Goal: Task Accomplishment & Management: Manage account settings

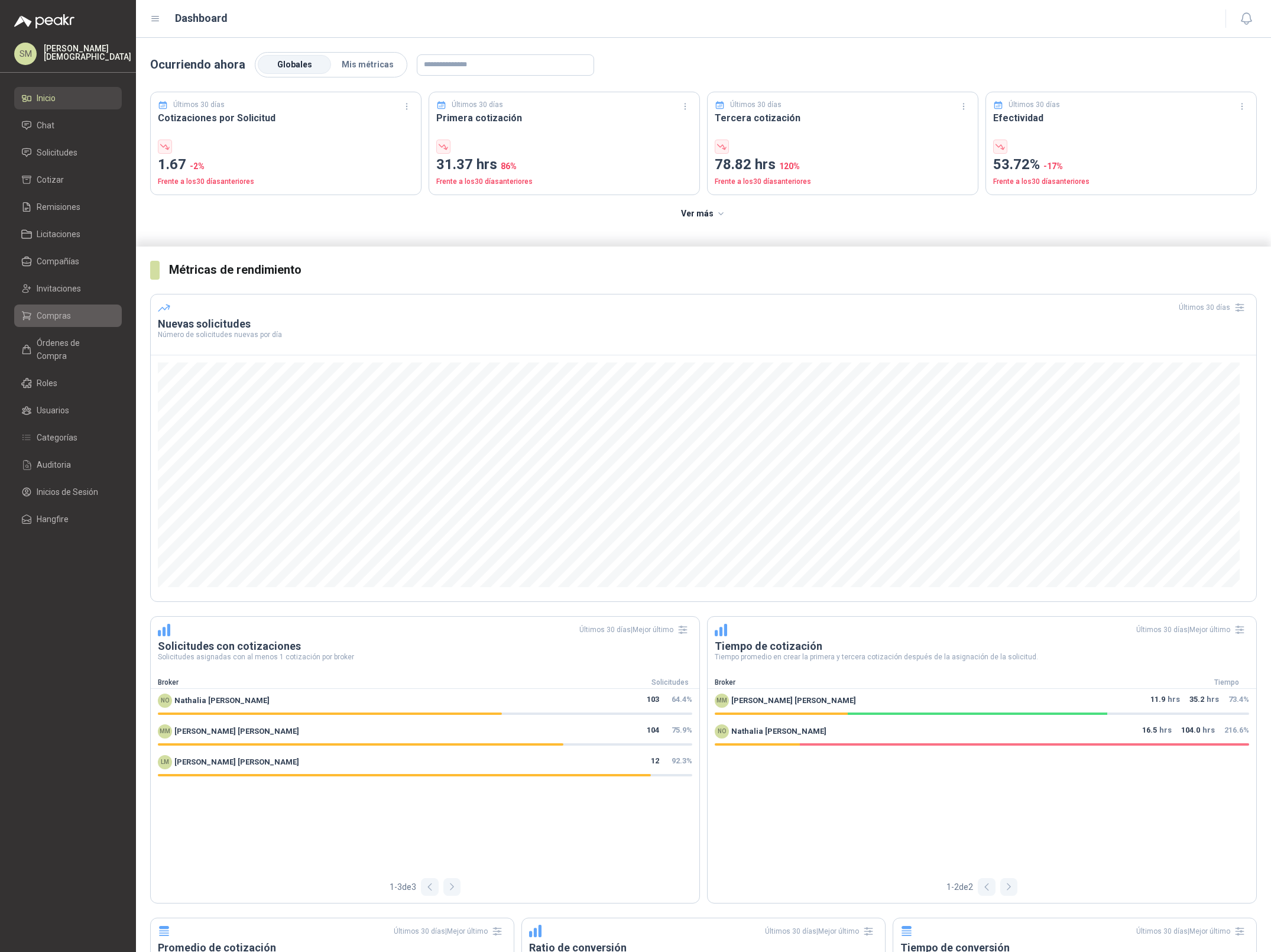
click at [63, 313] on span "Compras" at bounding box center [53, 316] width 34 height 13
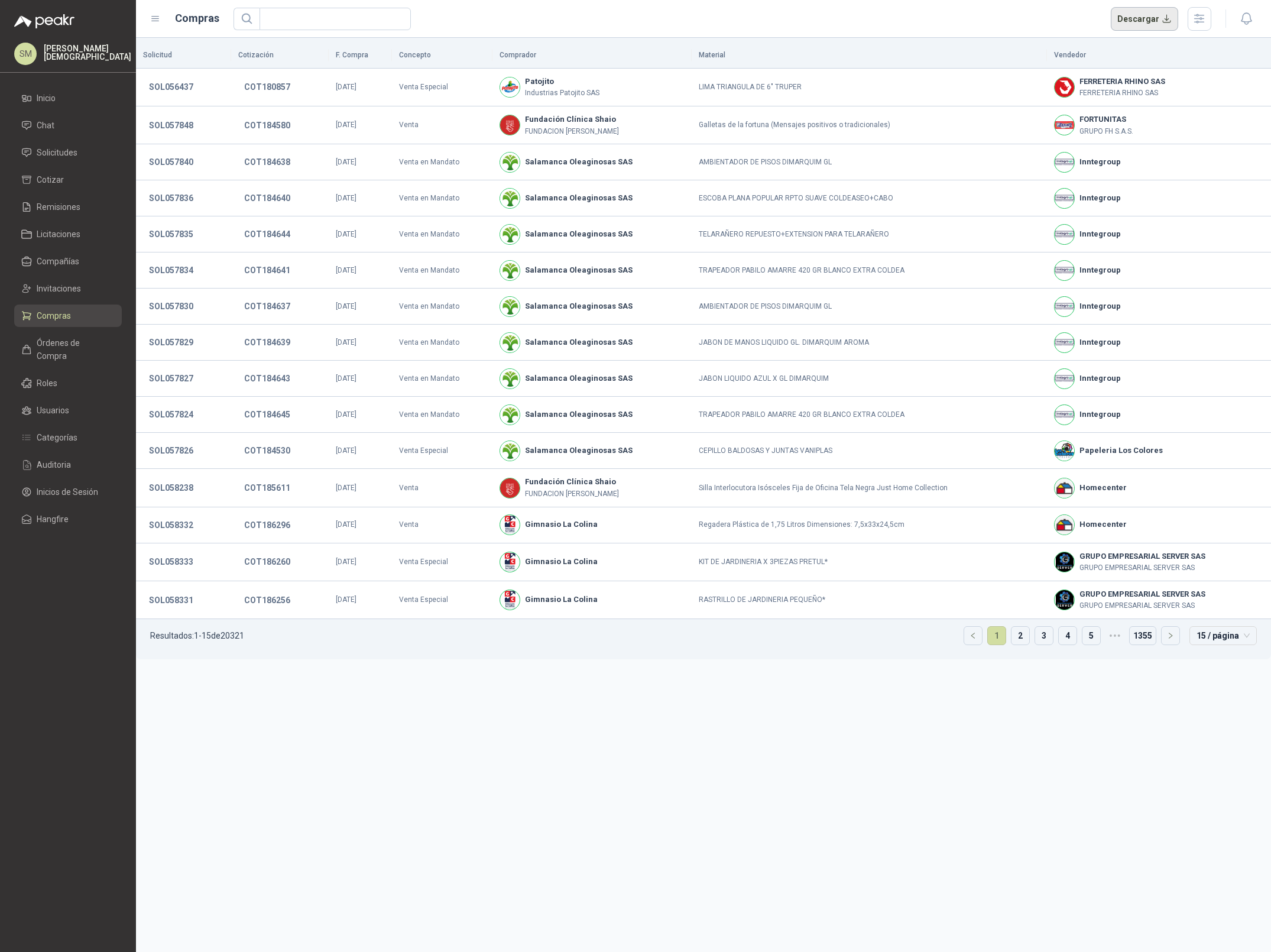
click at [1153, 13] on button "Descargar" at bounding box center [1145, 19] width 68 height 24
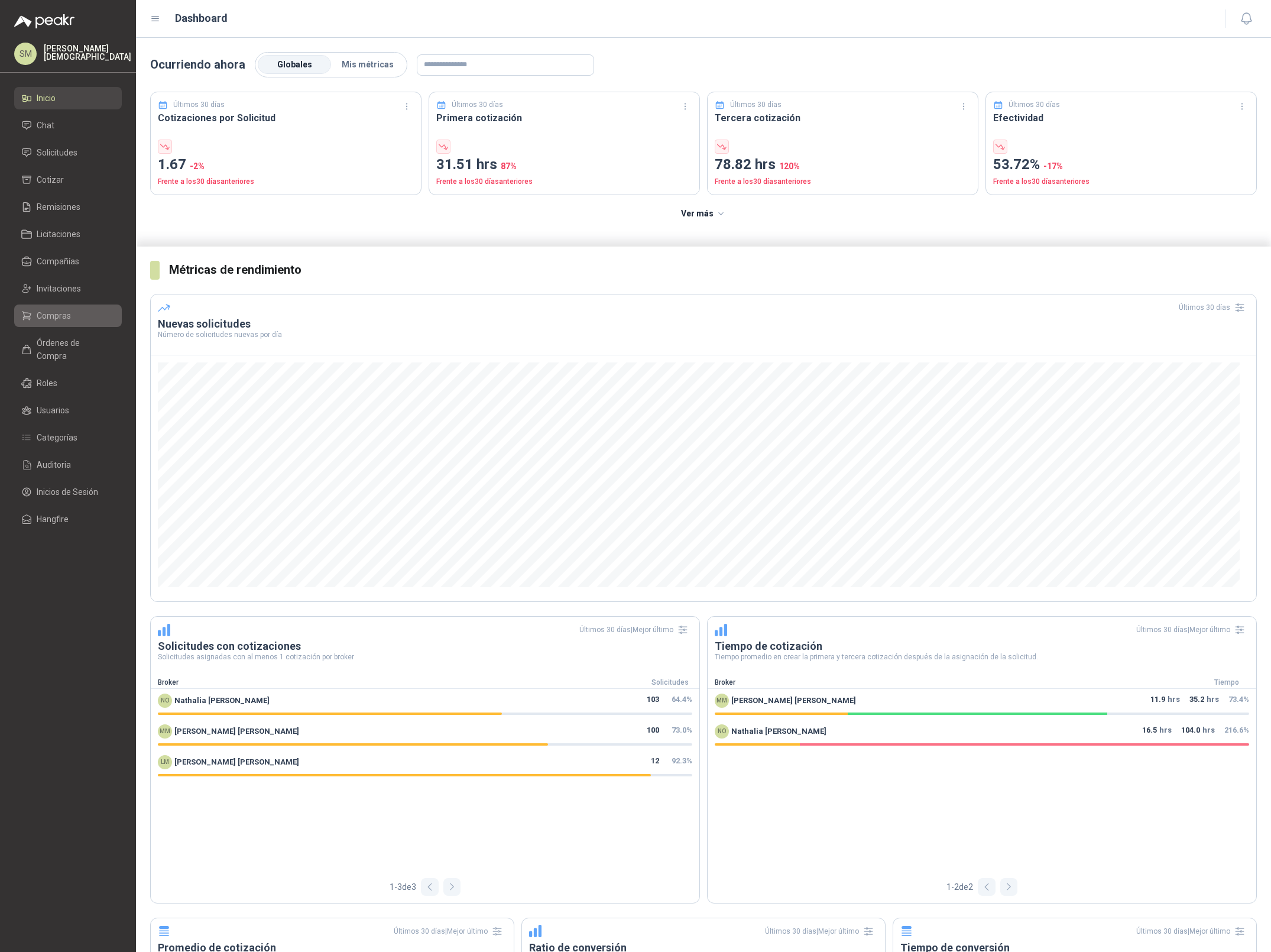
click at [46, 308] on link "Compras" at bounding box center [68, 316] width 108 height 22
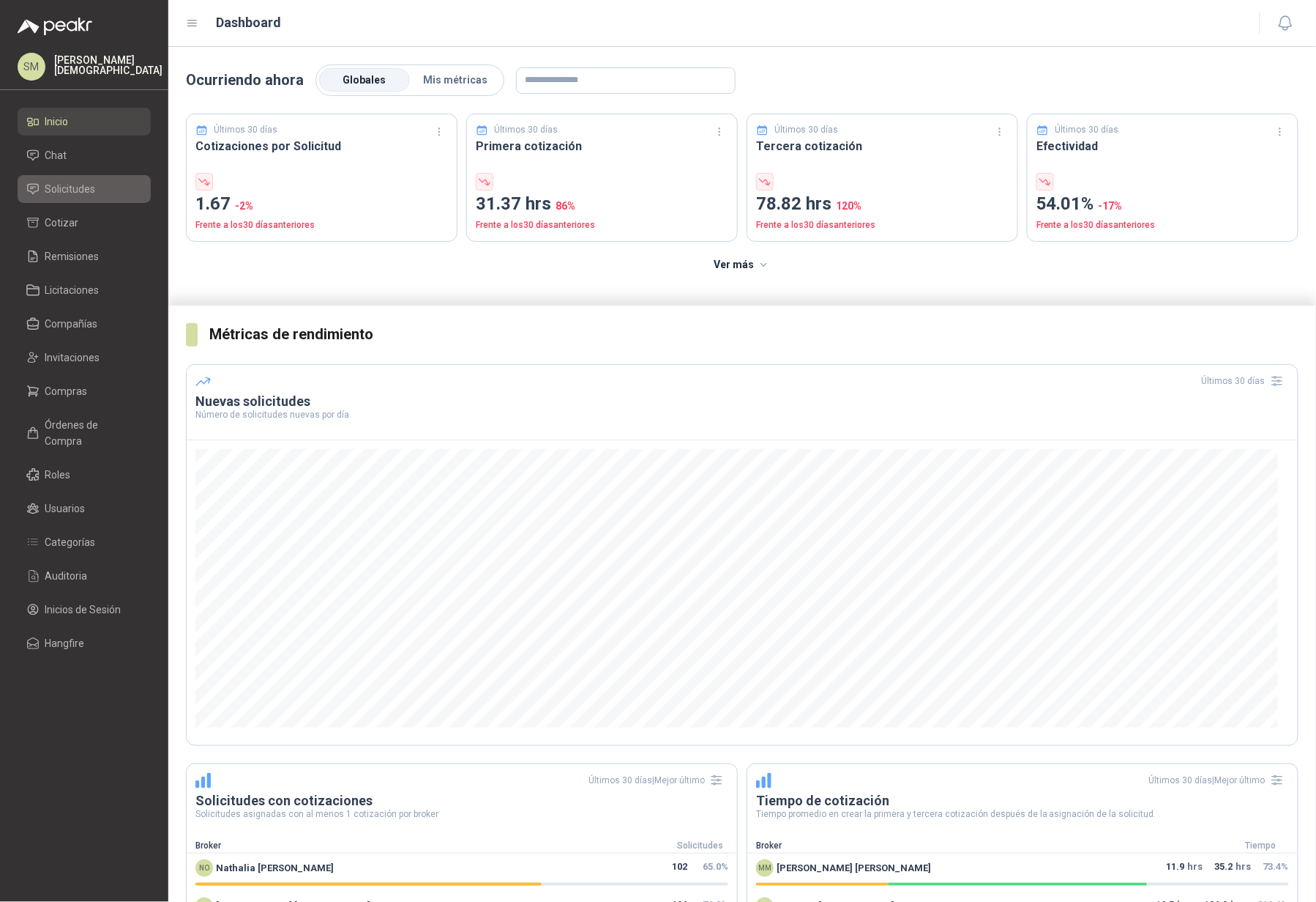
click at [56, 184] on span "Solicitudes" at bounding box center [71, 189] width 51 height 16
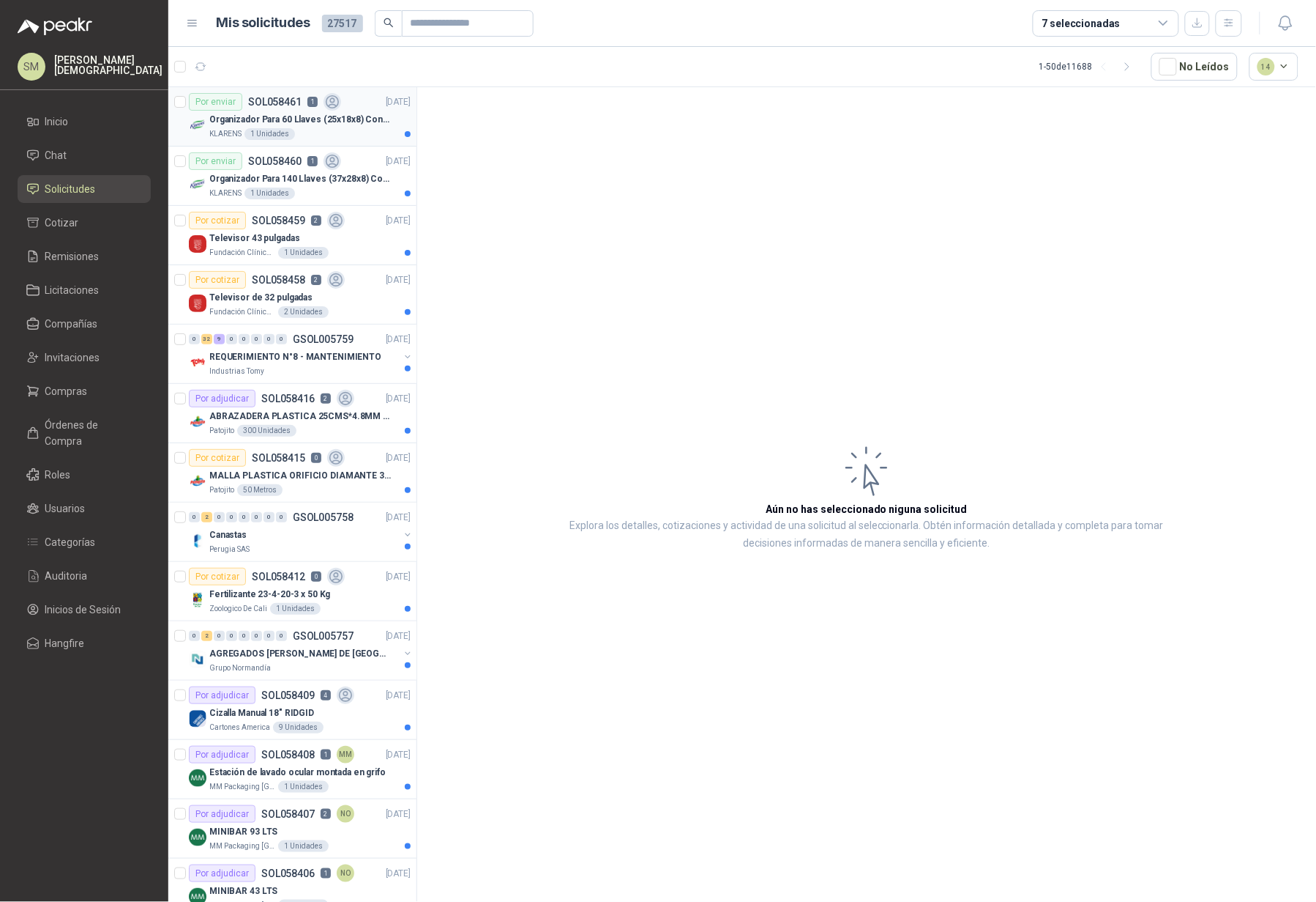
click at [334, 109] on icon at bounding box center [332, 102] width 17 height 17
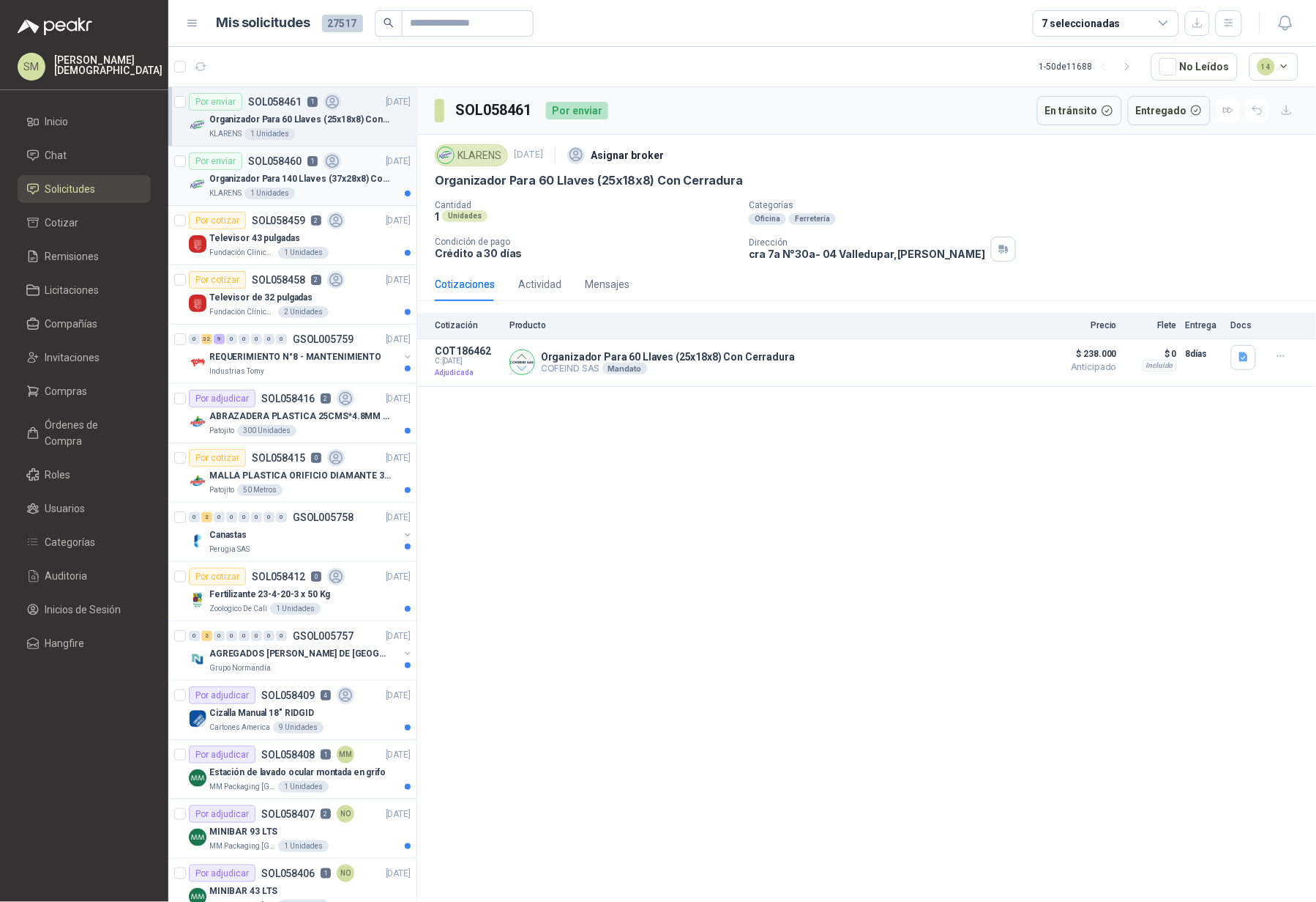
click at [366, 175] on p "Organizador Para 140 Llaves (37x28x8) Con Cerradura" at bounding box center [301, 179] width 182 height 14
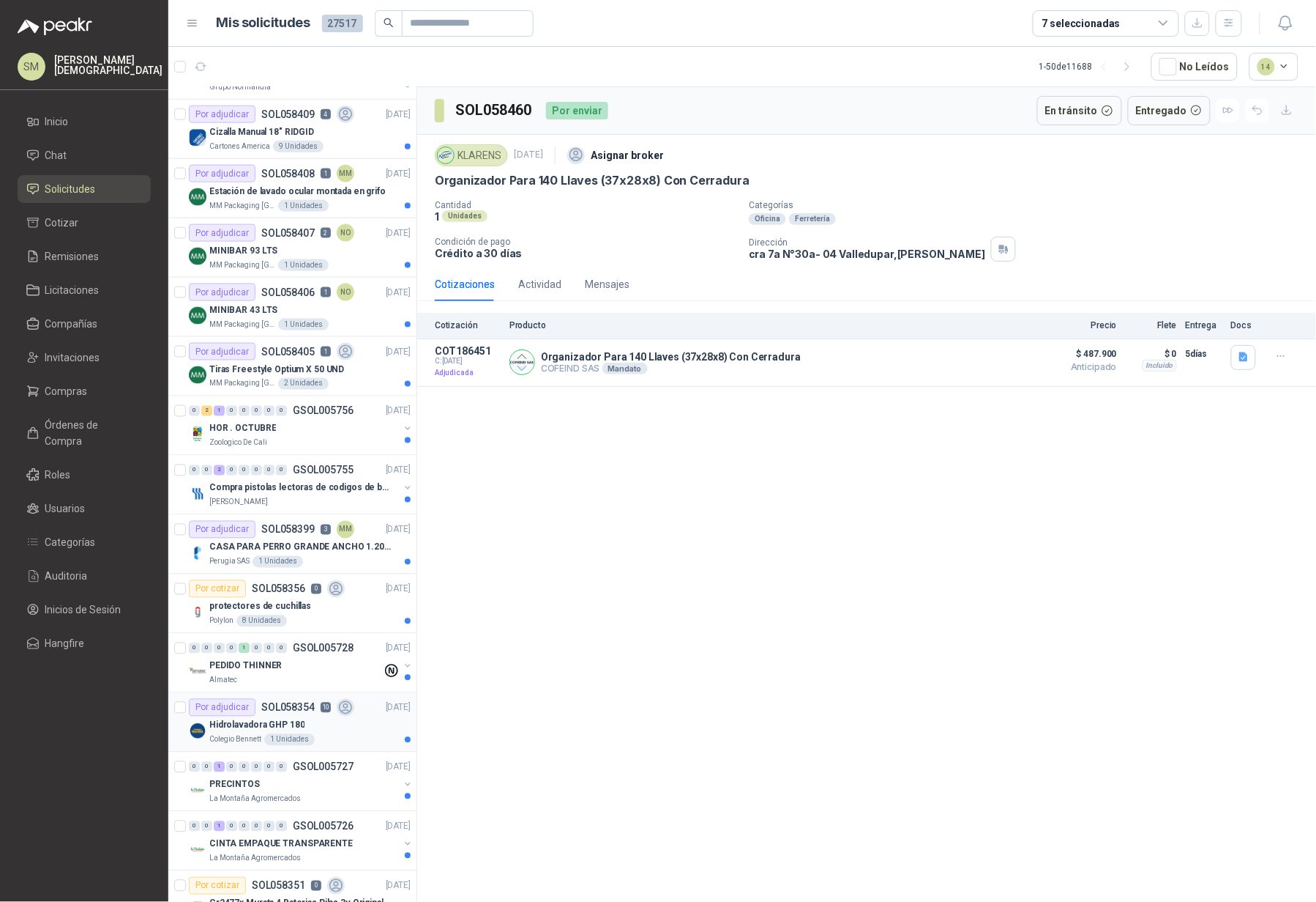
scroll to position [983, 0]
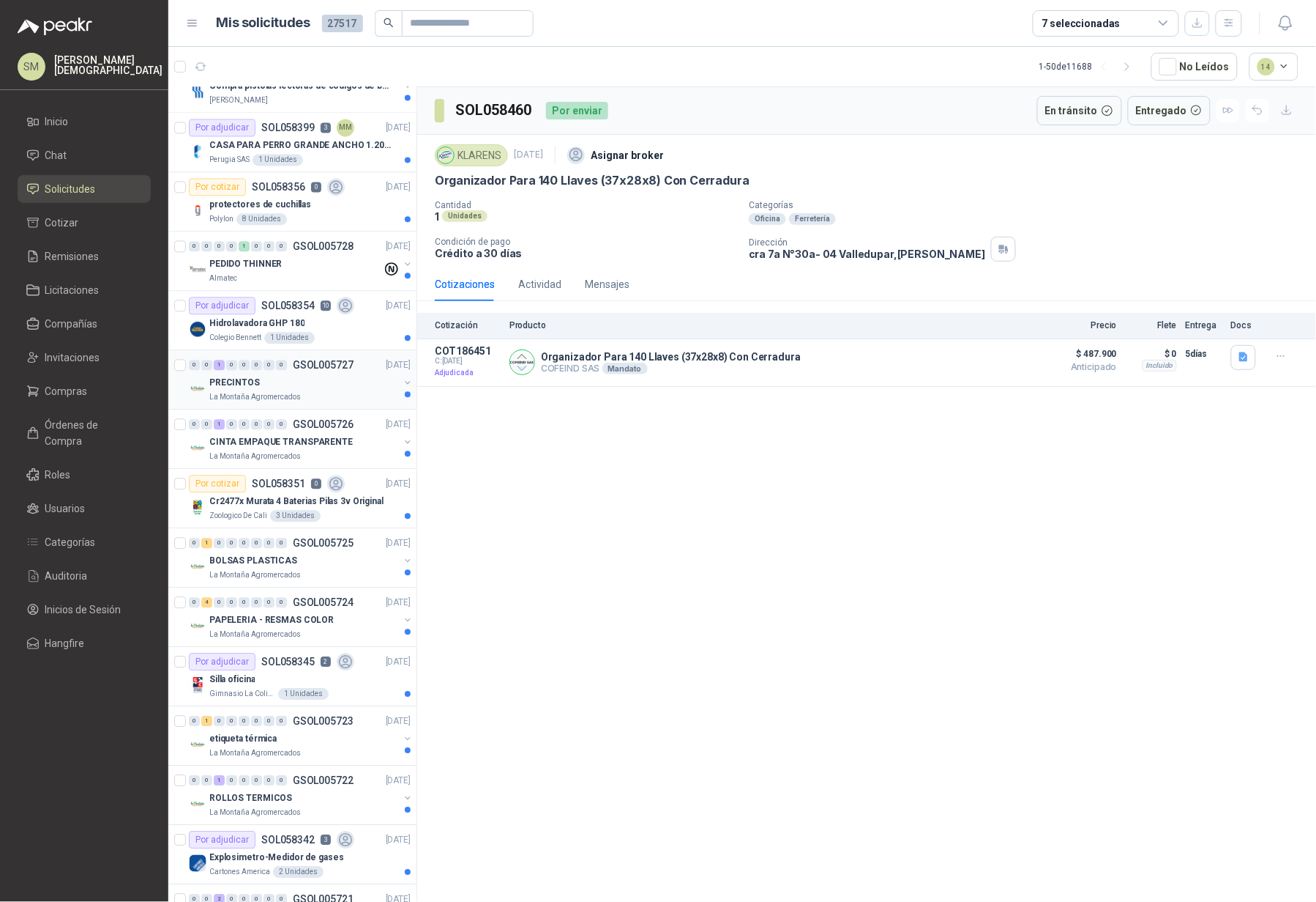
click at [316, 395] on div "La Montaña Agromercados" at bounding box center [305, 397] width 190 height 12
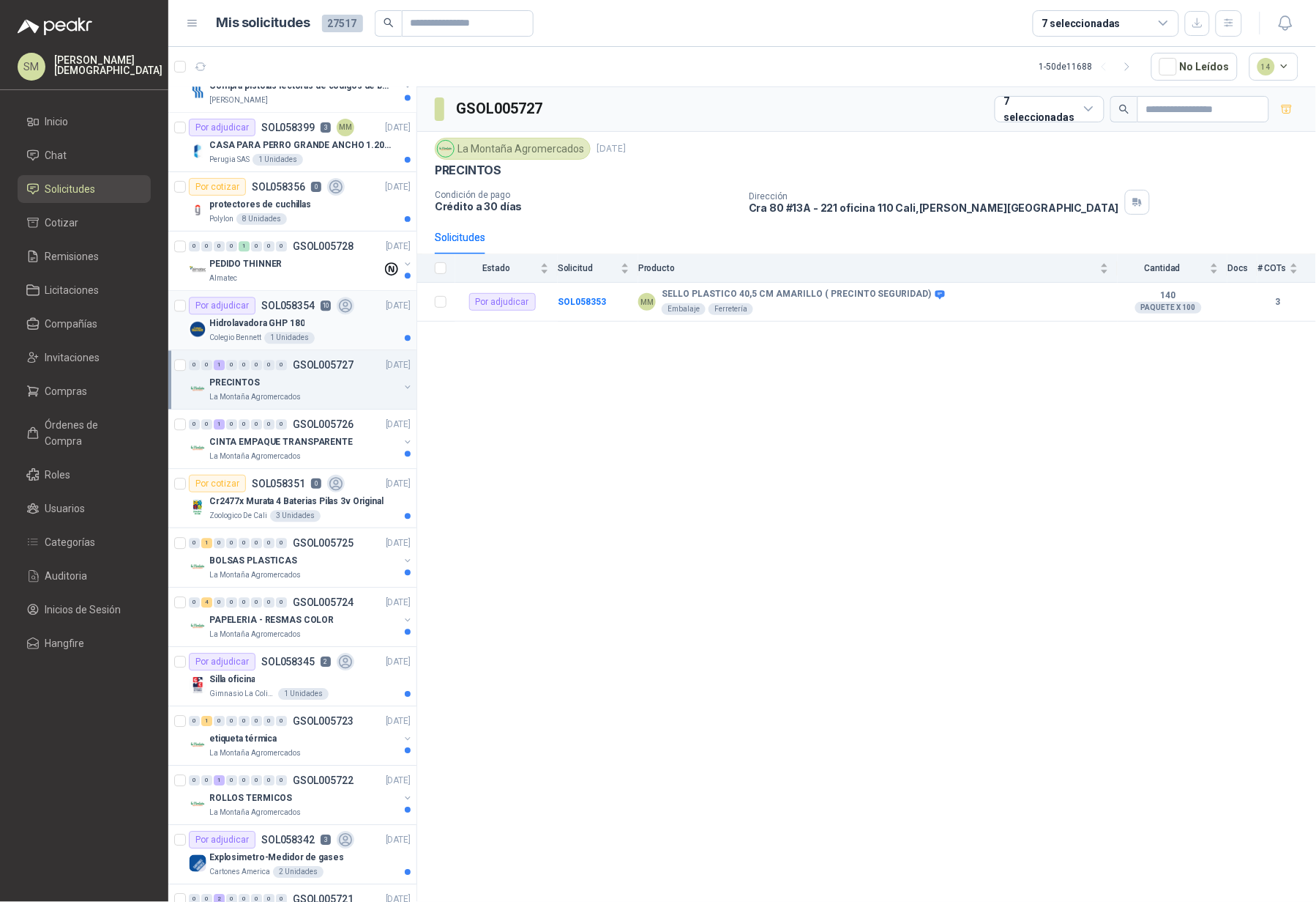
click at [334, 335] on div "Colegio Bennett 1 Unidades" at bounding box center [310, 337] width 201 height 12
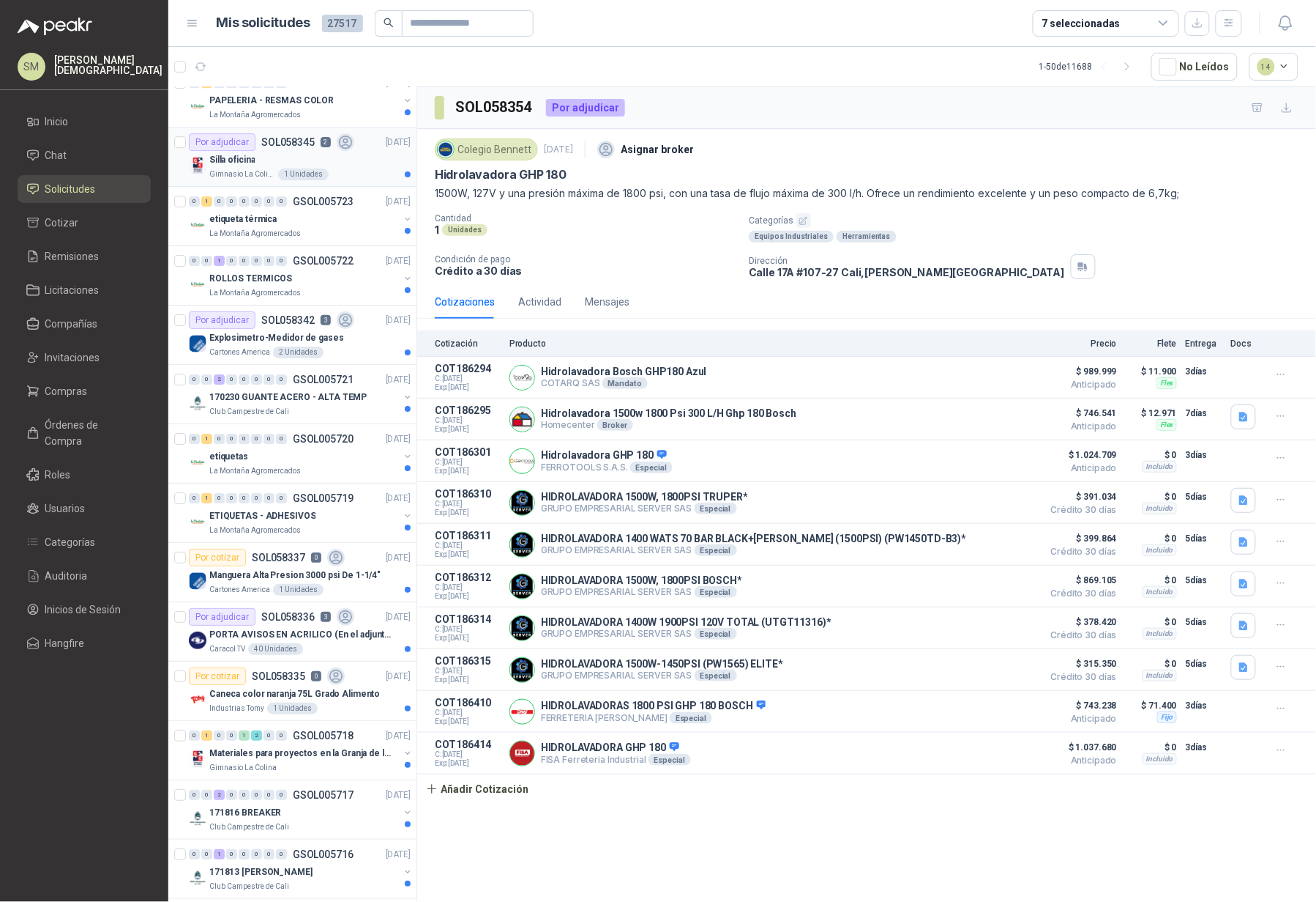
scroll to position [1496, 0]
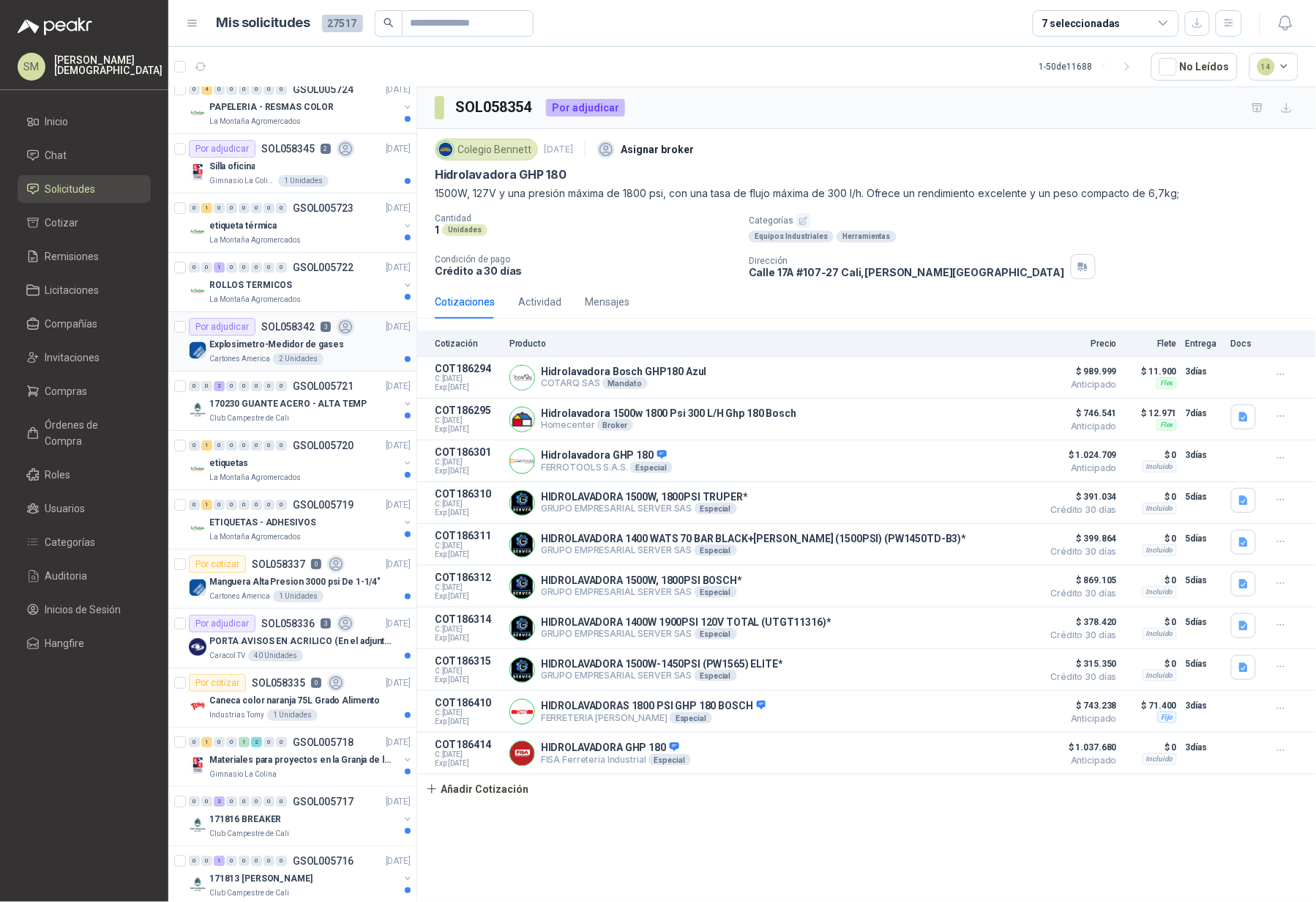
click at [331, 352] on p "Explosimetro-Medidor de gases" at bounding box center [276, 344] width 134 height 14
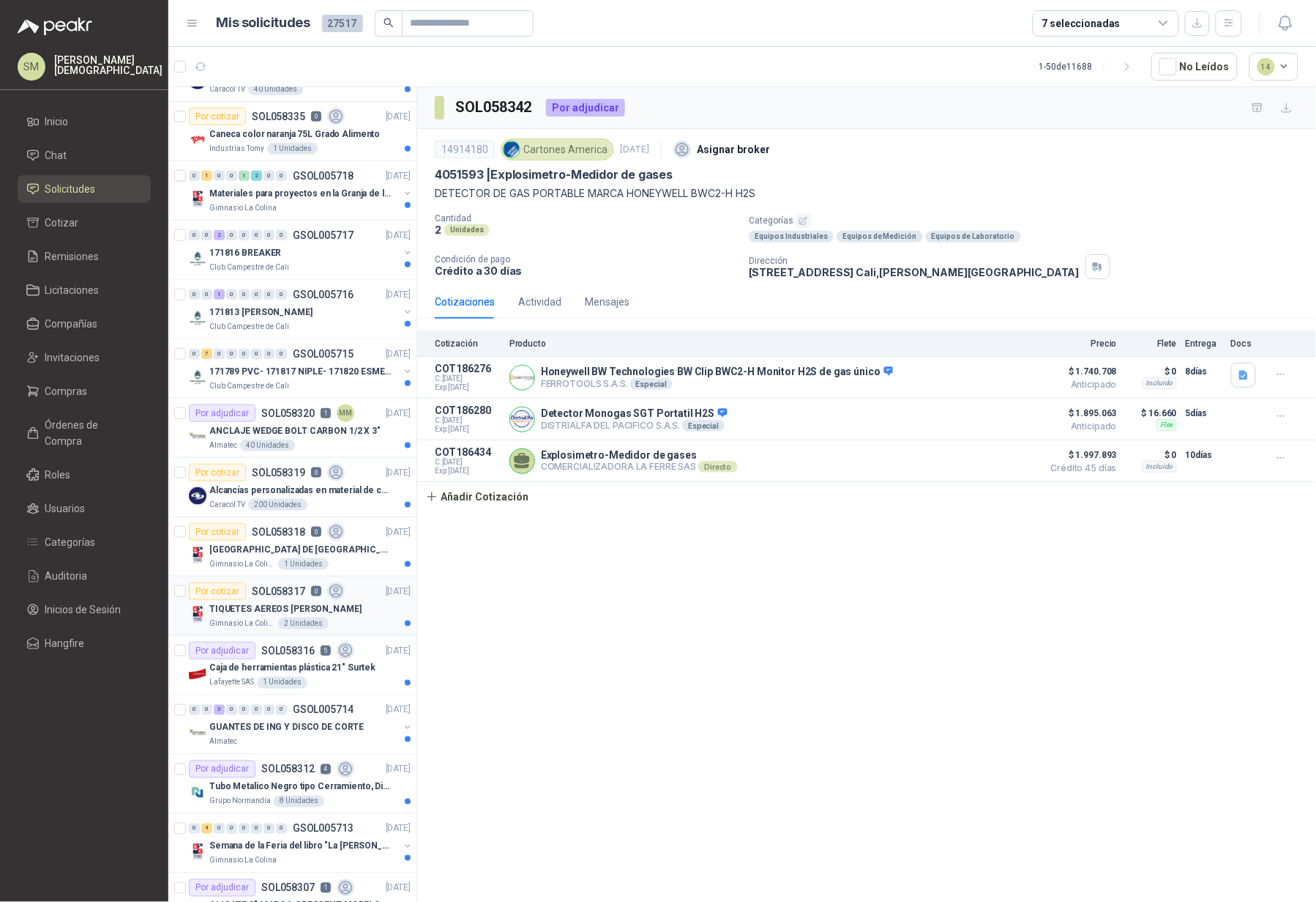
scroll to position [2185, 0]
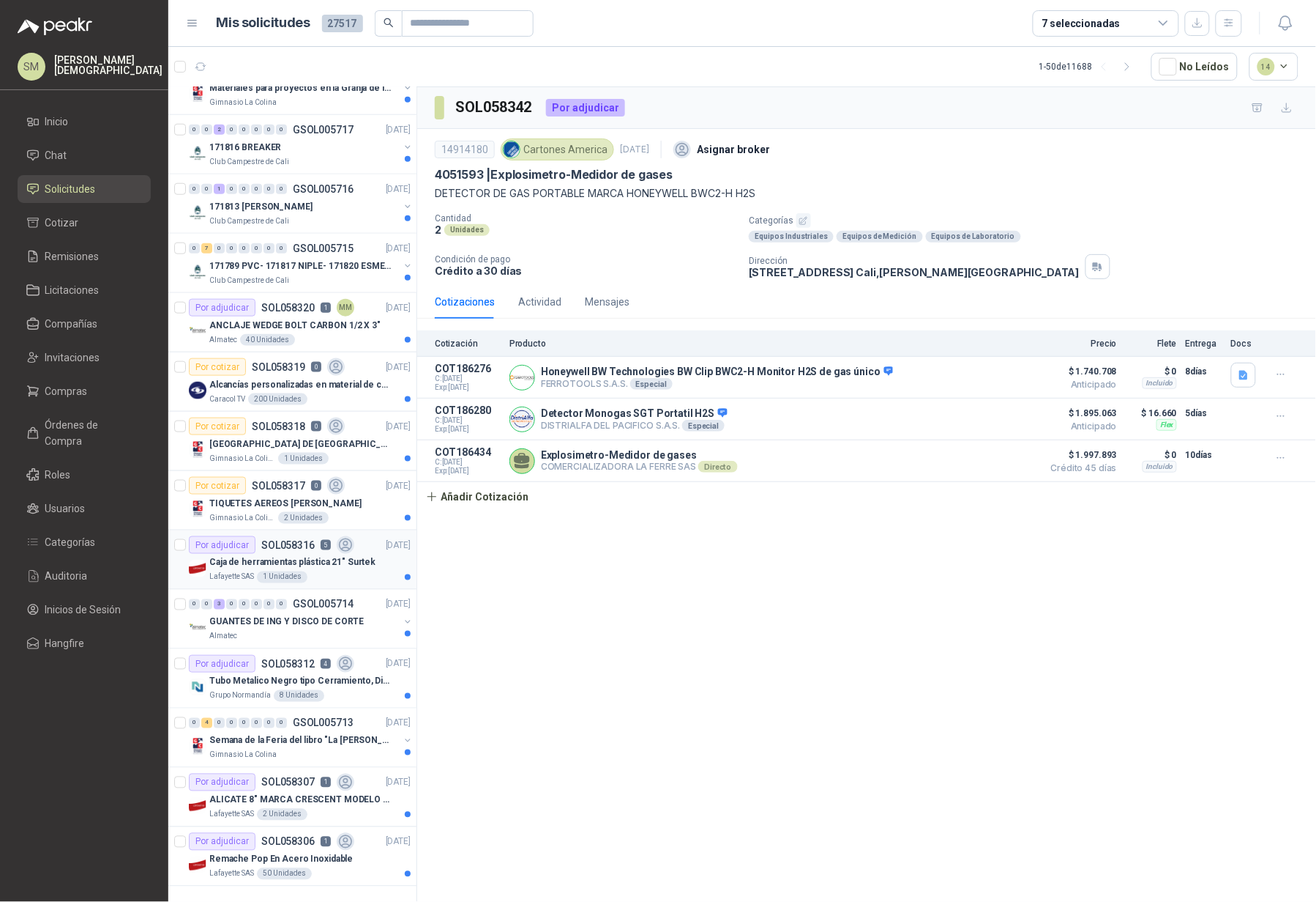
click at [317, 556] on p "Caja de herramientas plástica 21" Surtek" at bounding box center [293, 563] width 167 height 14
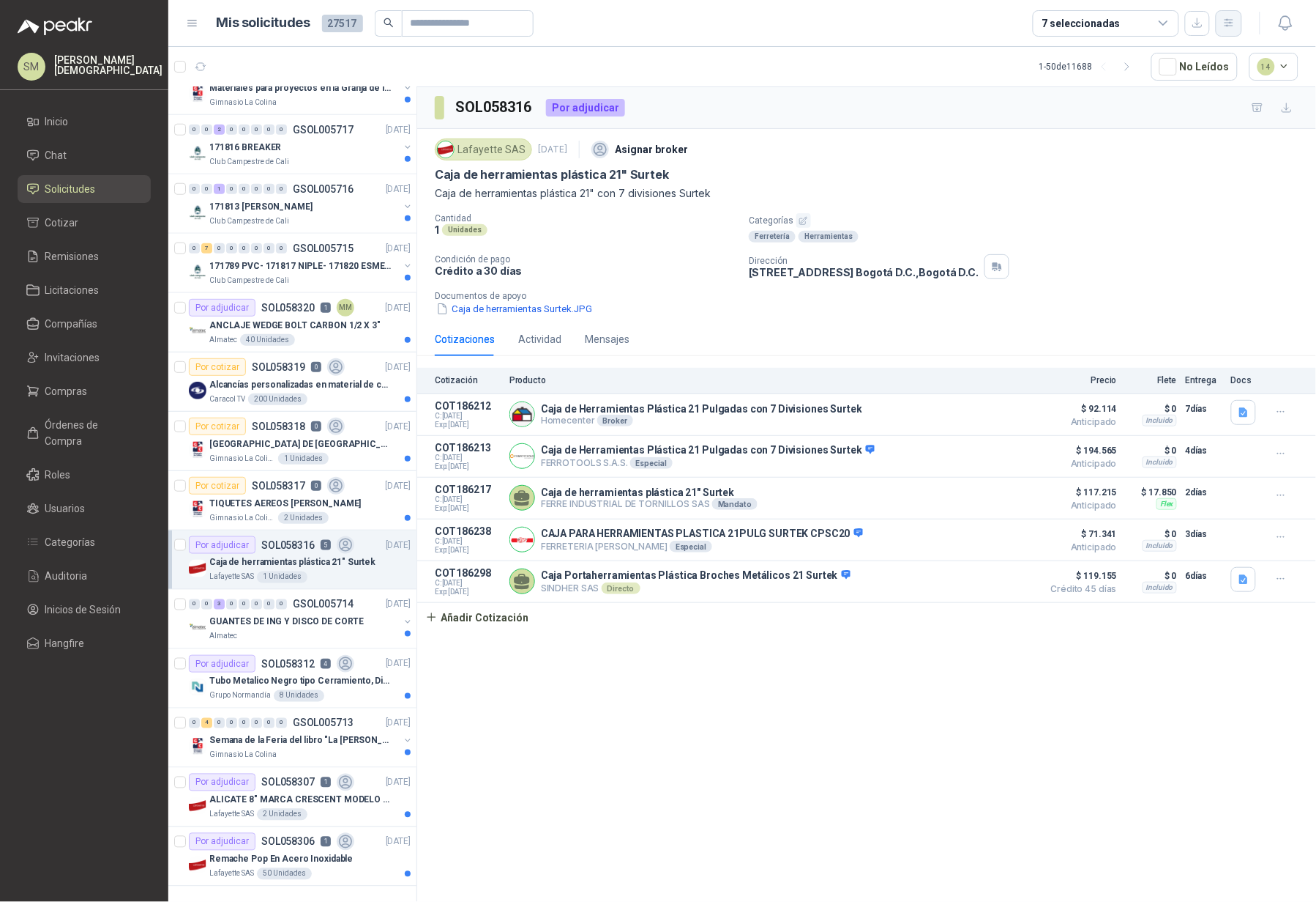
click at [1231, 25] on icon "button" at bounding box center [1230, 23] width 13 height 13
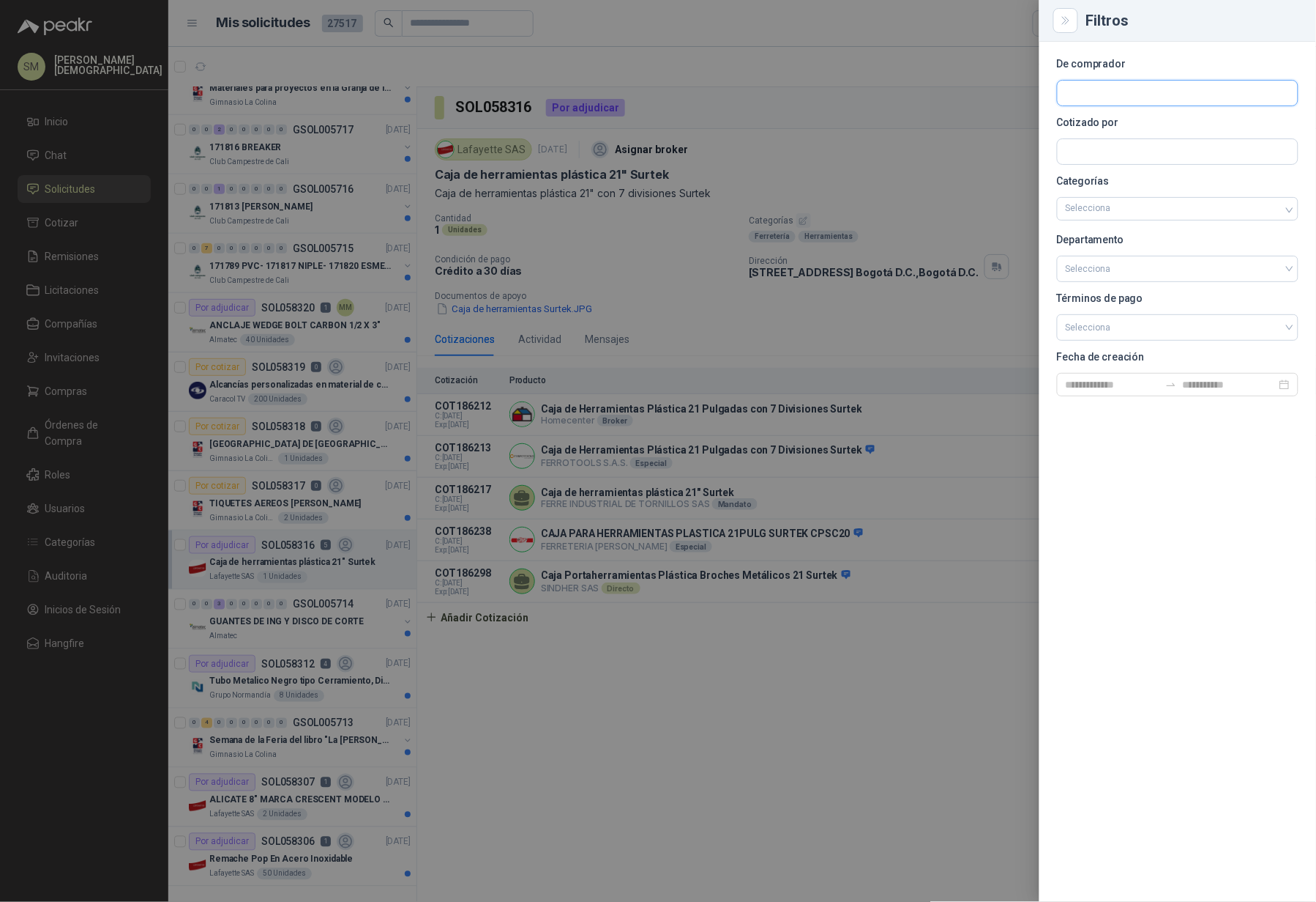
click at [1133, 93] on input "text" at bounding box center [1178, 92] width 240 height 25
type input "*****"
click at [1176, 130] on div "Santa Anita Napoles NIT : 900211167" at bounding box center [1178, 128] width 217 height 16
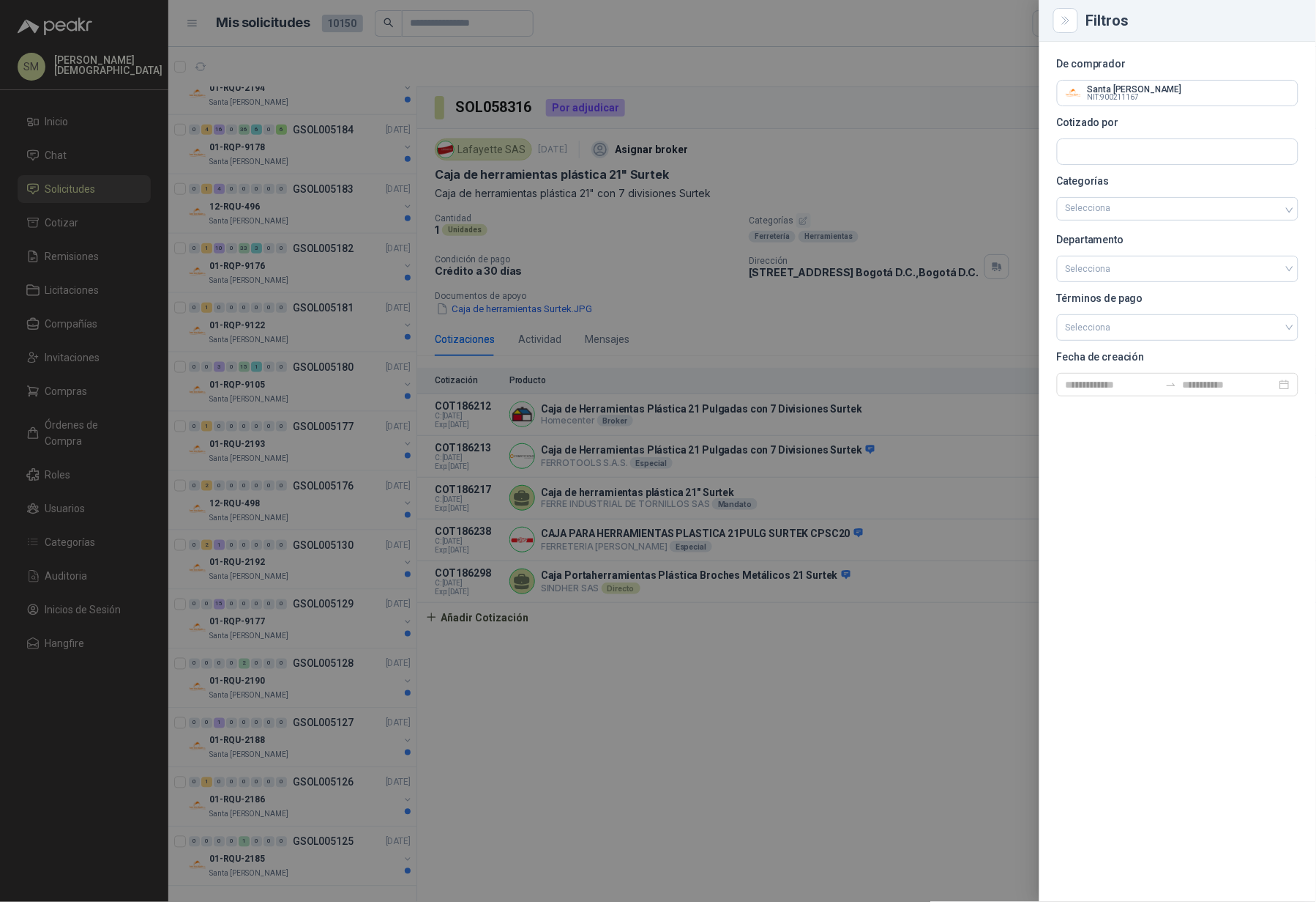
click at [792, 102] on div at bounding box center [658, 451] width 1316 height 902
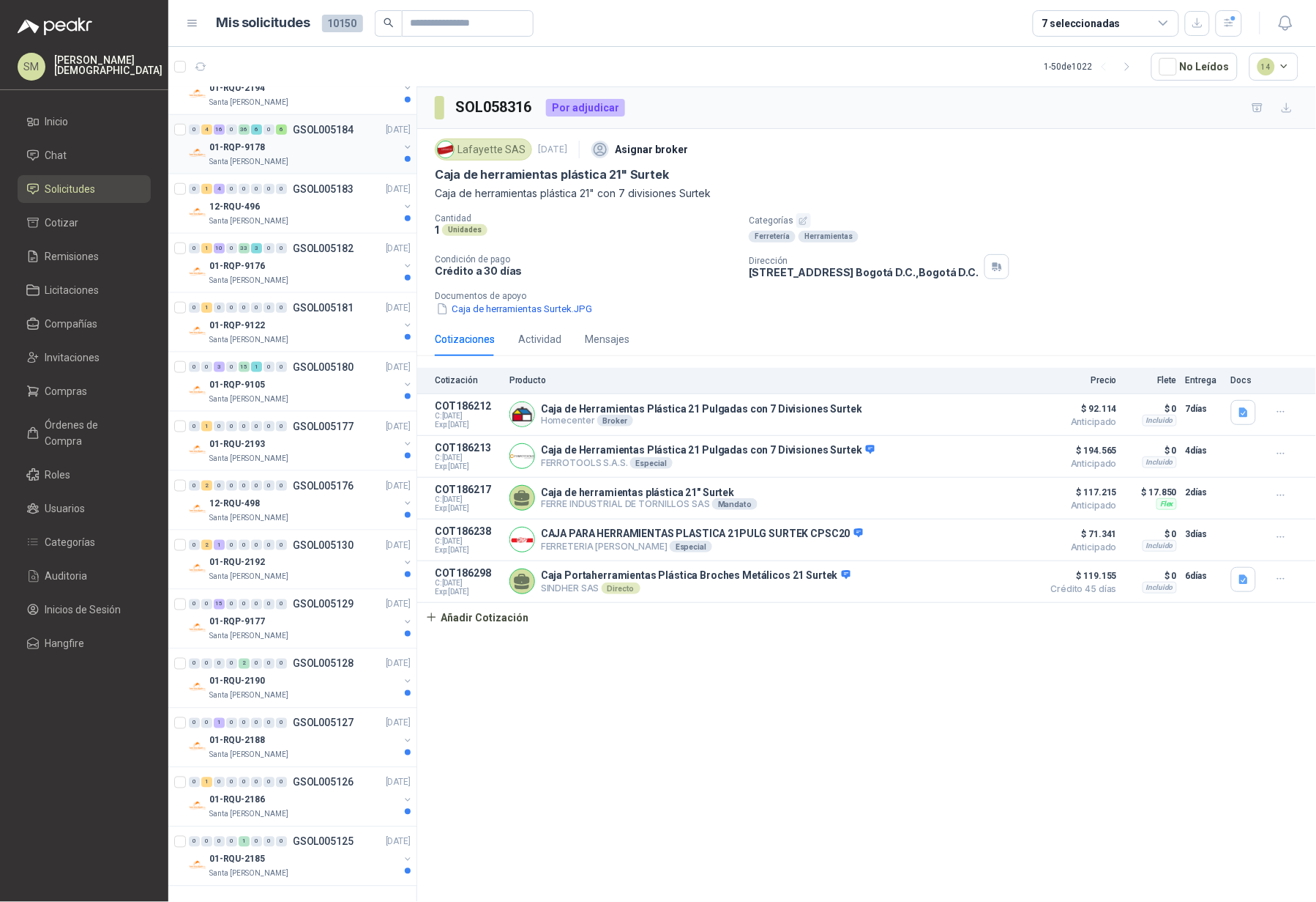
click at [364, 156] on div "Santa Anita Napoles" at bounding box center [305, 162] width 190 height 12
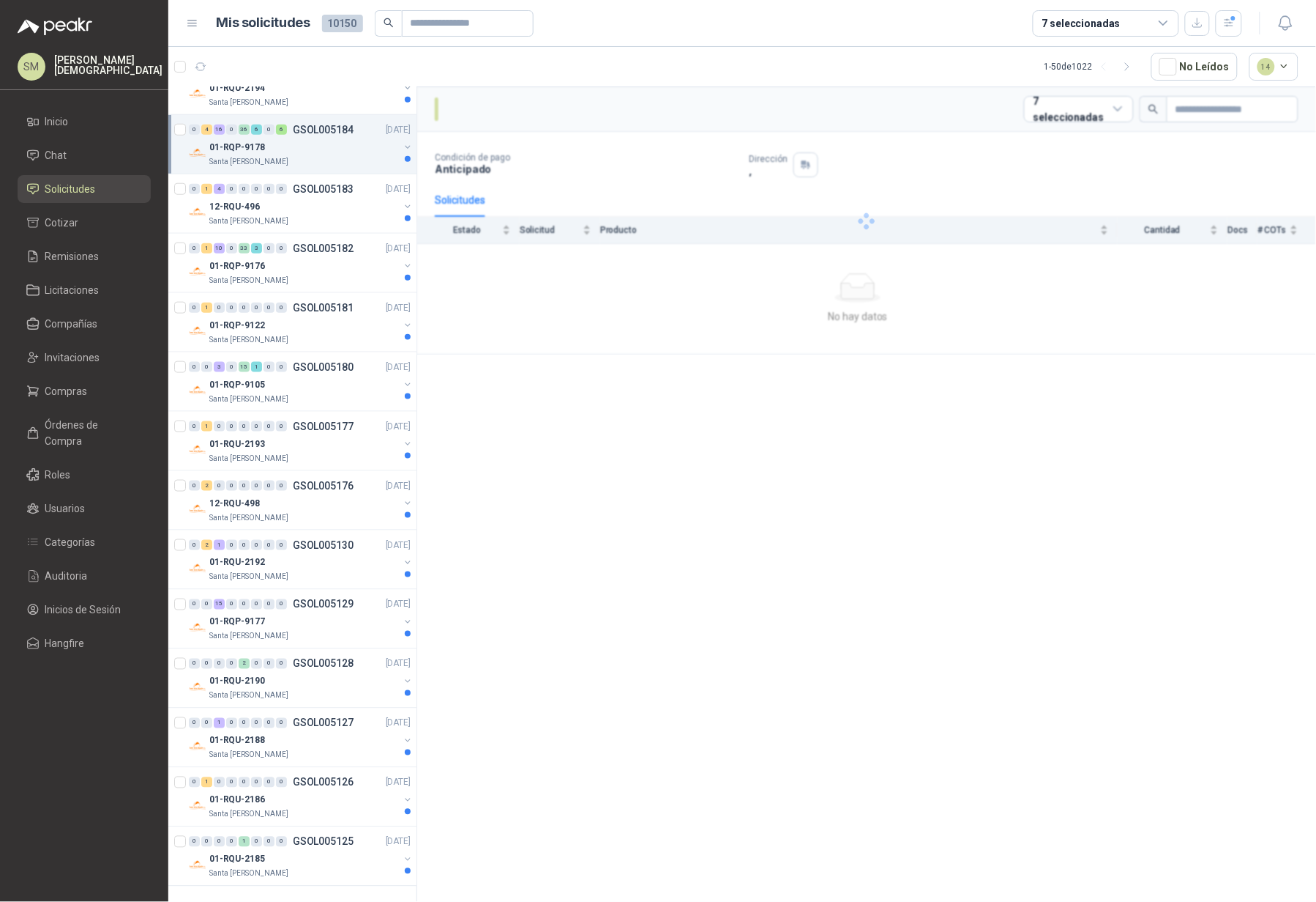
click at [355, 141] on div "01-RQP-9178" at bounding box center [305, 147] width 190 height 18
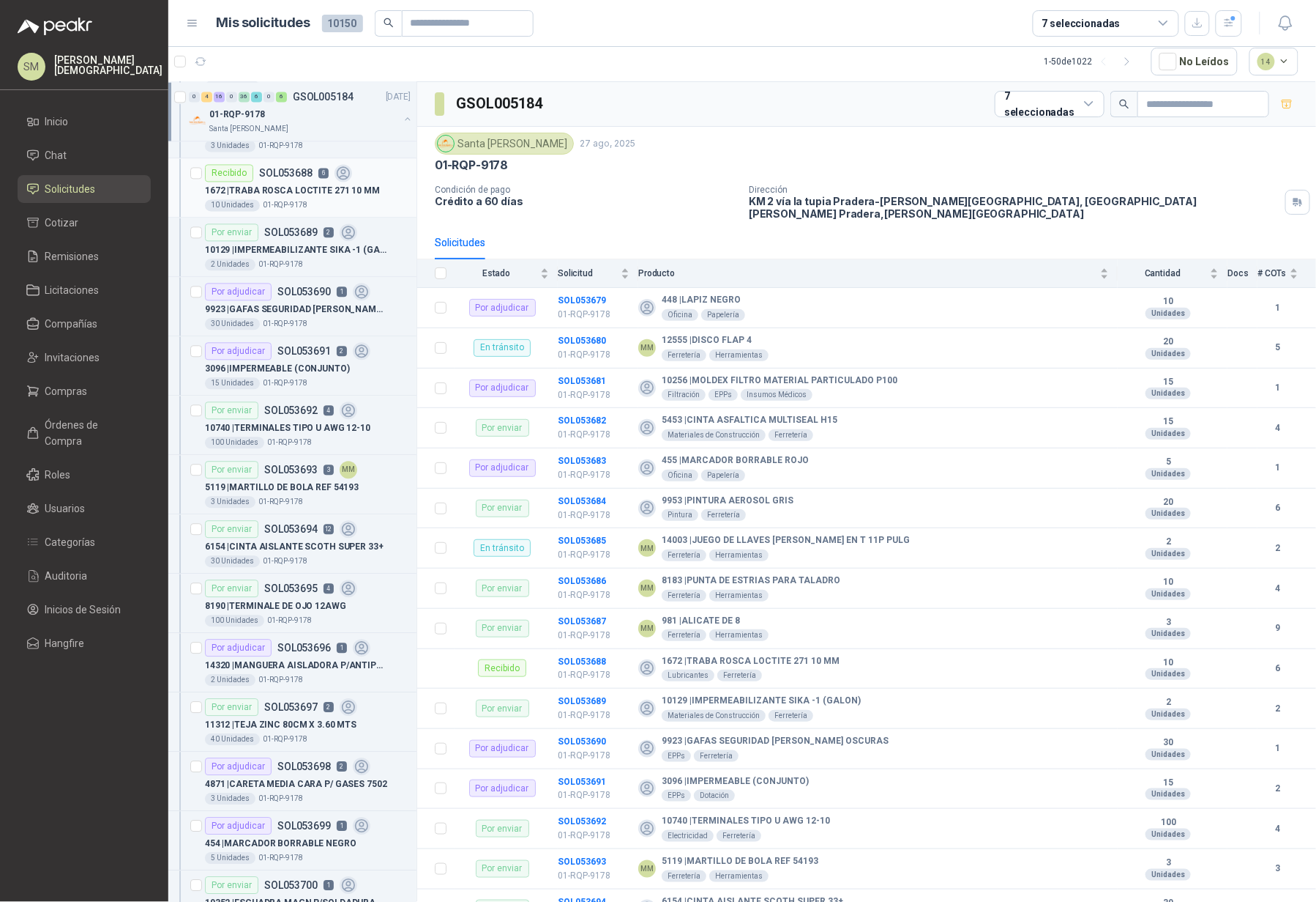
scroll to position [2546, 0]
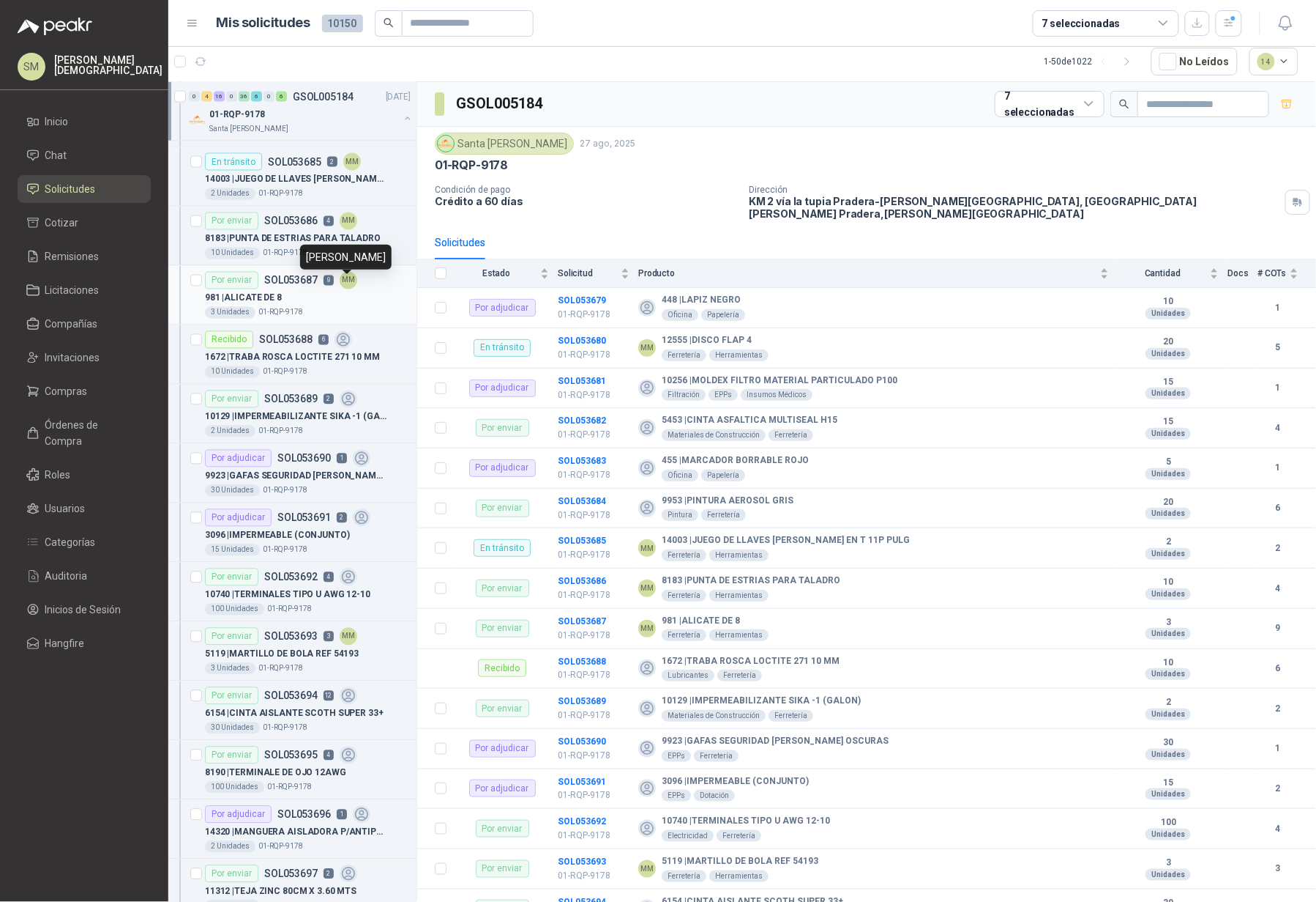
click at [341, 286] on div "MM" at bounding box center [349, 280] width 18 height 18
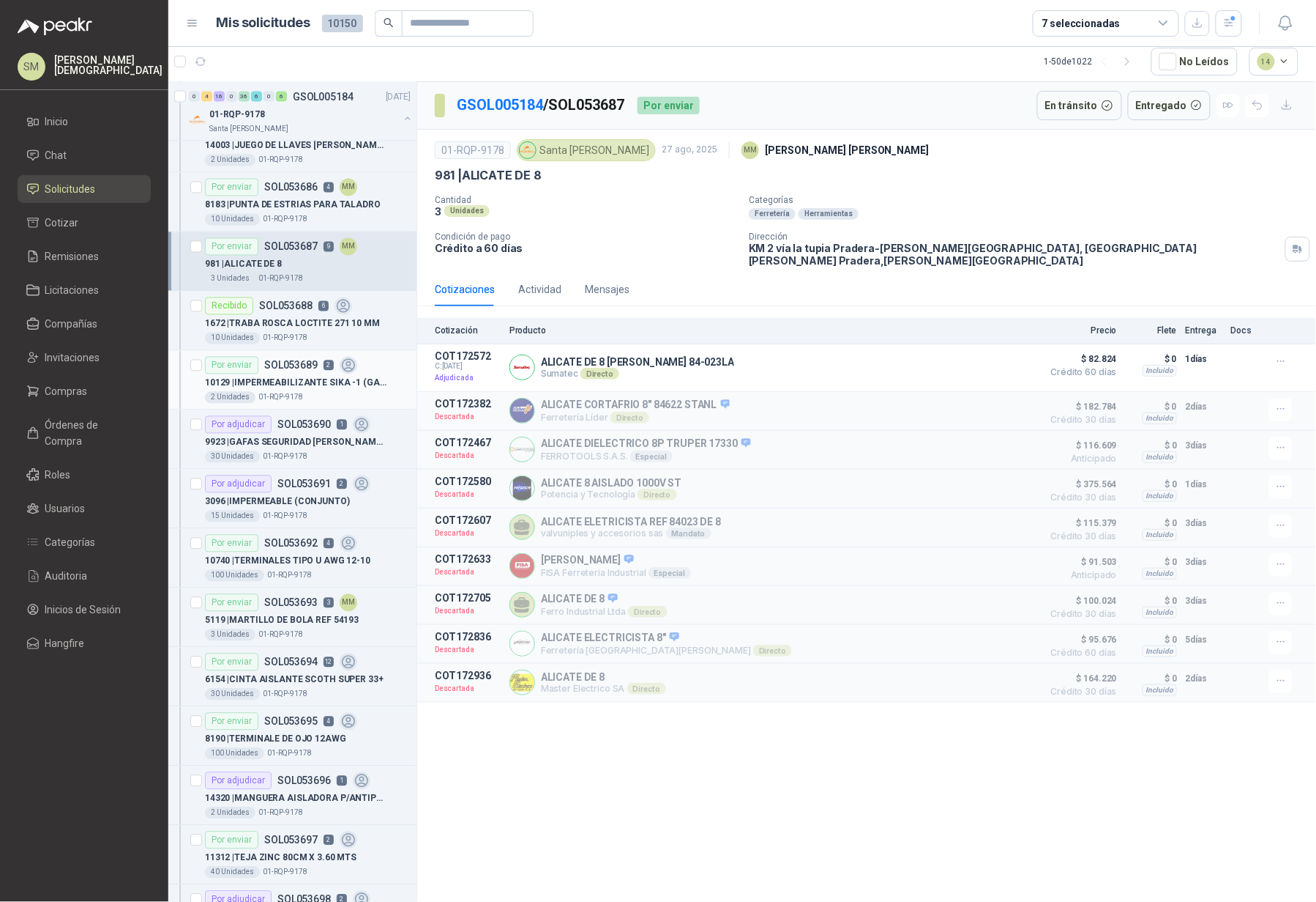
scroll to position [2664, 0]
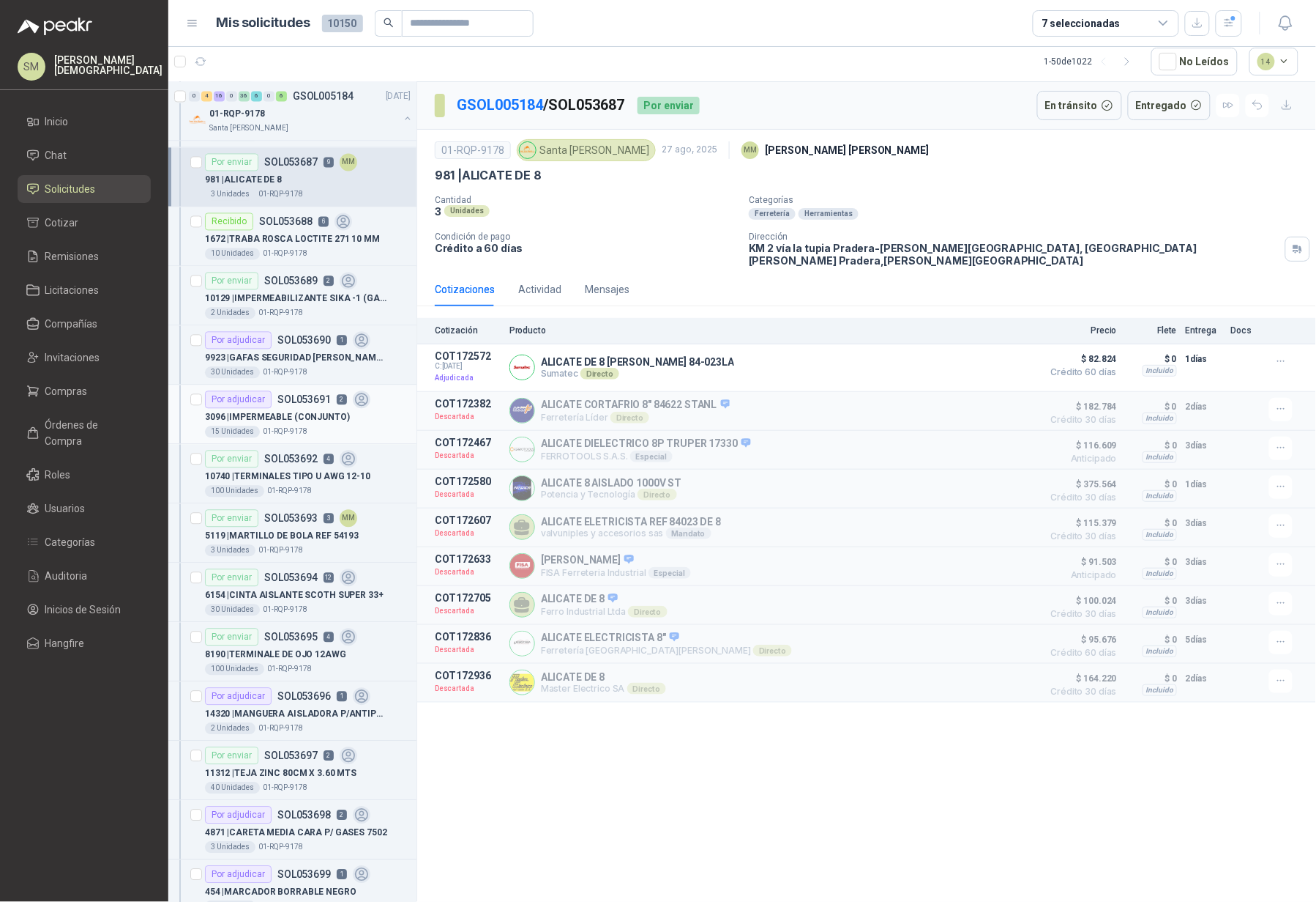
click at [328, 423] on p "3096 | IMPERMEABLE (CONJUNTO)" at bounding box center [277, 418] width 145 height 14
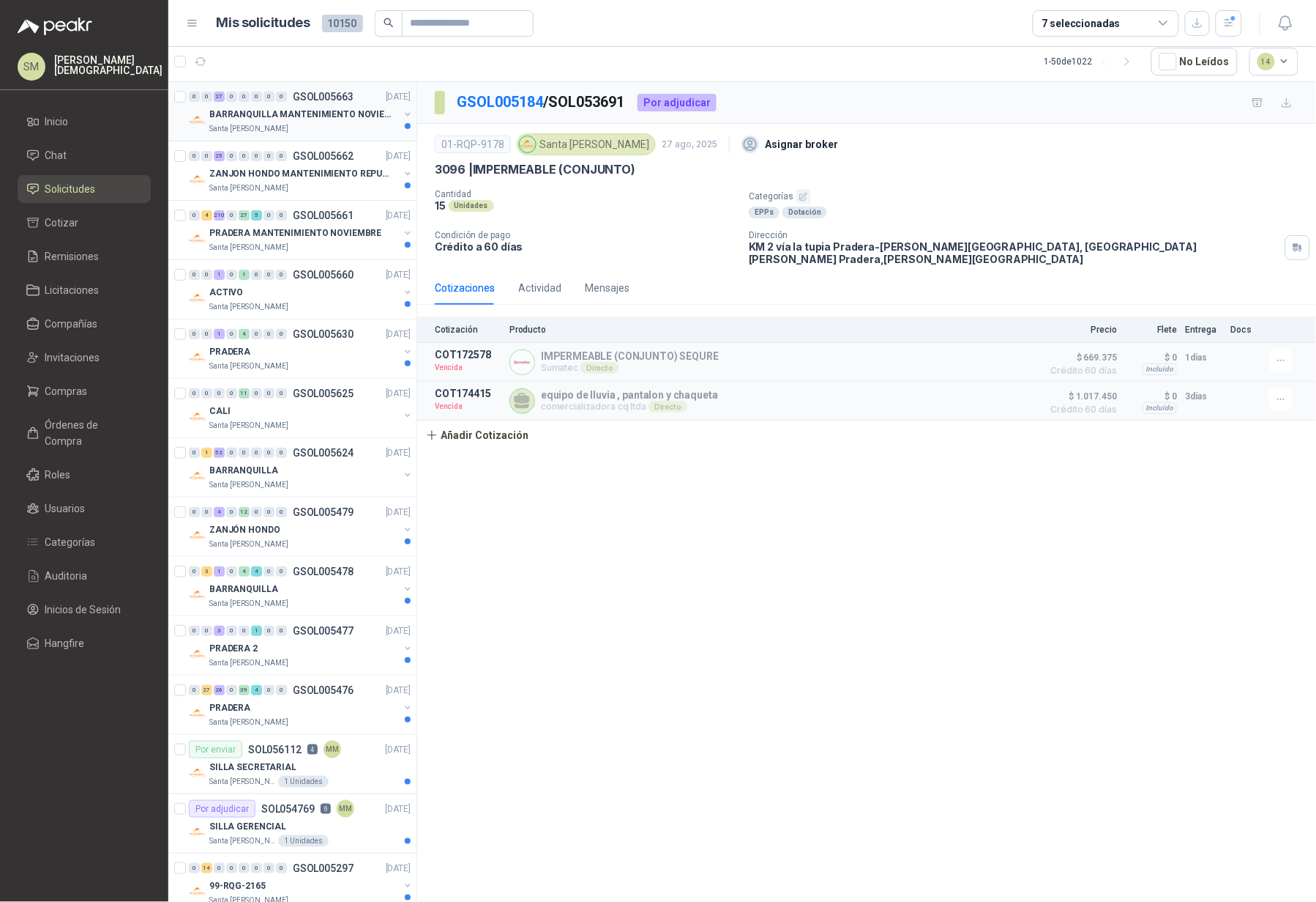
click at [337, 113] on p "BARRANQUILLA MANTENIMIENTO NOVIEMBRE" at bounding box center [301, 115] width 182 height 14
click at [336, 117] on p "BARRANQUILLA MANTENIMIENTO NOVIEMBRE" at bounding box center [301, 115] width 182 height 14
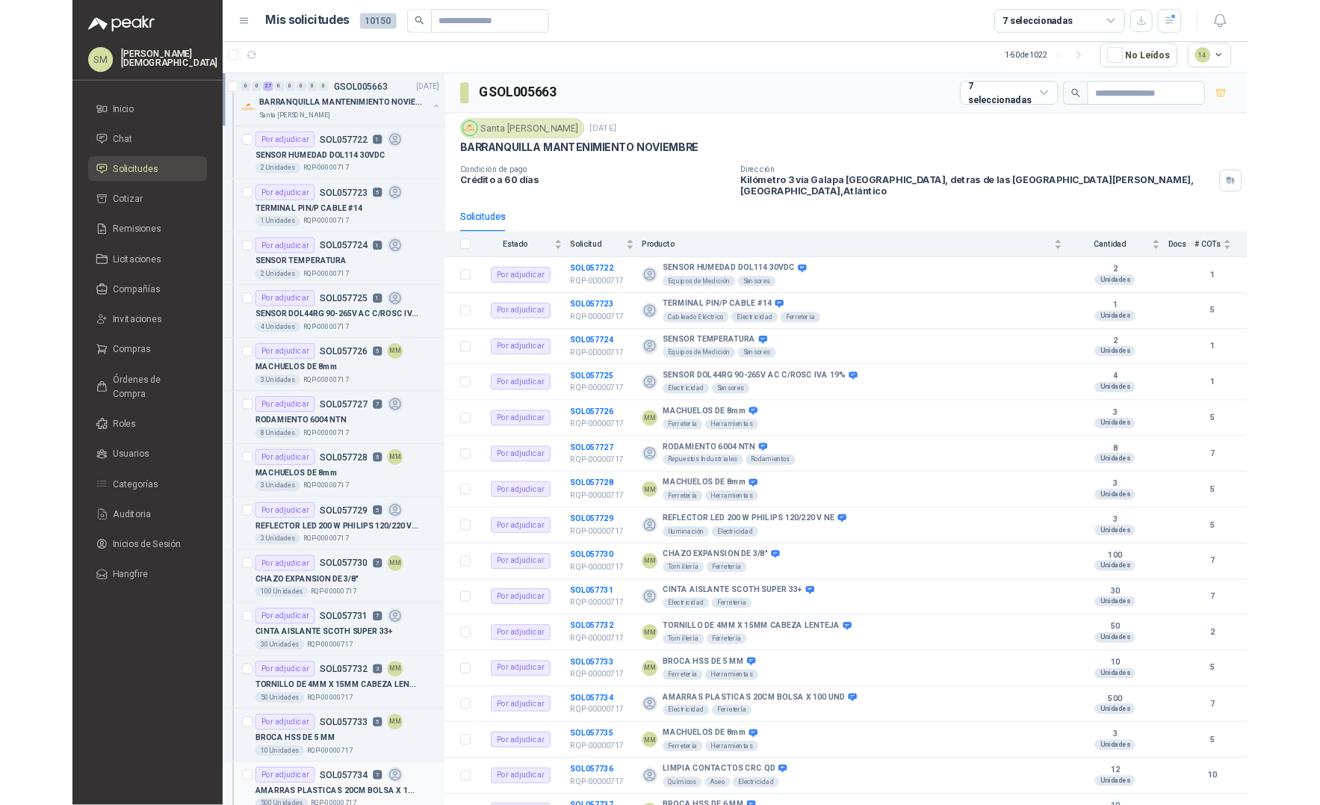
scroll to position [676, 0]
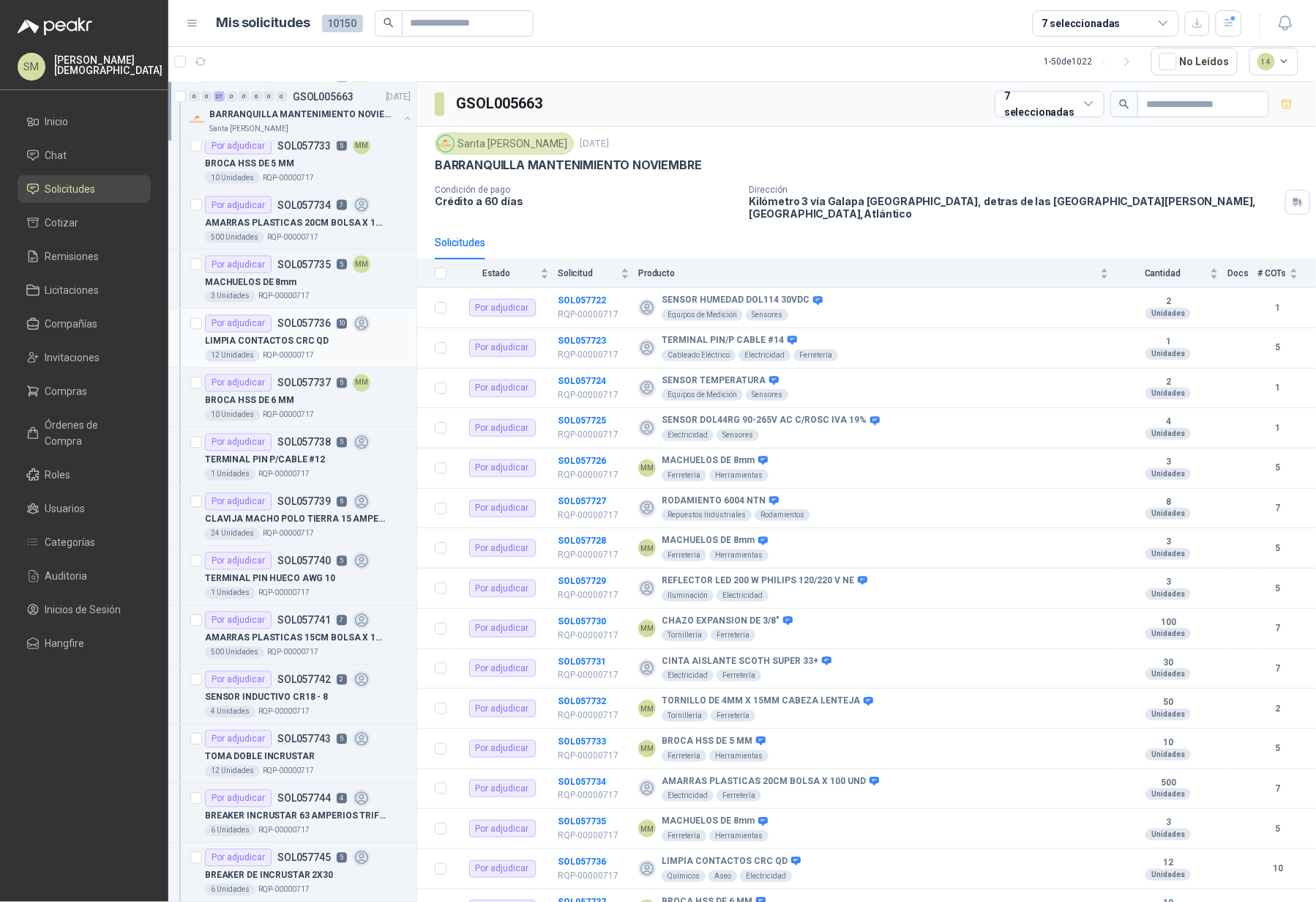
click at [328, 345] on div "LIMPIA CONTACTOS CRC QD" at bounding box center [308, 341] width 206 height 18
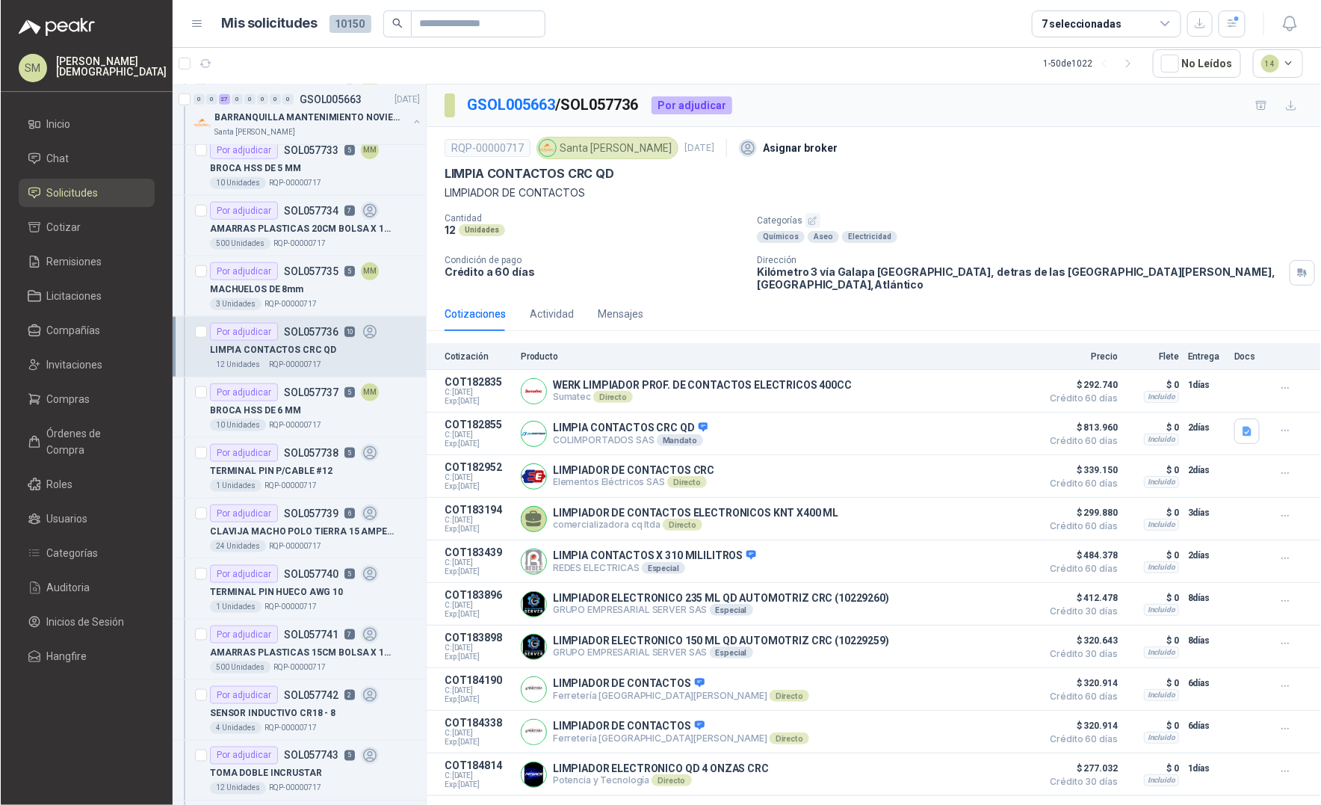
scroll to position [676, 0]
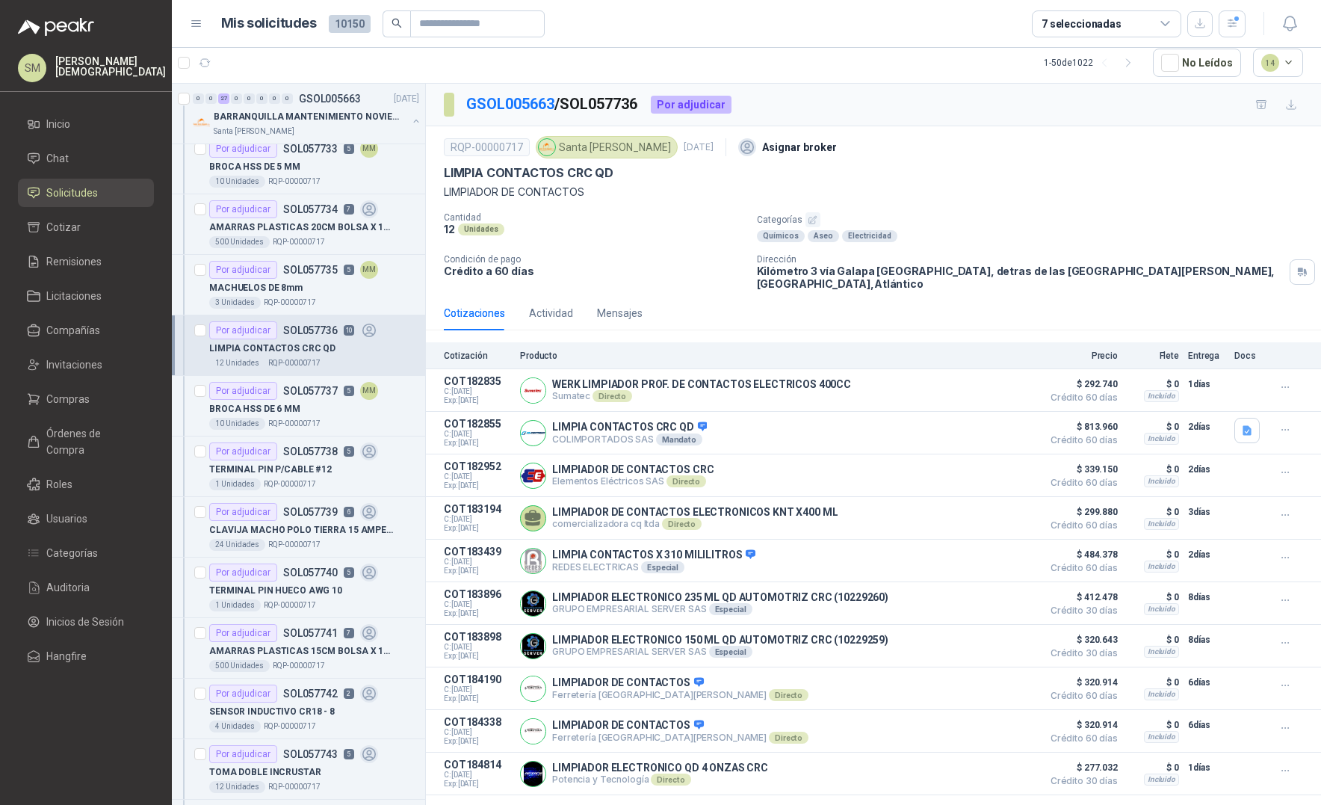
click at [587, 205] on div "RQP-00000717 Santa Anita Napoles 25 sept, 2025 Asignar broker LIMPIA CONTACTOS…" at bounding box center [873, 211] width 859 height 158
drag, startPoint x: 668, startPoint y: 148, endPoint x: 721, endPoint y: 148, distance: 53.1
click at [714, 148] on p "25 sept, 2025" at bounding box center [699, 147] width 30 height 14
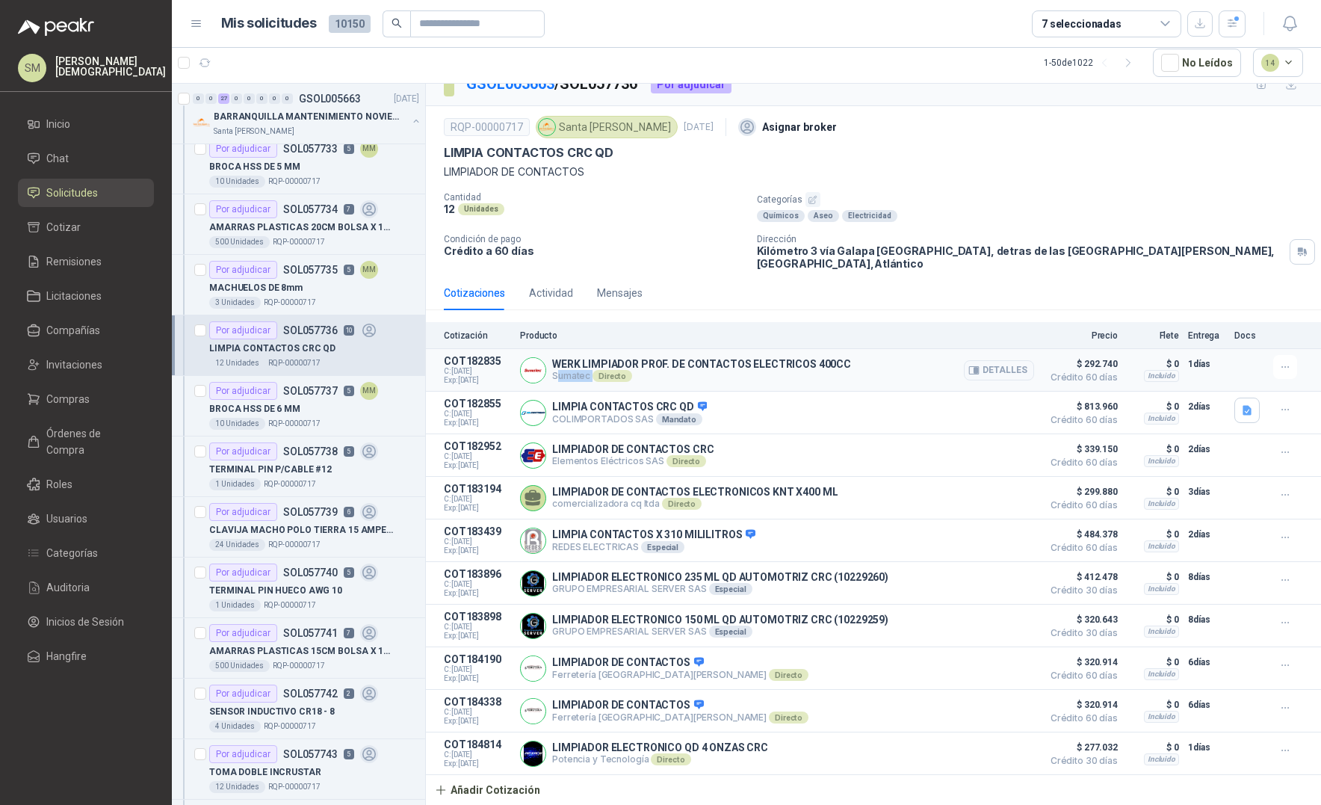
drag, startPoint x: 555, startPoint y: 376, endPoint x: 593, endPoint y: 376, distance: 38.1
click at [593, 376] on p "Sumatec Directo" at bounding box center [701, 376] width 299 height 12
drag, startPoint x: 571, startPoint y: 420, endPoint x: 635, endPoint y: 418, distance: 64.3
click at [635, 418] on p "COLIMPORTADOS SAS Mandato" at bounding box center [629, 419] width 155 height 12
drag, startPoint x: 566, startPoint y: 462, endPoint x: 640, endPoint y: 464, distance: 74.0
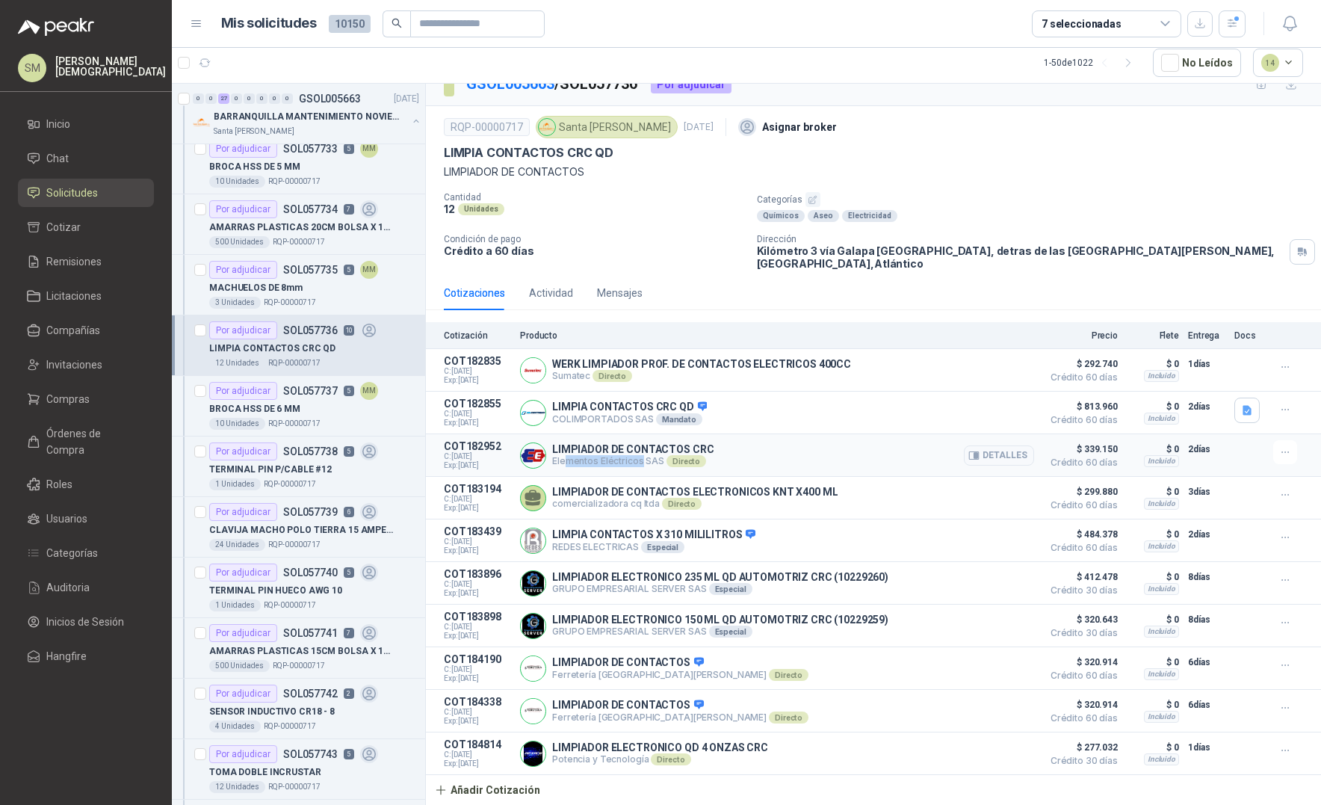
click at [640, 464] on p "Elementos Eléctricos SAS Directo" at bounding box center [632, 461] width 161 height 12
drag, startPoint x: 457, startPoint y: 152, endPoint x: 600, endPoint y: 159, distance: 143.7
click at [600, 159] on p "LIMPIA CONTACTOS CRC QD" at bounding box center [529, 153] width 170 height 16
drag, startPoint x: 448, startPoint y: 208, endPoint x: 456, endPoint y: 208, distance: 8.2
click at [456, 208] on div "12 Unidades" at bounding box center [594, 208] width 301 height 13
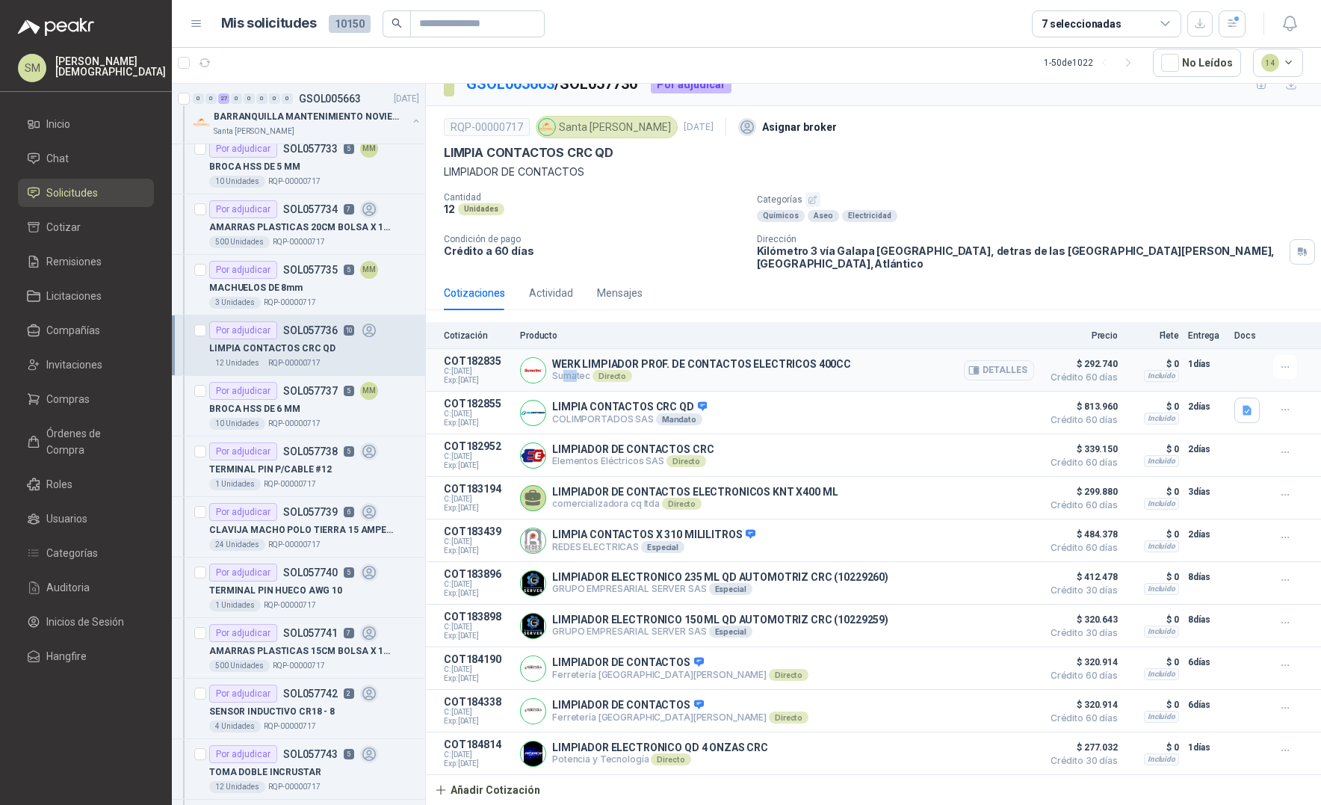
drag, startPoint x: 563, startPoint y: 376, endPoint x: 575, endPoint y: 376, distance: 12.7
click at [575, 376] on p "Sumatec Directo" at bounding box center [701, 376] width 299 height 12
drag, startPoint x: 599, startPoint y: 378, endPoint x: 624, endPoint y: 380, distance: 24.7
click at [624, 380] on div "Directo" at bounding box center [613, 376] width 40 height 12
drag, startPoint x: 570, startPoint y: 418, endPoint x: 619, endPoint y: 419, distance: 49.3
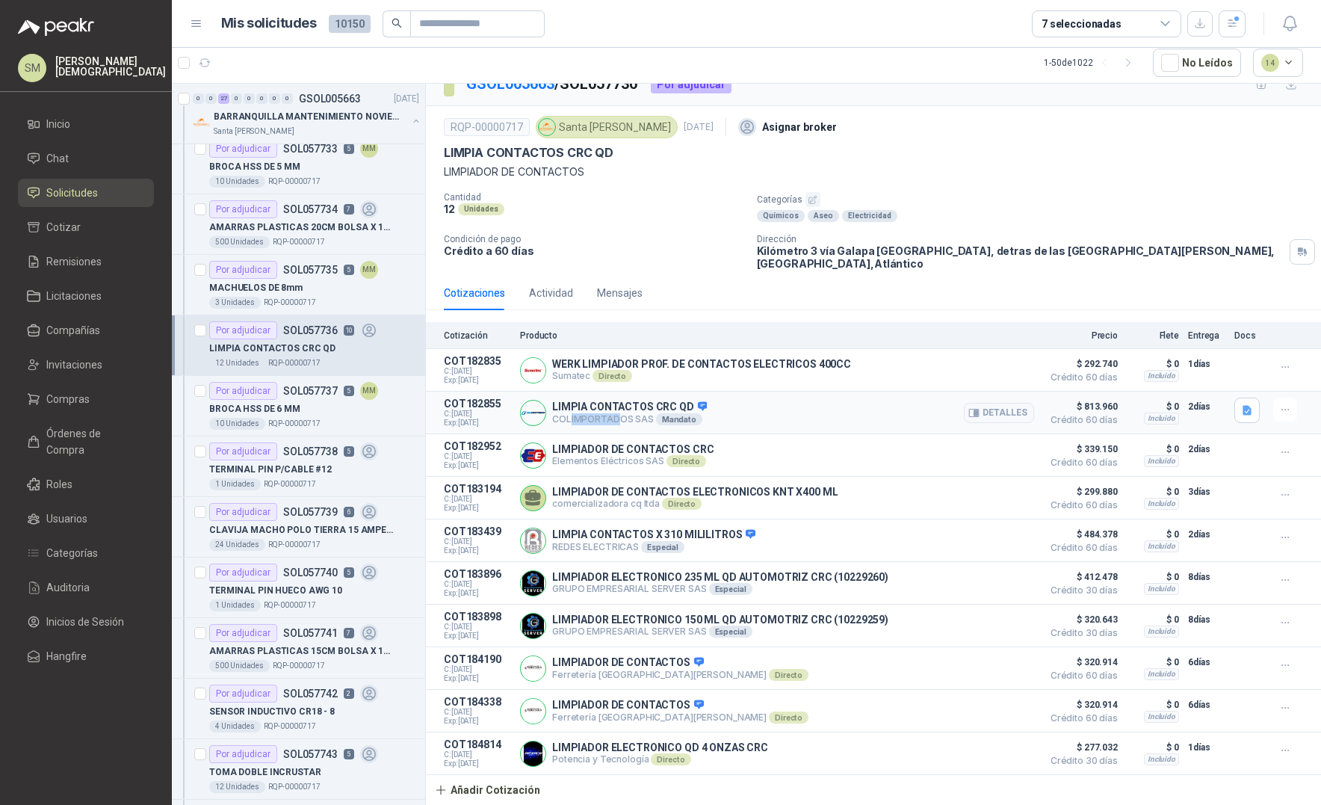
click at [619, 419] on p "COLIMPORTADOS SAS Mandato" at bounding box center [629, 419] width 155 height 12
drag, startPoint x: 661, startPoint y: 421, endPoint x: 681, endPoint y: 423, distance: 21.0
click at [681, 423] on div "Mandato" at bounding box center [679, 419] width 46 height 12
click at [612, 373] on div "Directo" at bounding box center [613, 376] width 40 height 12
drag, startPoint x: 560, startPoint y: 375, endPoint x: 579, endPoint y: 375, distance: 19.4
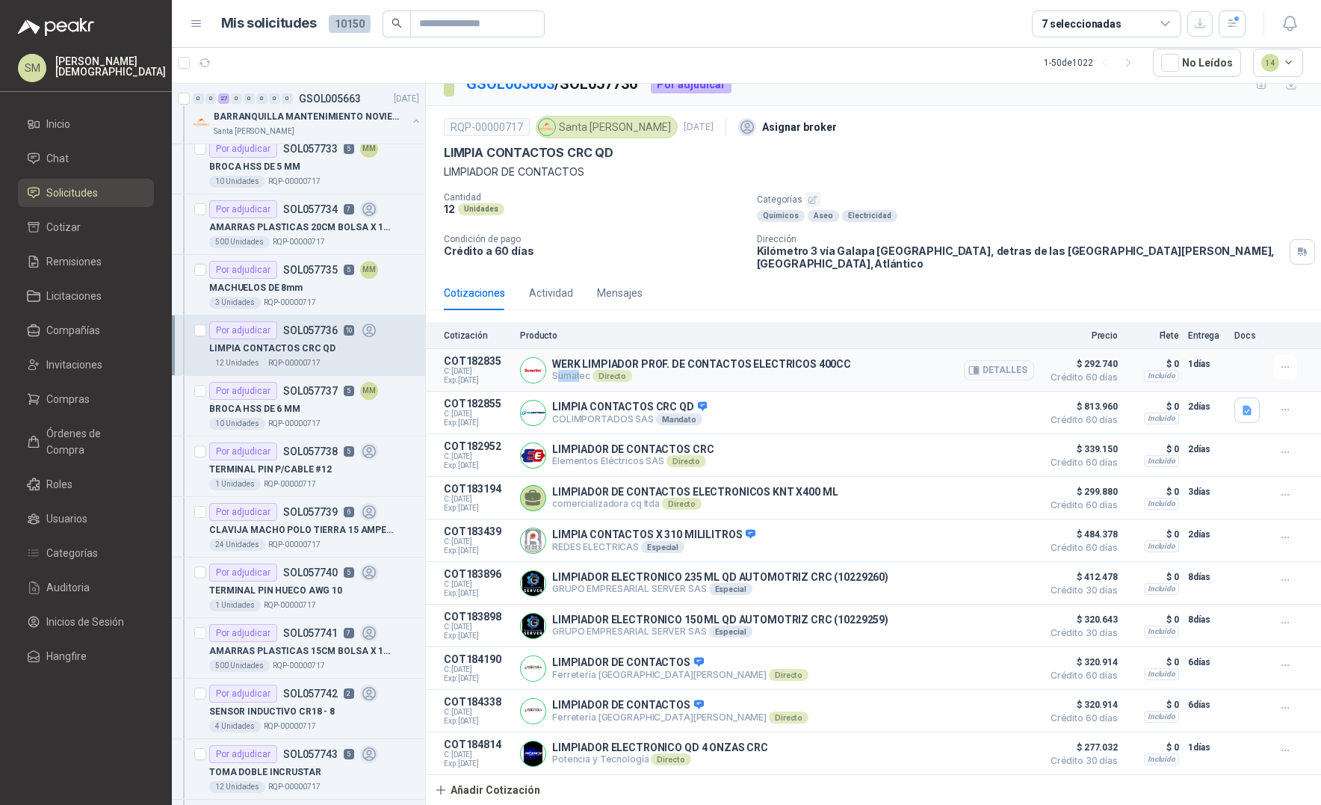
click at [579, 375] on p "Sumatec Directo" at bounding box center [701, 376] width 299 height 12
click at [581, 375] on p "Sumatec Directo" at bounding box center [701, 376] width 299 height 12
click at [1070, 362] on span "$ 292.740" at bounding box center [1080, 364] width 75 height 18
drag, startPoint x: 1058, startPoint y: 379, endPoint x: 1095, endPoint y: 379, distance: 37.4
click at [1095, 379] on span "Crédito 60 días" at bounding box center [1080, 377] width 75 height 9
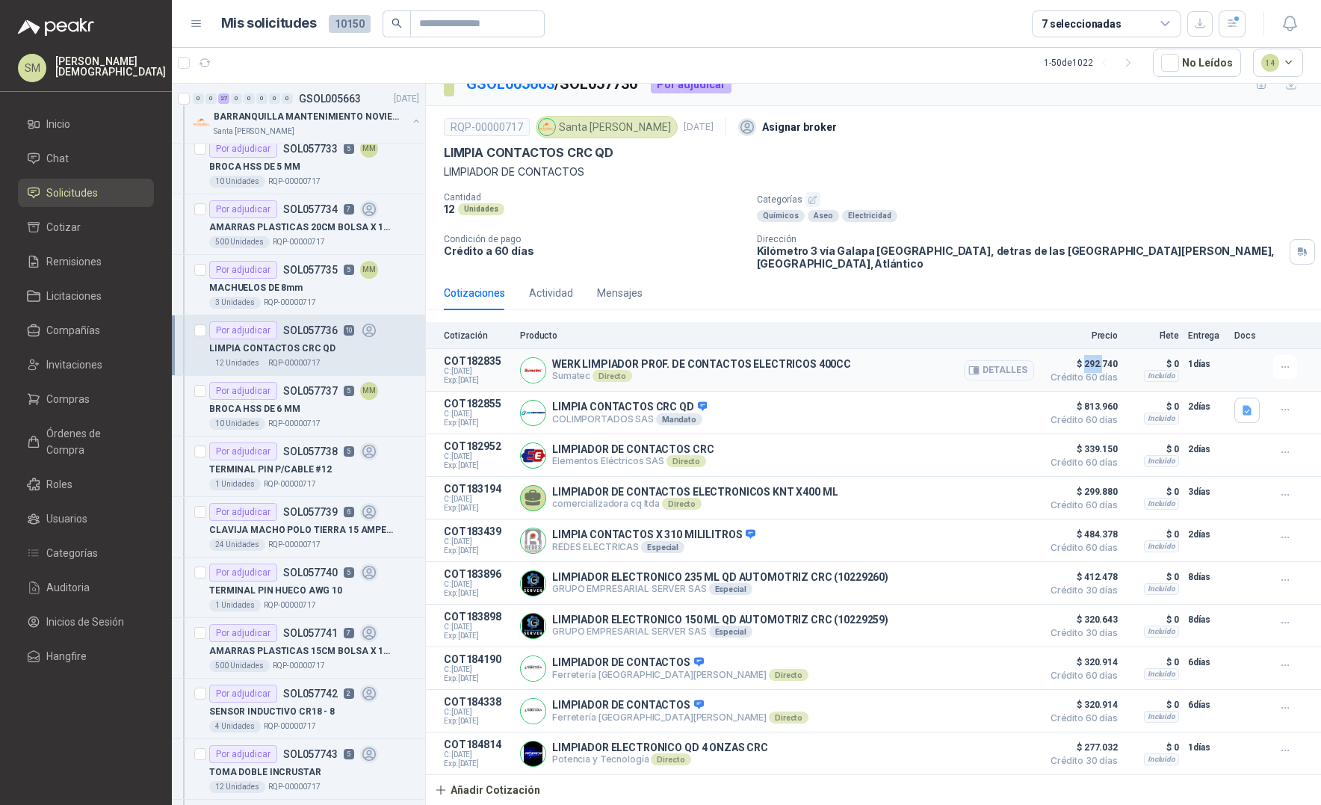
drag, startPoint x: 1072, startPoint y: 365, endPoint x: 1092, endPoint y: 365, distance: 19.4
click at [1092, 365] on span "$ 292.740" at bounding box center [1080, 364] width 75 height 18
drag, startPoint x: 560, startPoint y: 377, endPoint x: 581, endPoint y: 377, distance: 20.9
click at [581, 377] on p "Sumatec Directo" at bounding box center [701, 376] width 299 height 12
drag, startPoint x: 563, startPoint y: 124, endPoint x: 599, endPoint y: 127, distance: 36.0
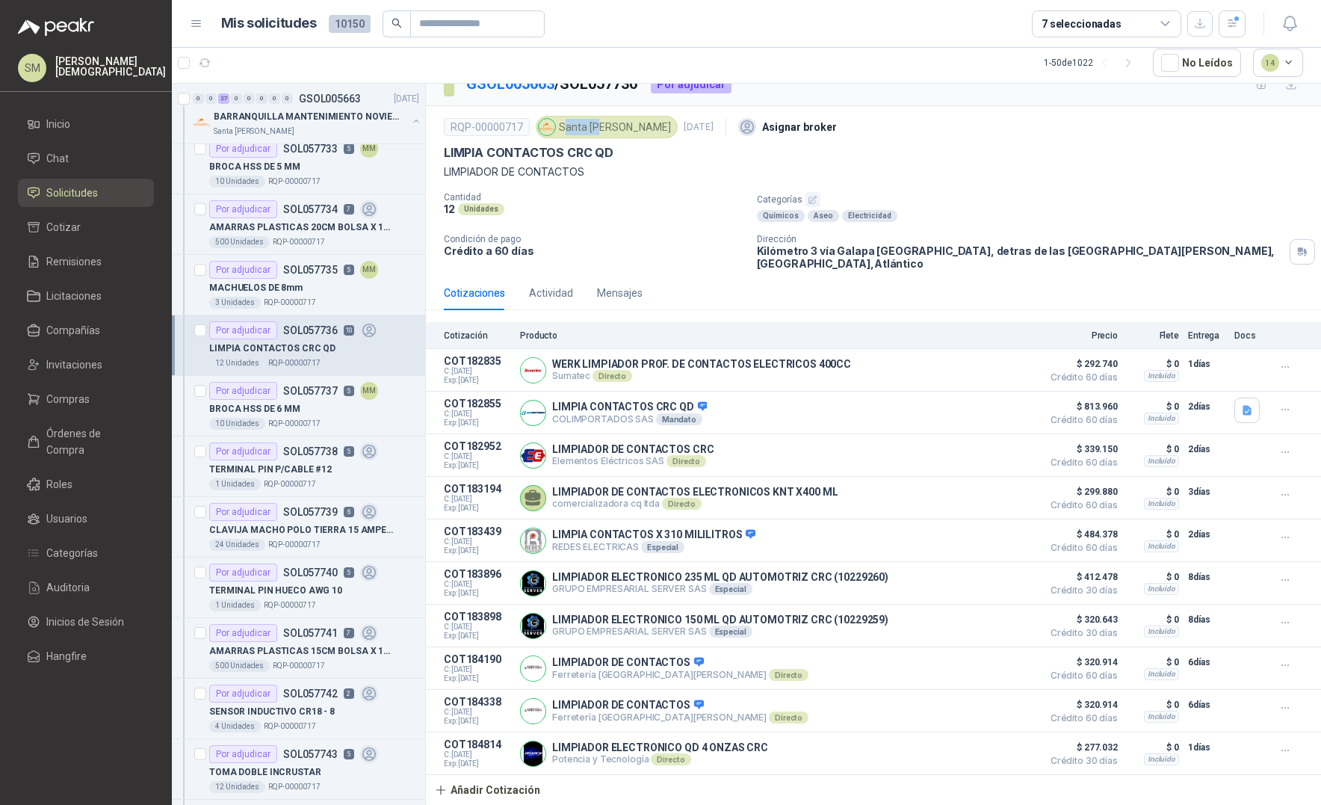
click at [599, 127] on div "Santa Anita Napoles" at bounding box center [607, 127] width 142 height 22
drag, startPoint x: 557, startPoint y: 377, endPoint x: 579, endPoint y: 377, distance: 21.7
click at [579, 377] on p "Sumatec Directo" at bounding box center [701, 376] width 299 height 12
click at [551, 377] on div "WERK LIMPIADOR PROF. DE CONTACTOS ELECTRICOS 400CC Sumatec Directo Detalles" at bounding box center [777, 370] width 514 height 30
drag, startPoint x: 551, startPoint y: 376, endPoint x: 571, endPoint y: 376, distance: 19.4
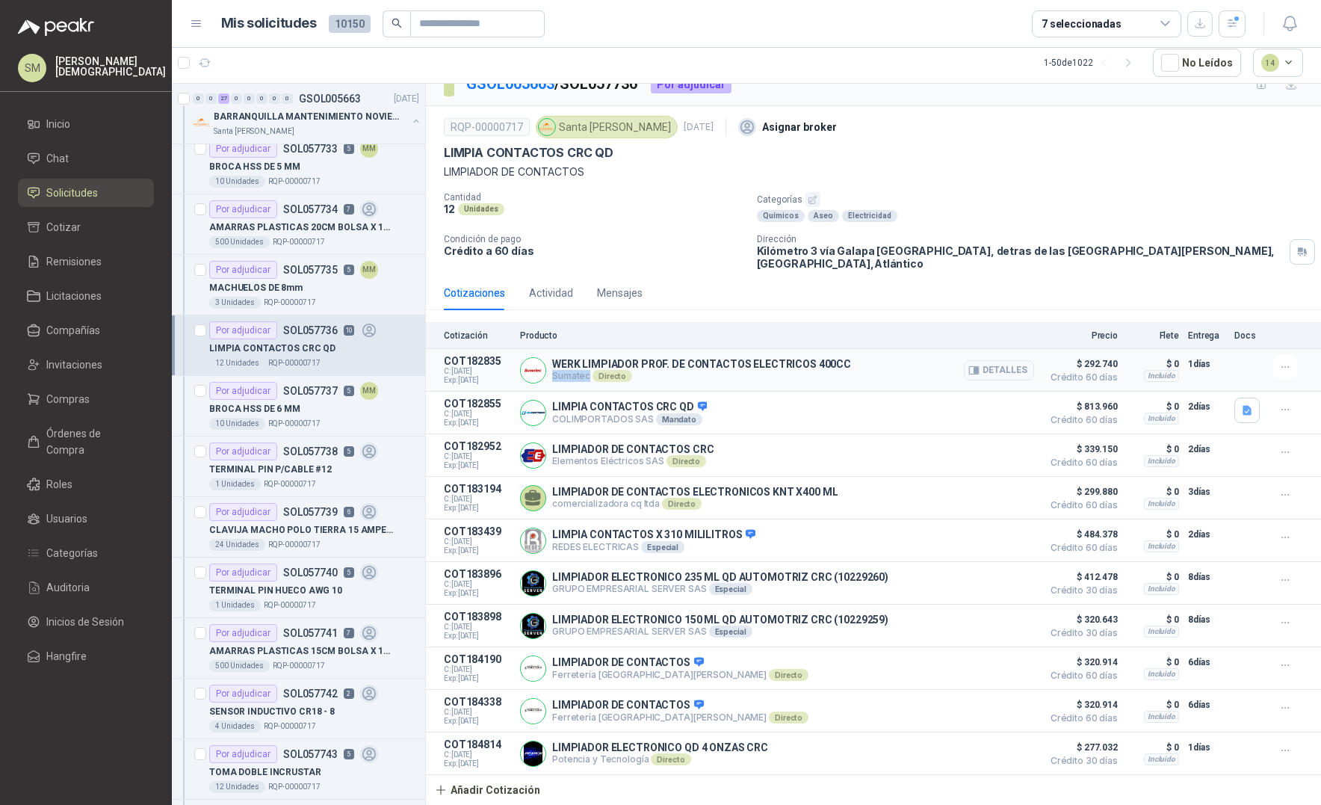
click at [571, 376] on p "Sumatec Directo" at bounding box center [701, 376] width 299 height 12
drag, startPoint x: 1049, startPoint y: 379, endPoint x: 1106, endPoint y: 380, distance: 56.8
click at [1106, 380] on article "COT182835 C: 26/09/2025 Exp: 16/10/2025 WERK LIMPIADOR PROF. DE CONTACTOS ELECT…" at bounding box center [873, 370] width 895 height 43
drag, startPoint x: 551, startPoint y: 420, endPoint x: 646, endPoint y: 422, distance: 94.9
click at [646, 422] on div "LIMPIA CONTACTOS CRC QD COLIMPORTADOS SAS Mandato Detalles" at bounding box center [777, 413] width 514 height 30
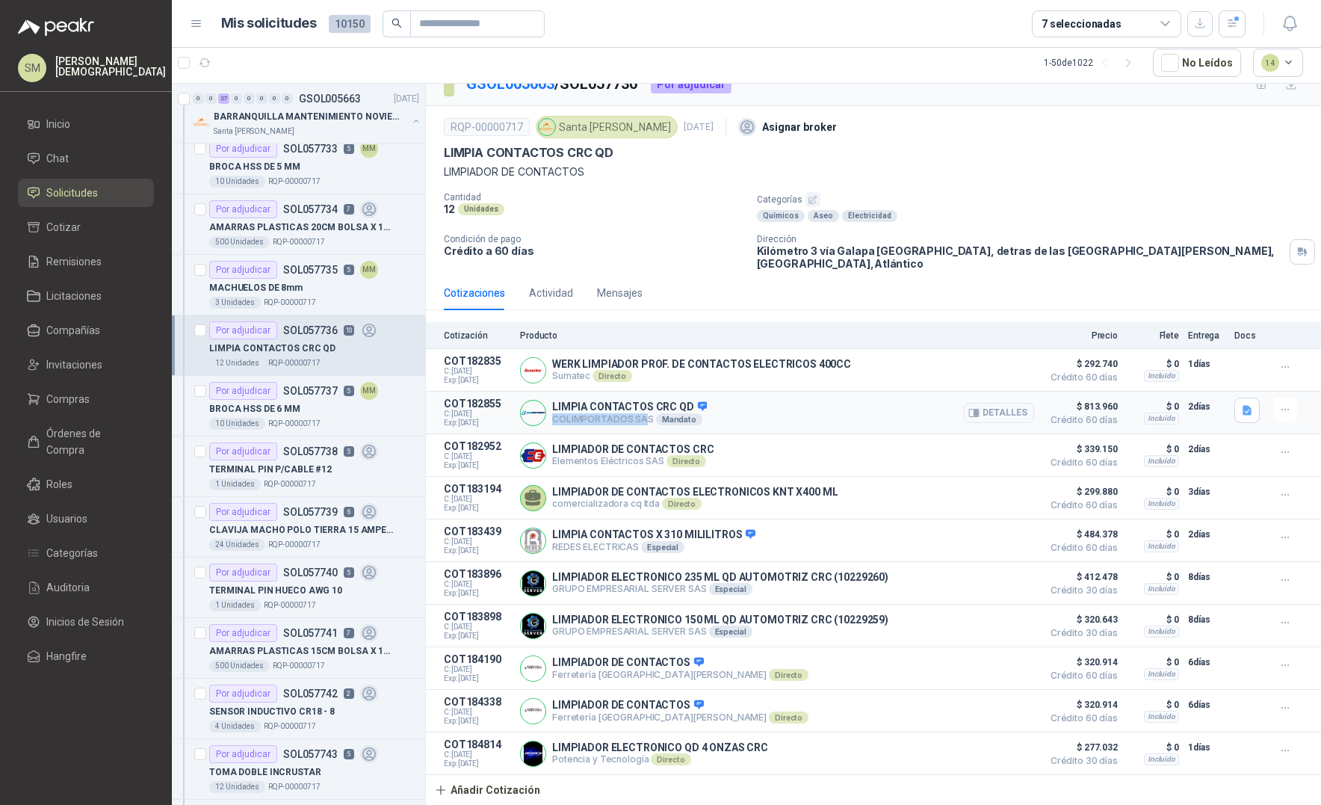
click at [607, 416] on p "COLIMPORTADOS SAS Mandato" at bounding box center [629, 419] width 155 height 12
click at [593, 417] on p "COLIMPORTADOS SAS Mandato" at bounding box center [629, 419] width 155 height 12
drag, startPoint x: 557, startPoint y: 419, endPoint x: 643, endPoint y: 415, distance: 86.0
click at [646, 415] on p "COLIMPORTADOS SAS Mandato" at bounding box center [629, 419] width 155 height 12
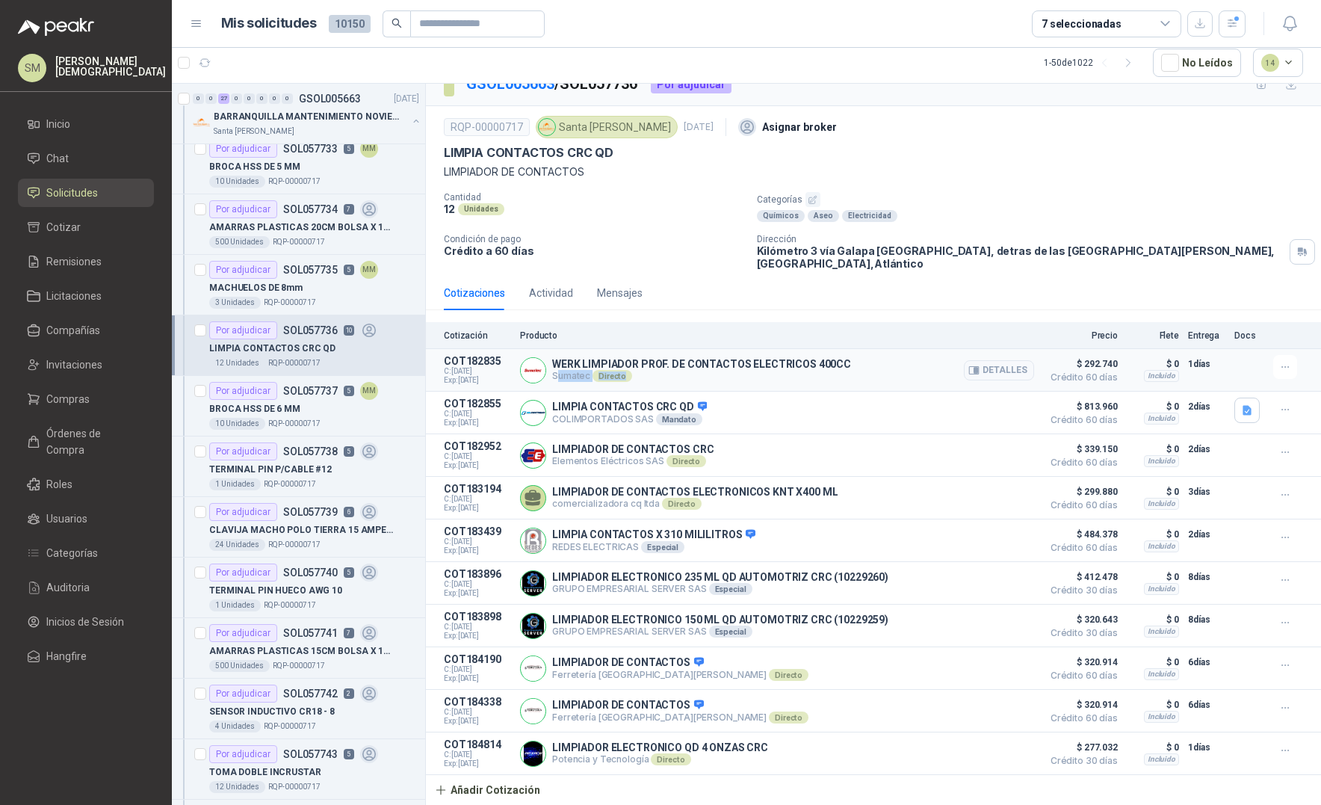
drag, startPoint x: 555, startPoint y: 375, endPoint x: 628, endPoint y: 374, distance: 72.5
click at [628, 374] on p "Sumatec Directo" at bounding box center [701, 376] width 299 height 12
click at [633, 408] on p "LIMPIA CONTACTOS CRC QD" at bounding box center [629, 406] width 155 height 13
click at [977, 365] on button "Detalles" at bounding box center [999, 370] width 70 height 20
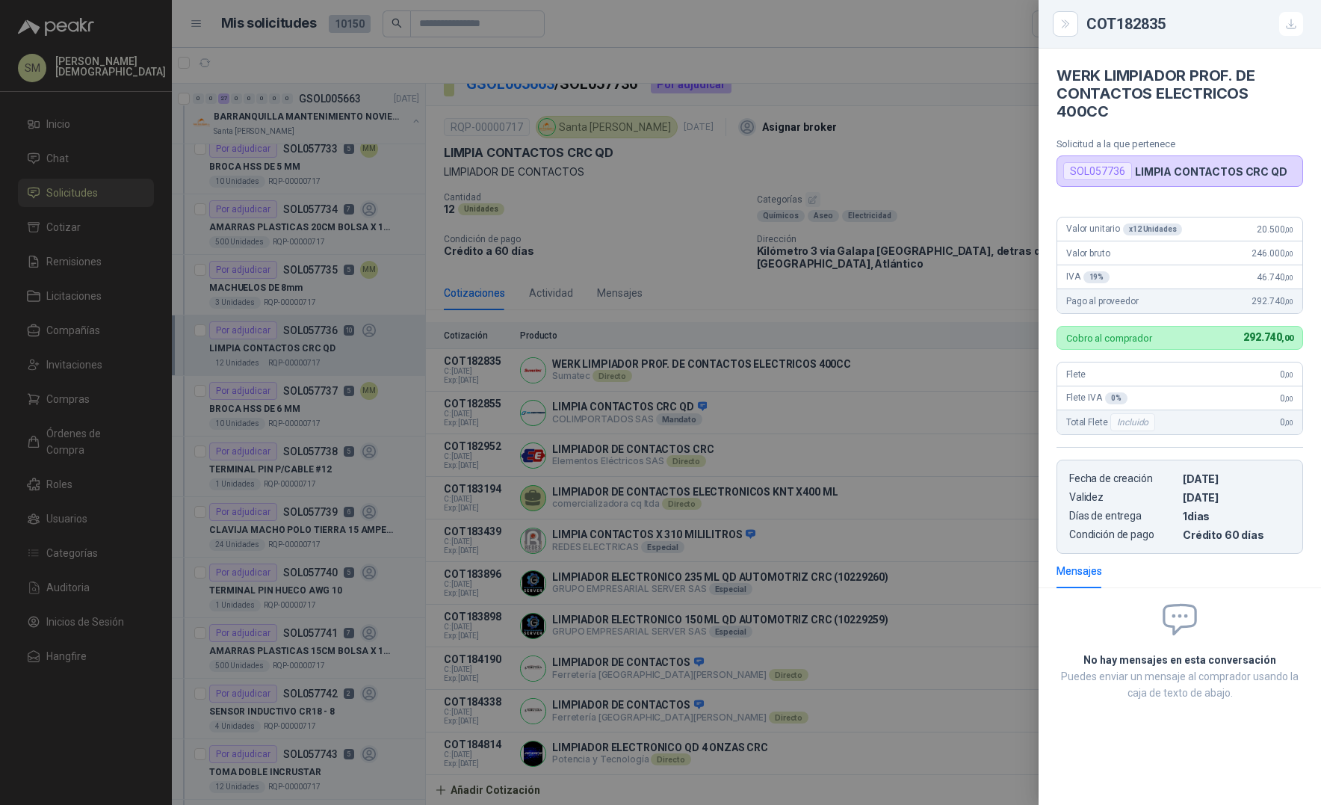
click at [742, 395] on div at bounding box center [660, 402] width 1321 height 805
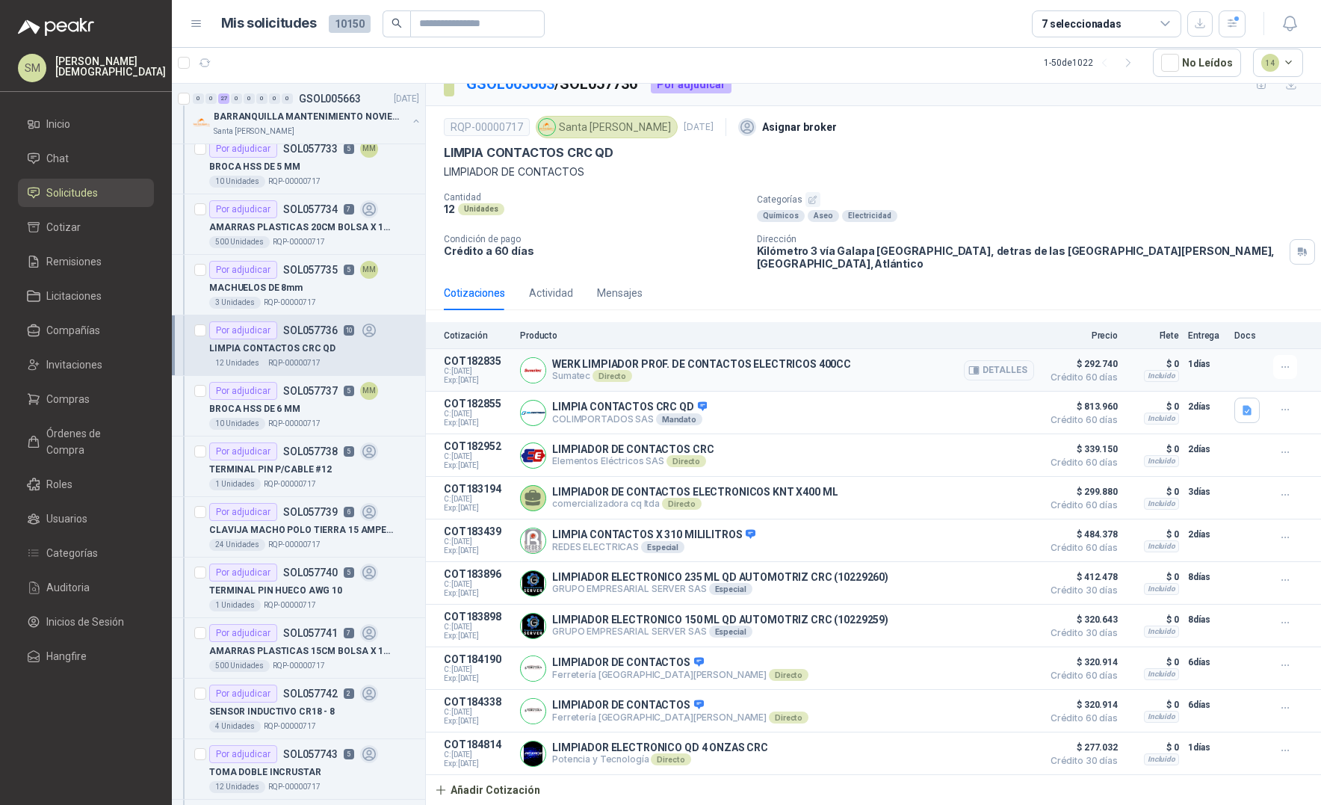
click at [577, 377] on p "Sumatec Directo" at bounding box center [701, 376] width 299 height 12
click at [992, 370] on button "Detalles" at bounding box center [999, 370] width 70 height 20
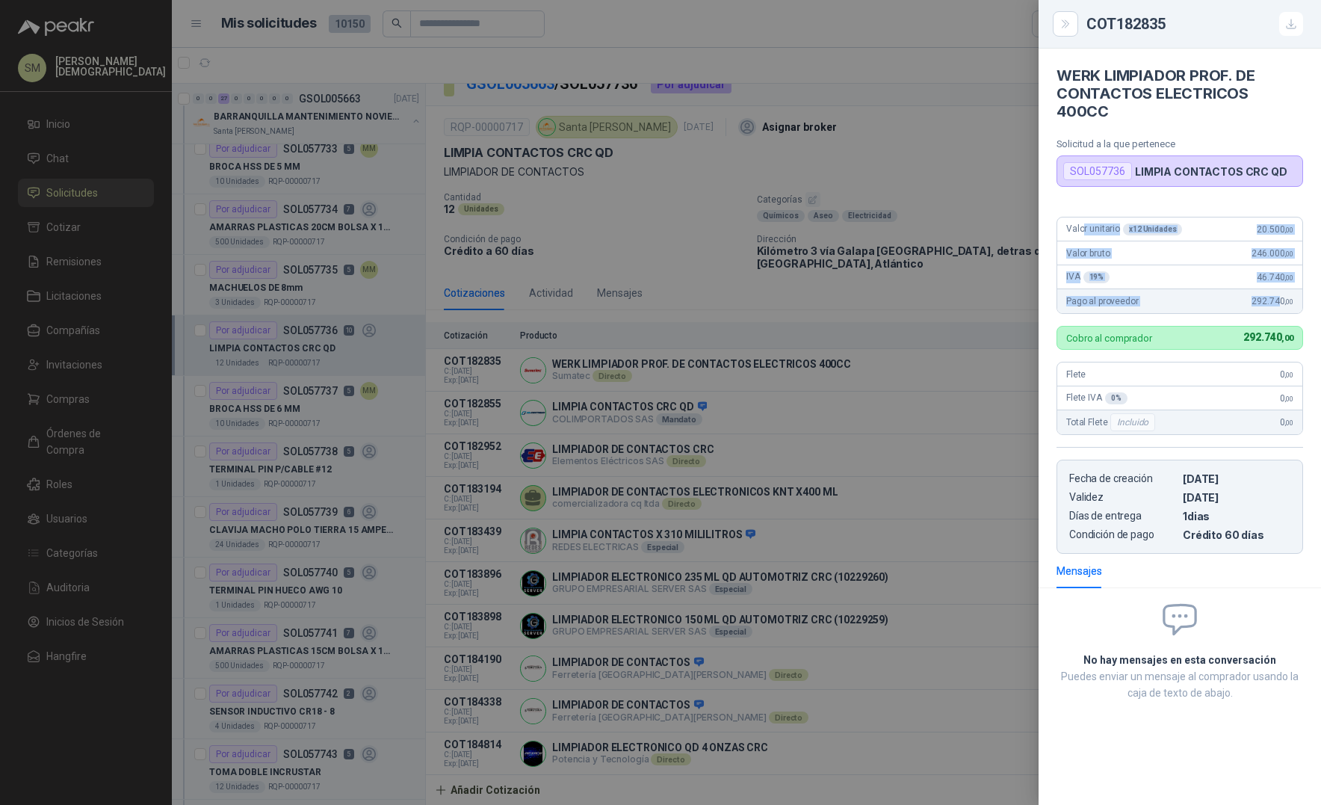
drag, startPoint x: 1082, startPoint y: 211, endPoint x: 1277, endPoint y: 283, distance: 207.8
click at [1277, 283] on article "Valor unitario x 12 Unidades 20.500 ,00 Valor bruto 246.000 ,00 IVA 19 % 46.740…" at bounding box center [1180, 265] width 247 height 97
drag, startPoint x: 1063, startPoint y: 320, endPoint x: 1281, endPoint y: 321, distance: 218.2
click at [1281, 326] on div "Cobro al comprador 292.740 ,00" at bounding box center [1180, 338] width 247 height 24
drag, startPoint x: 1079, startPoint y: 341, endPoint x: 1167, endPoint y: 349, distance: 88.5
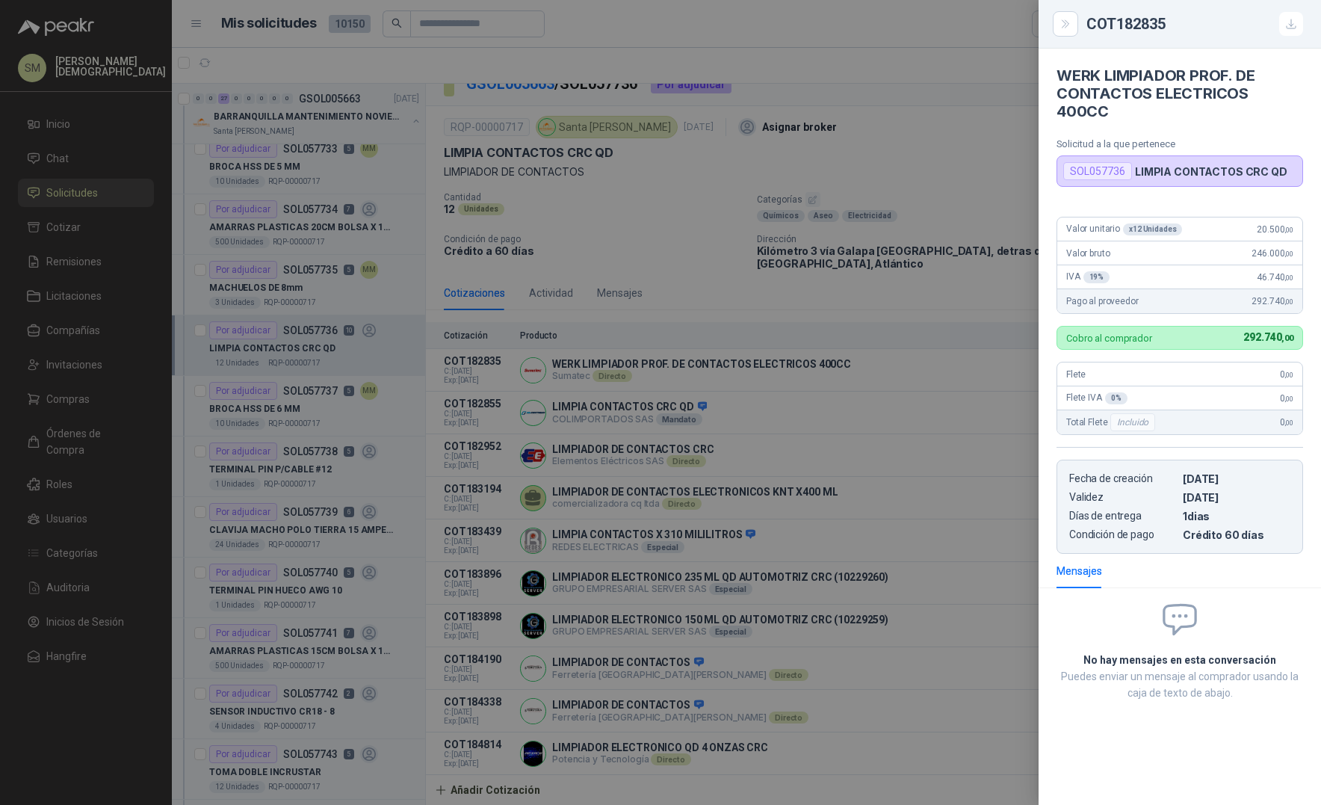
click at [1167, 349] on div "Valor unitario x 12 Unidades 20.500 ,00 Valor bruto 246.000 ,00 IVA 19 % 46.740…" at bounding box center [1180, 379] width 282 height 349
click at [897, 401] on div at bounding box center [660, 402] width 1321 height 805
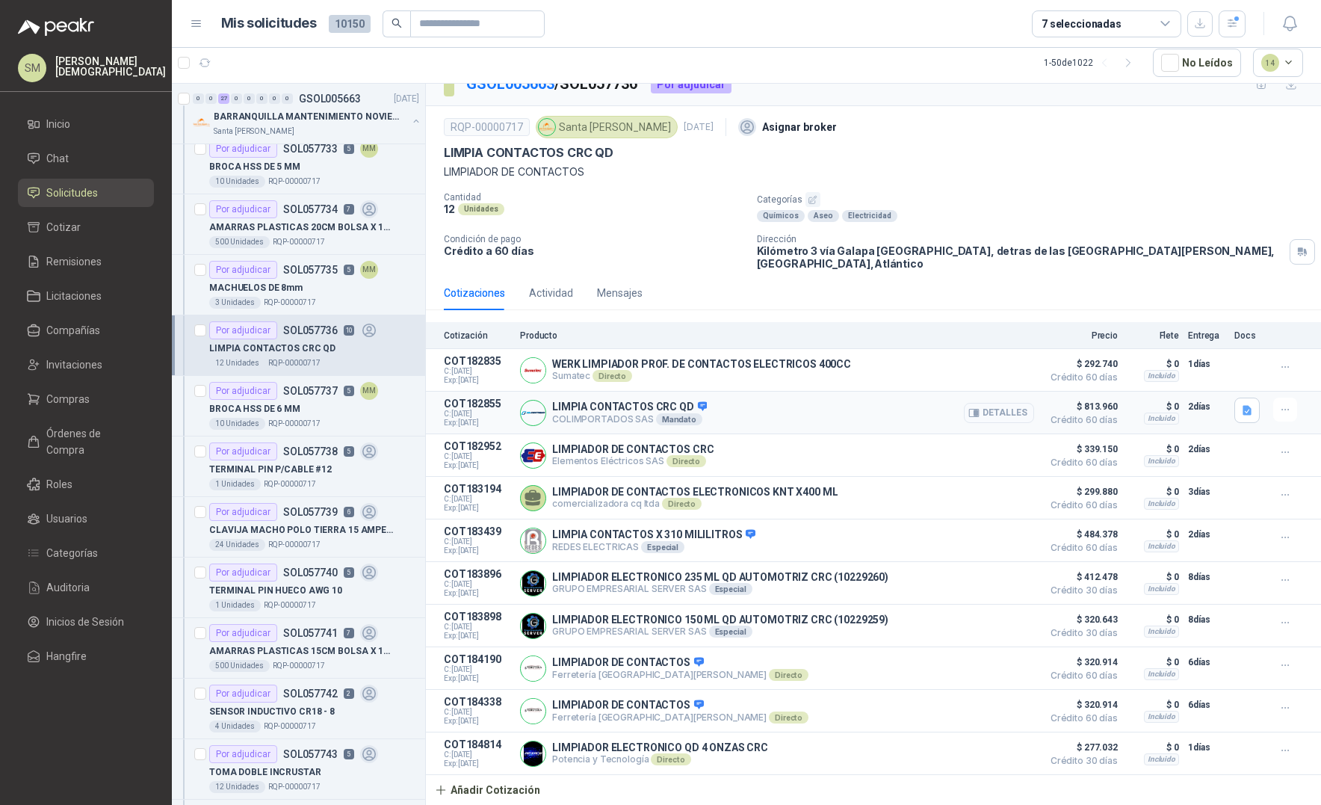
click at [991, 409] on button "Detalles" at bounding box center [999, 413] width 70 height 20
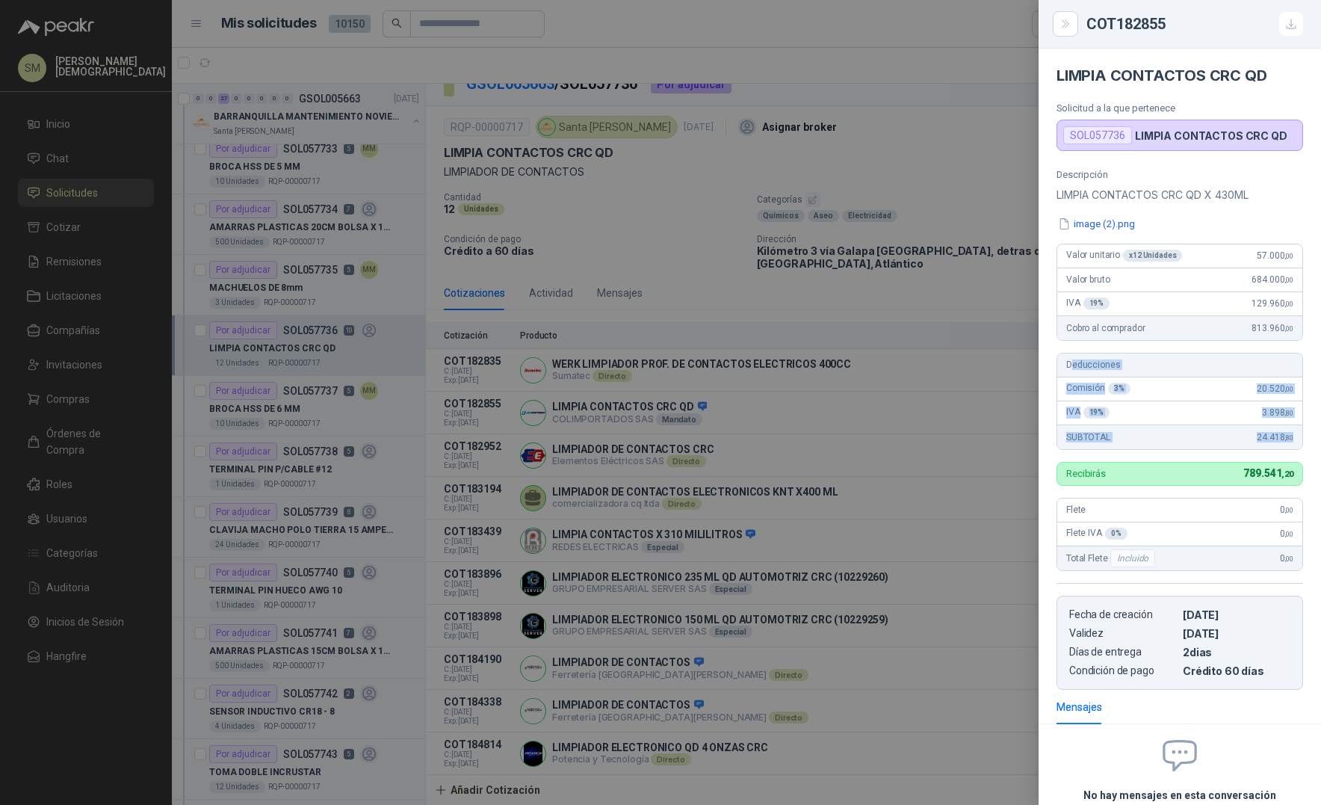
drag, startPoint x: 1070, startPoint y: 360, endPoint x: 1281, endPoint y: 444, distance: 227.4
click at [1281, 444] on article "Deducciones Comisión 3 % 20.520 ,00 IVA 19 % 3.898 ,80 SUBTOTAL 24.418 ,80" at bounding box center [1180, 401] width 247 height 97
drag, startPoint x: 1229, startPoint y: 324, endPoint x: 1276, endPoint y: 330, distance: 47.4
click at [1276, 330] on div "Cobro al comprador 813.960 ,00" at bounding box center [1179, 328] width 245 height 24
drag, startPoint x: 1229, startPoint y: 474, endPoint x: 1289, endPoint y: 475, distance: 59.8
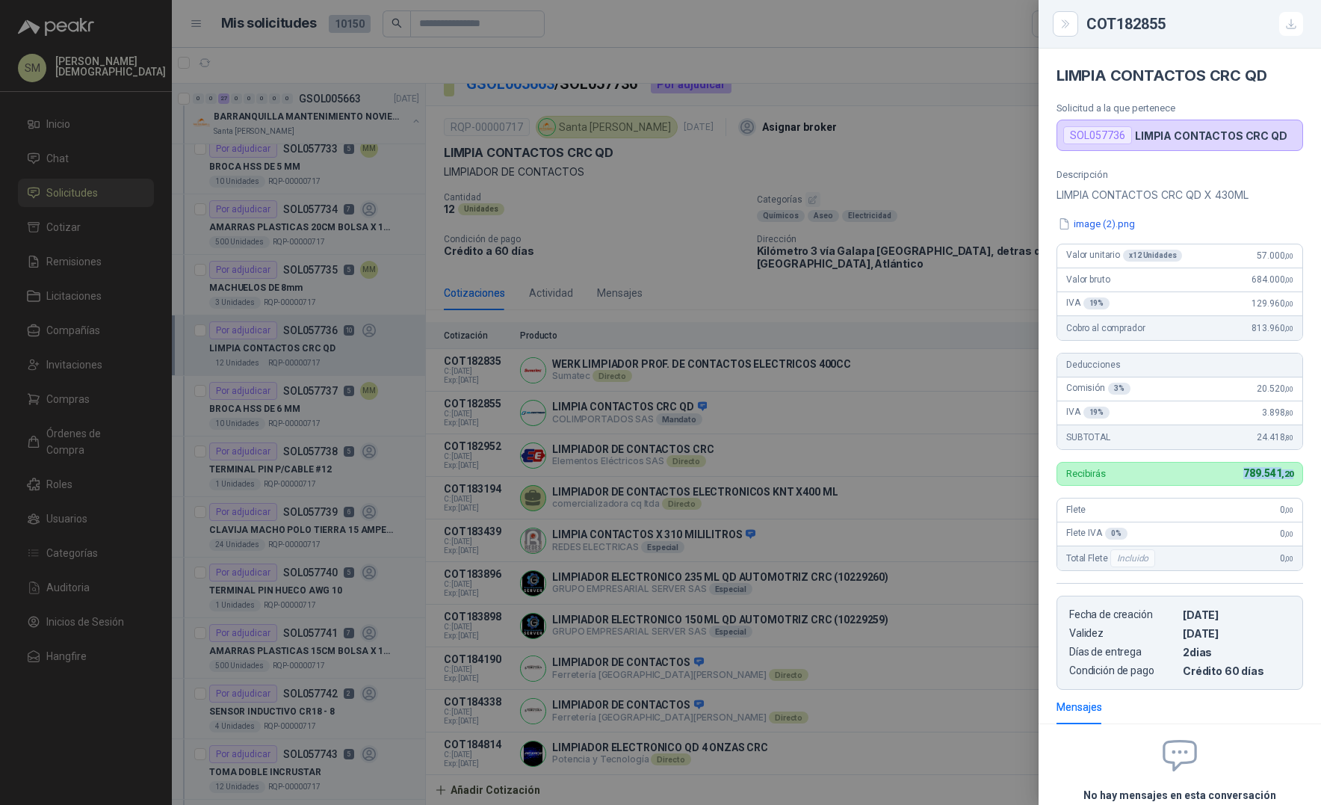
click at [1289, 475] on div "Recibirás 789.541 ,20" at bounding box center [1180, 474] width 247 height 24
click at [980, 413] on div at bounding box center [660, 402] width 1321 height 805
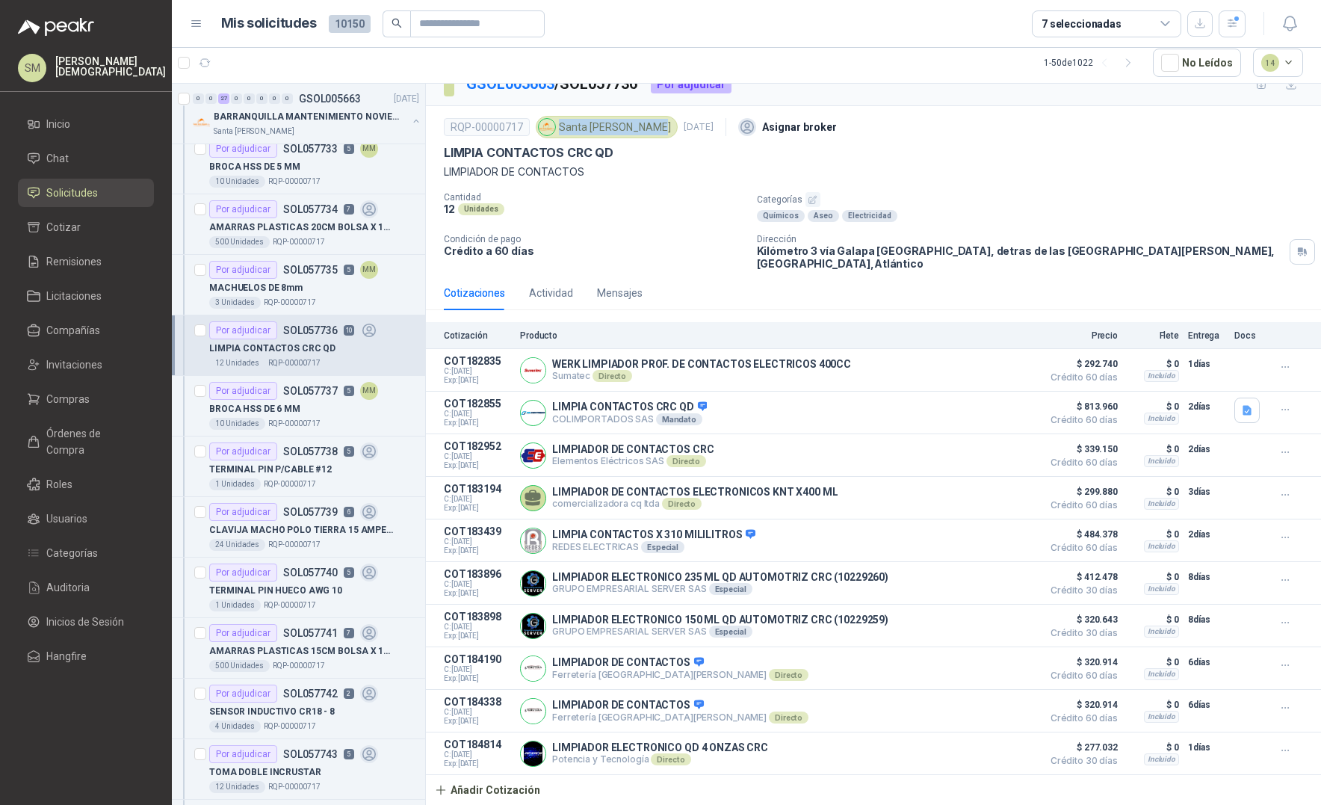
drag, startPoint x: 559, startPoint y: 125, endPoint x: 649, endPoint y: 127, distance: 89.7
click at [649, 127] on div "Santa Anita Napoles" at bounding box center [607, 127] width 142 height 22
drag, startPoint x: 579, startPoint y: 375, endPoint x: 599, endPoint y: 376, distance: 19.4
click at [599, 376] on p "Sumatec Directo" at bounding box center [701, 376] width 299 height 12
click at [583, 384] on div "WERK LIMPIADOR PROF. DE CONTACTOS ELECTRICOS 400CC Sumatec Directo Detalles" at bounding box center [777, 370] width 514 height 30
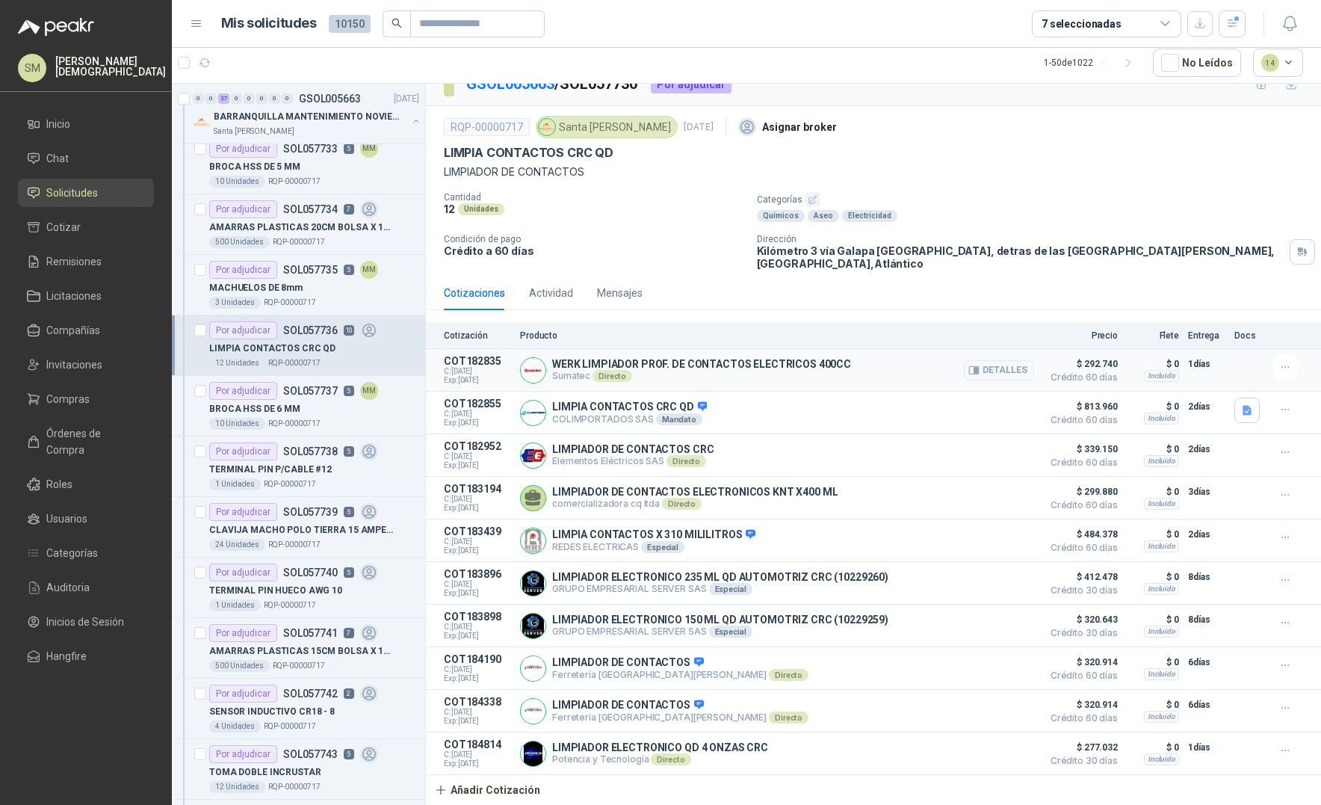
click at [564, 377] on p "Sumatec Directo" at bounding box center [701, 376] width 299 height 12
click at [580, 127] on div "Santa Anita Napoles" at bounding box center [607, 127] width 142 height 22
click at [706, 242] on p "Condición de pago" at bounding box center [594, 239] width 301 height 10
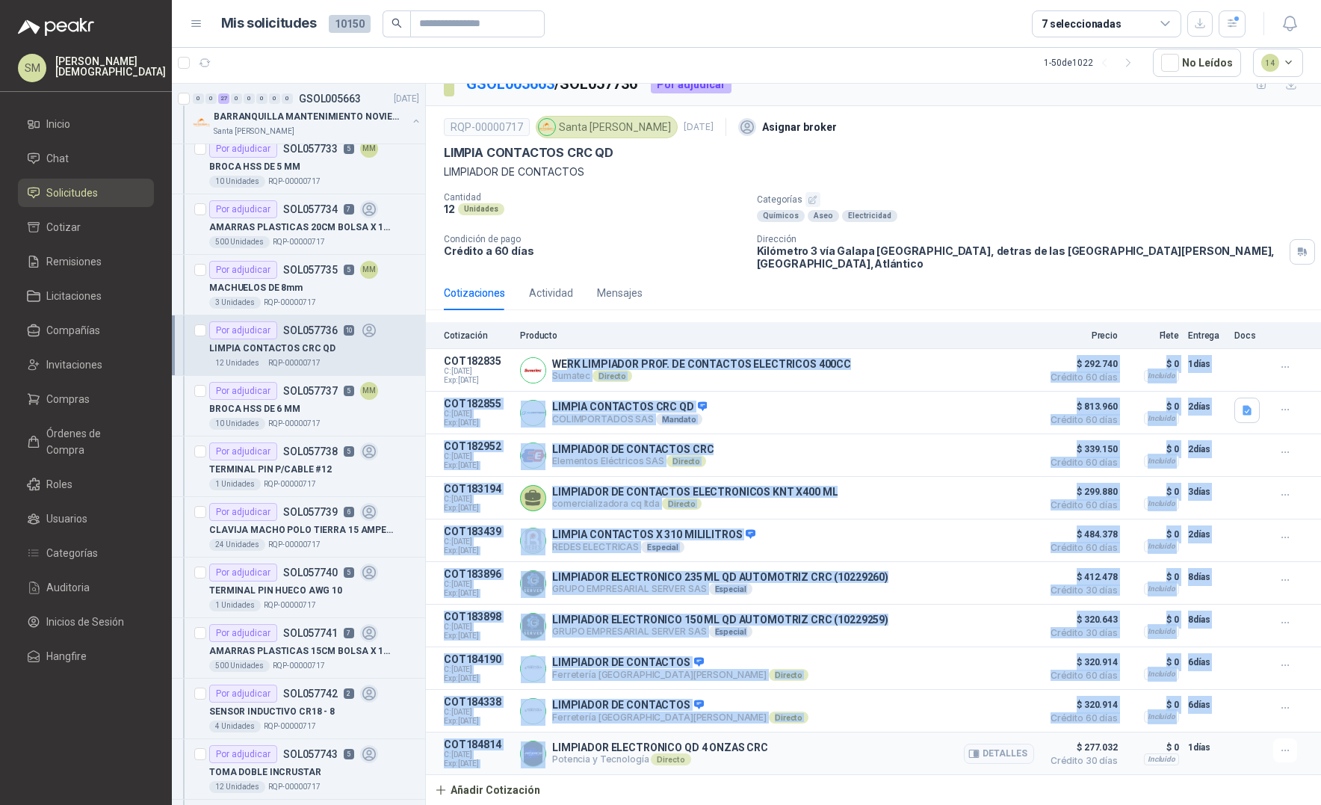
drag, startPoint x: 566, startPoint y: 362, endPoint x: 746, endPoint y: 737, distance: 415.8
click at [746, 737] on div "Cotización Producto Precio Flete Entrega Docs COT182835 C: 26/09/2025 Exp: 16/1…" at bounding box center [873, 563] width 895 height 483
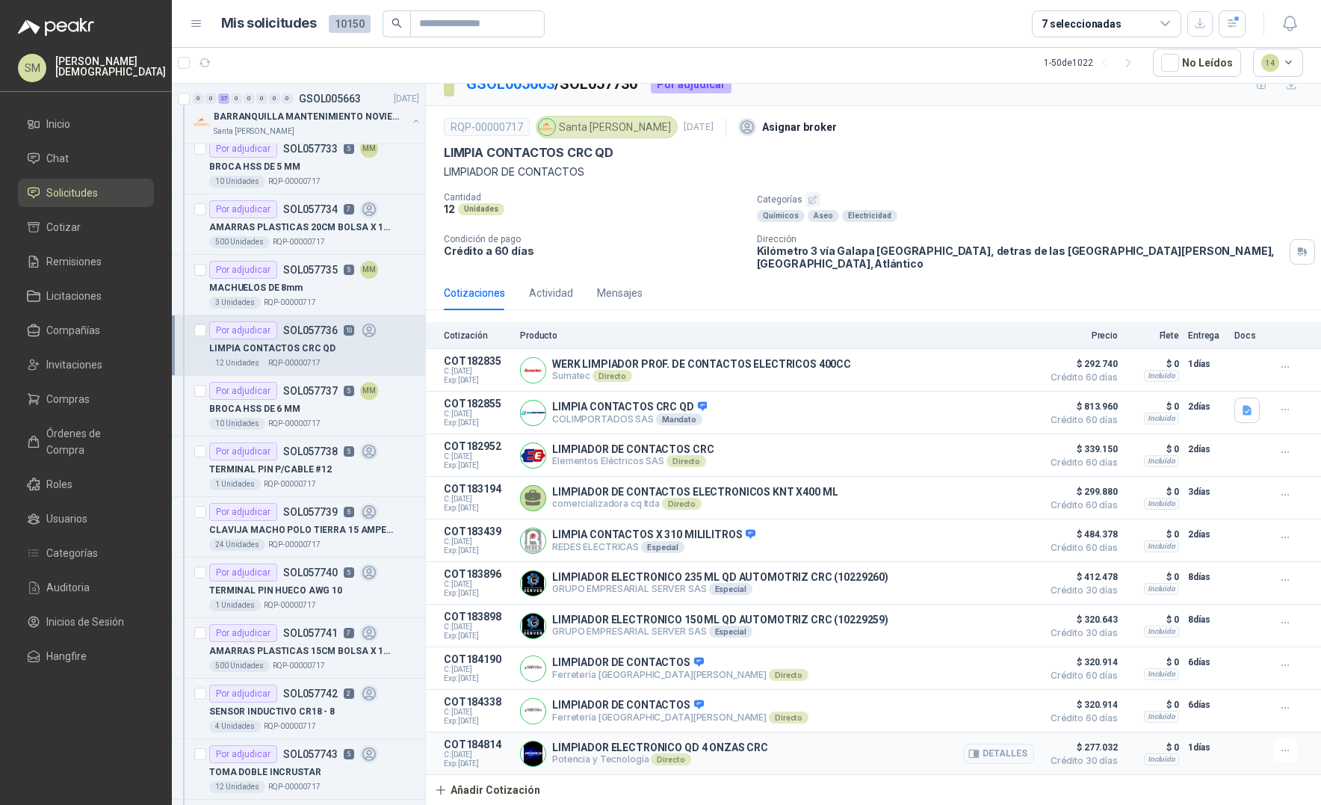
click at [766, 755] on div "LIMPIADOR ELECTRONICO QD 4 ONZAS CRC Potencia y Tecnología Directo Detalles" at bounding box center [777, 753] width 514 height 30
click at [78, 333] on span "Compañías" at bounding box center [73, 330] width 54 height 16
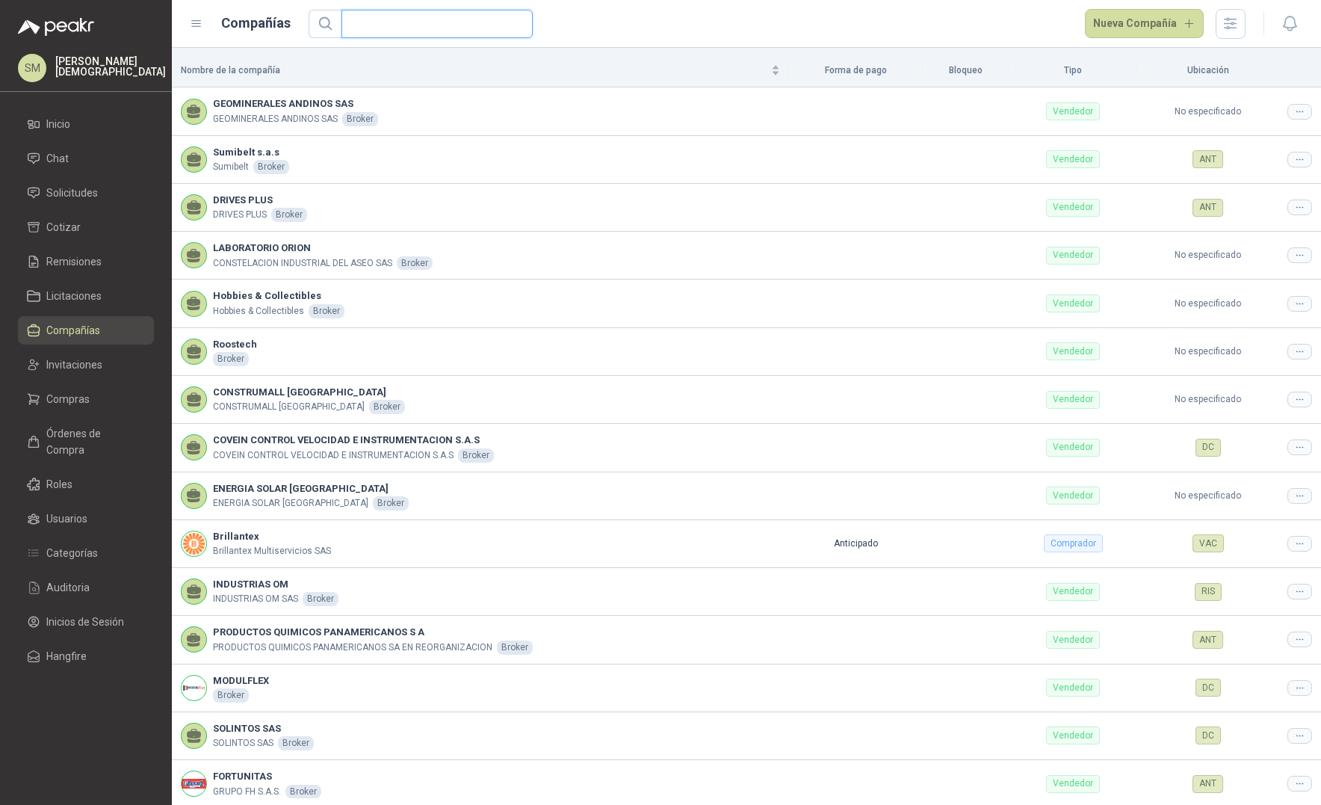
click at [419, 23] on input "text" at bounding box center [430, 23] width 161 height 27
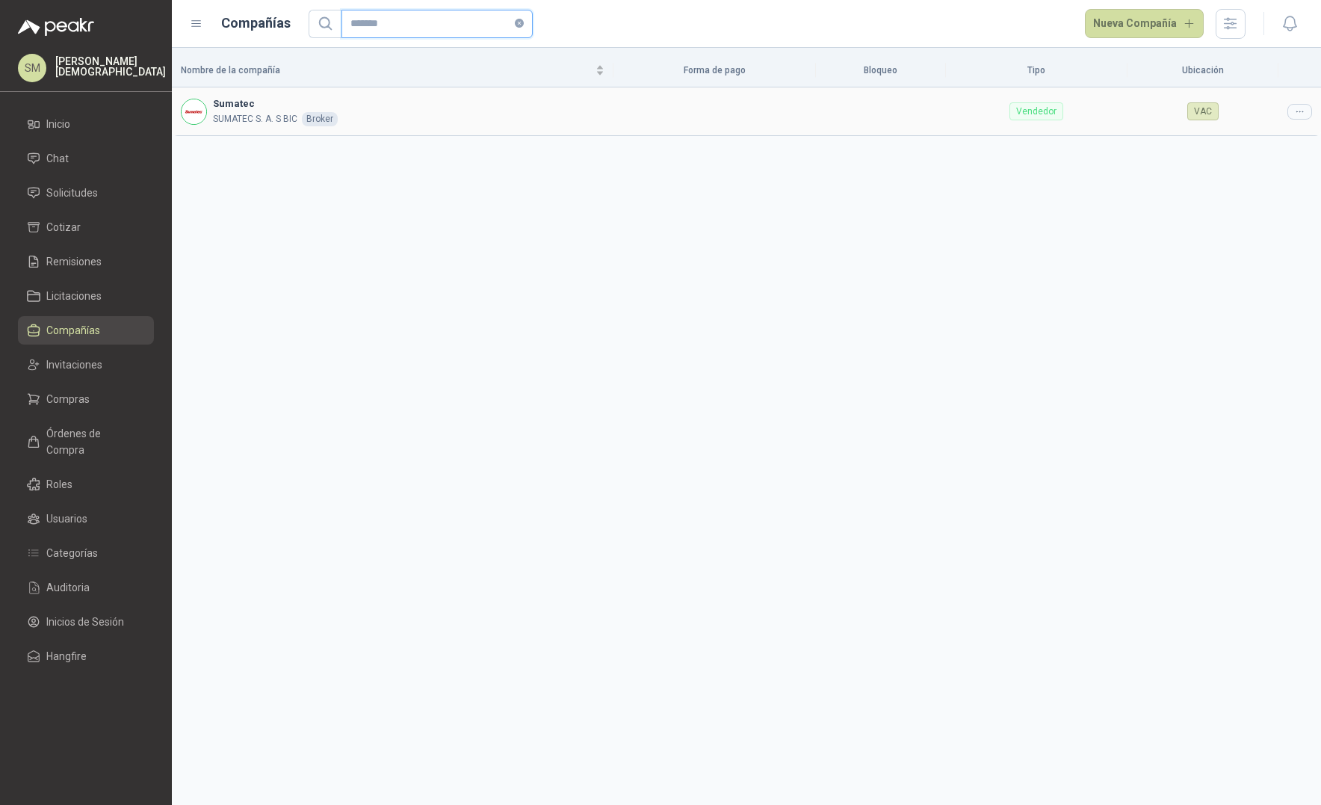
type input "*******"
click at [1294, 119] on td at bounding box center [1299, 111] width 43 height 48
click at [1295, 112] on icon at bounding box center [1299, 111] width 11 height 11
click at [1277, 138] on span "Editar compañía" at bounding box center [1261, 137] width 77 height 16
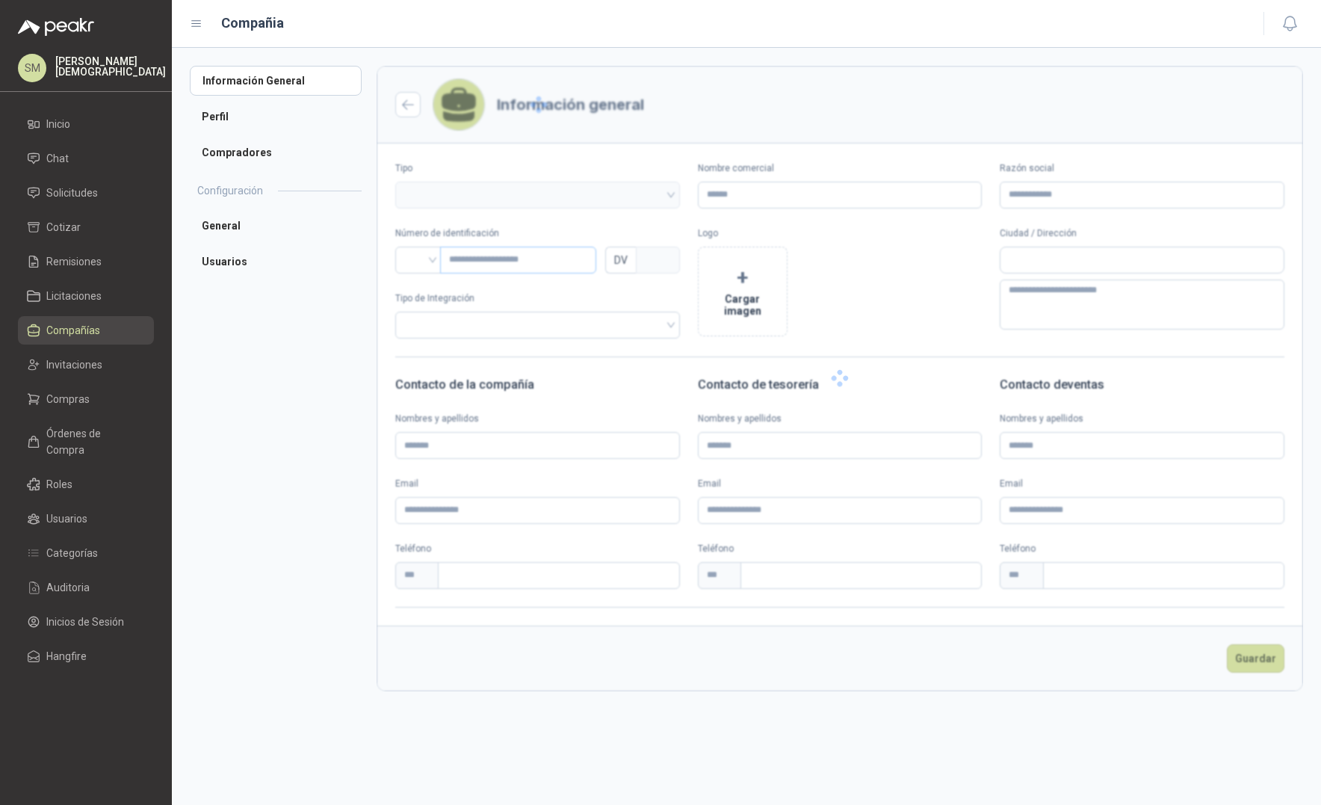
type input "*******"
type input "**********"
type input "*********"
type input "*"
type textarea "**********"
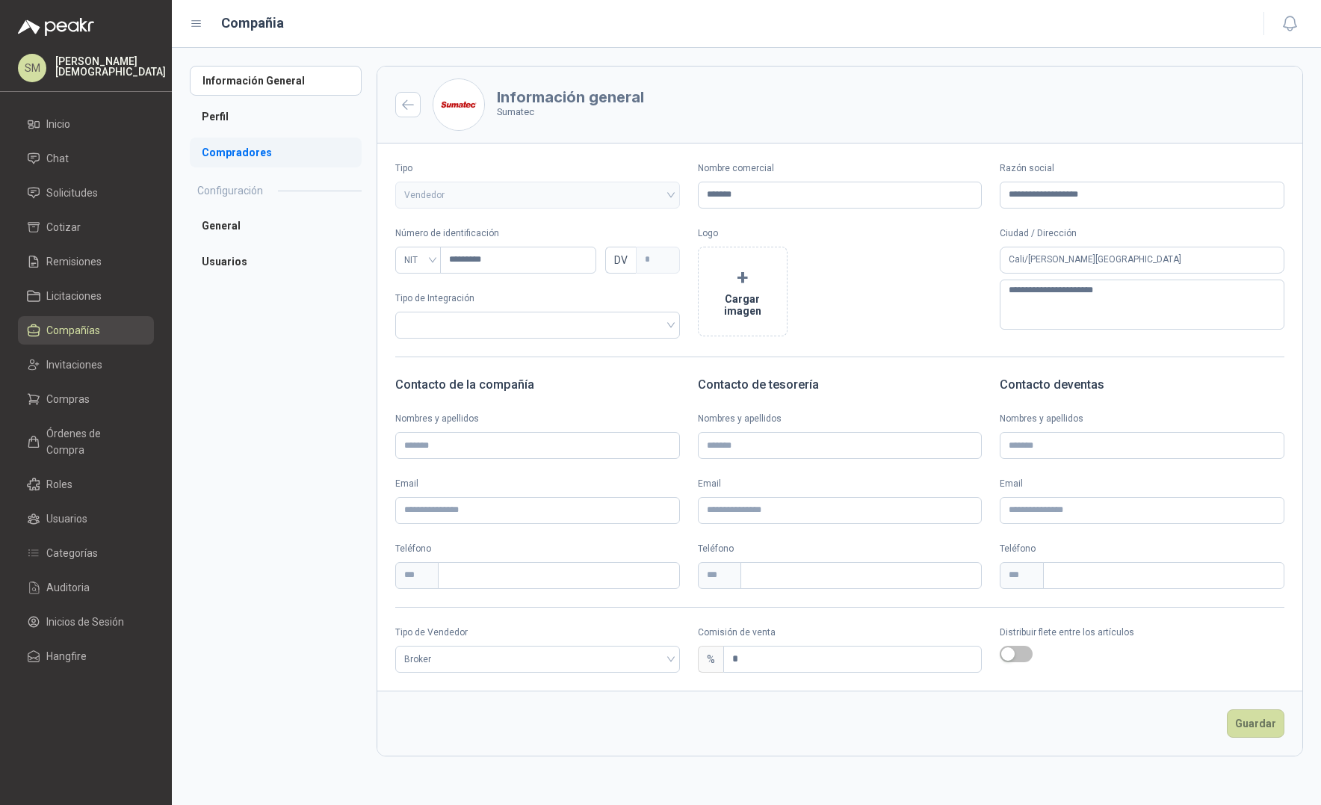
click at [238, 155] on li "Compradores" at bounding box center [276, 152] width 172 height 30
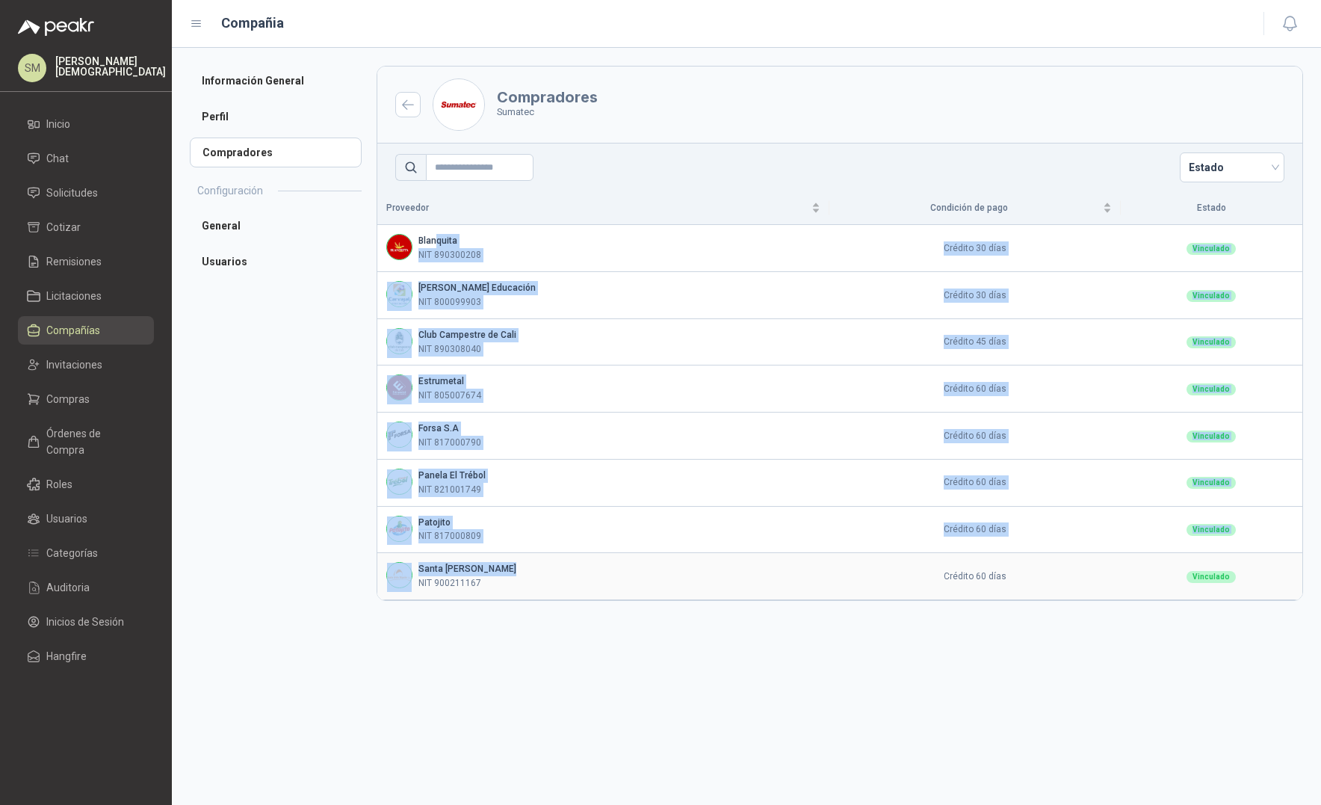
drag, startPoint x: 434, startPoint y: 238, endPoint x: 508, endPoint y: 570, distance: 340.6
click at [508, 570] on tbody "Blanquita NIT 890300208 Crédito 30 días Vinculado Carvajal Educación NIT 800099…" at bounding box center [839, 412] width 925 height 375
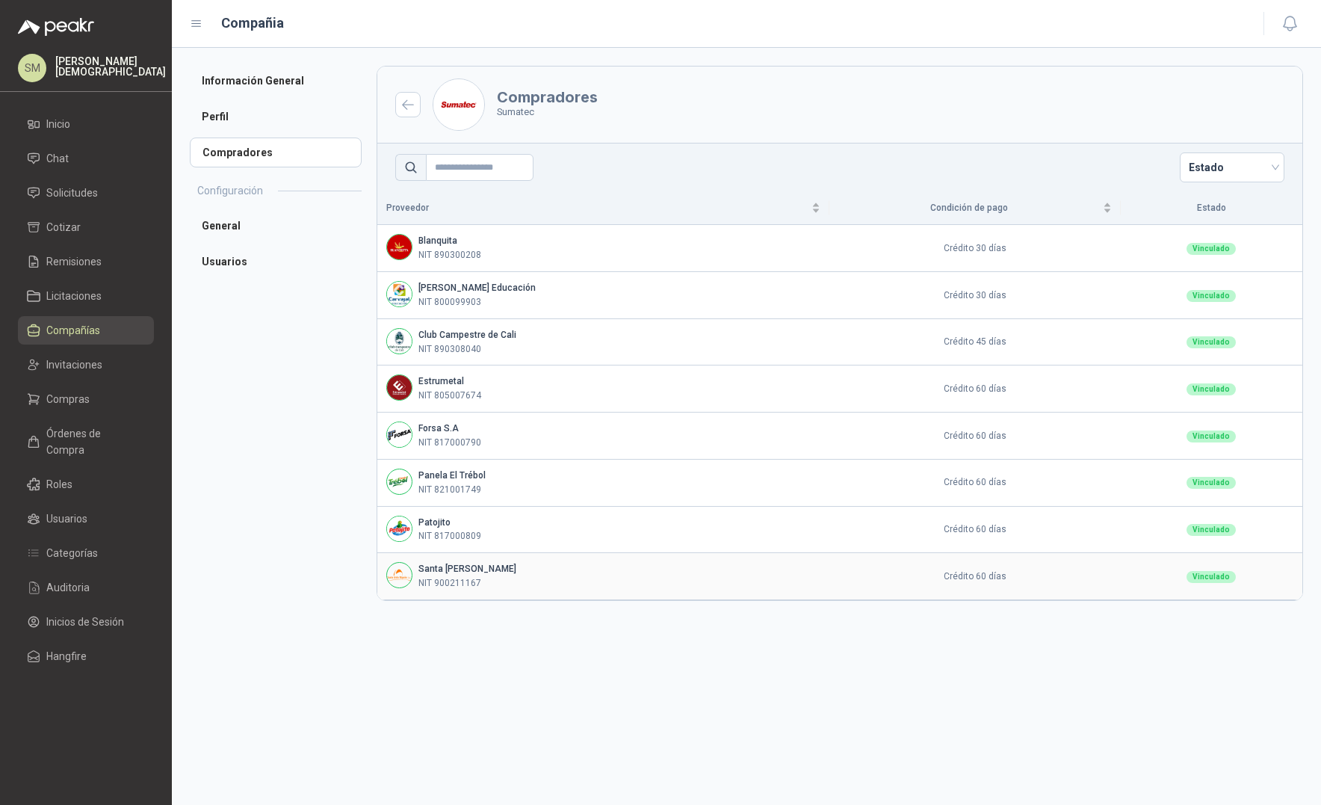
click at [530, 587] on div "Santa Anita Napoles NIT 900211167" at bounding box center [603, 576] width 434 height 28
drag, startPoint x: 501, startPoint y: 112, endPoint x: 551, endPoint y: 114, distance: 50.9
click at [551, 114] on p "Sumatec" at bounding box center [547, 112] width 101 height 15
drag, startPoint x: 424, startPoint y: 576, endPoint x: 482, endPoint y: 582, distance: 58.6
click at [482, 582] on div "NIT 900211167" at bounding box center [467, 583] width 98 height 14
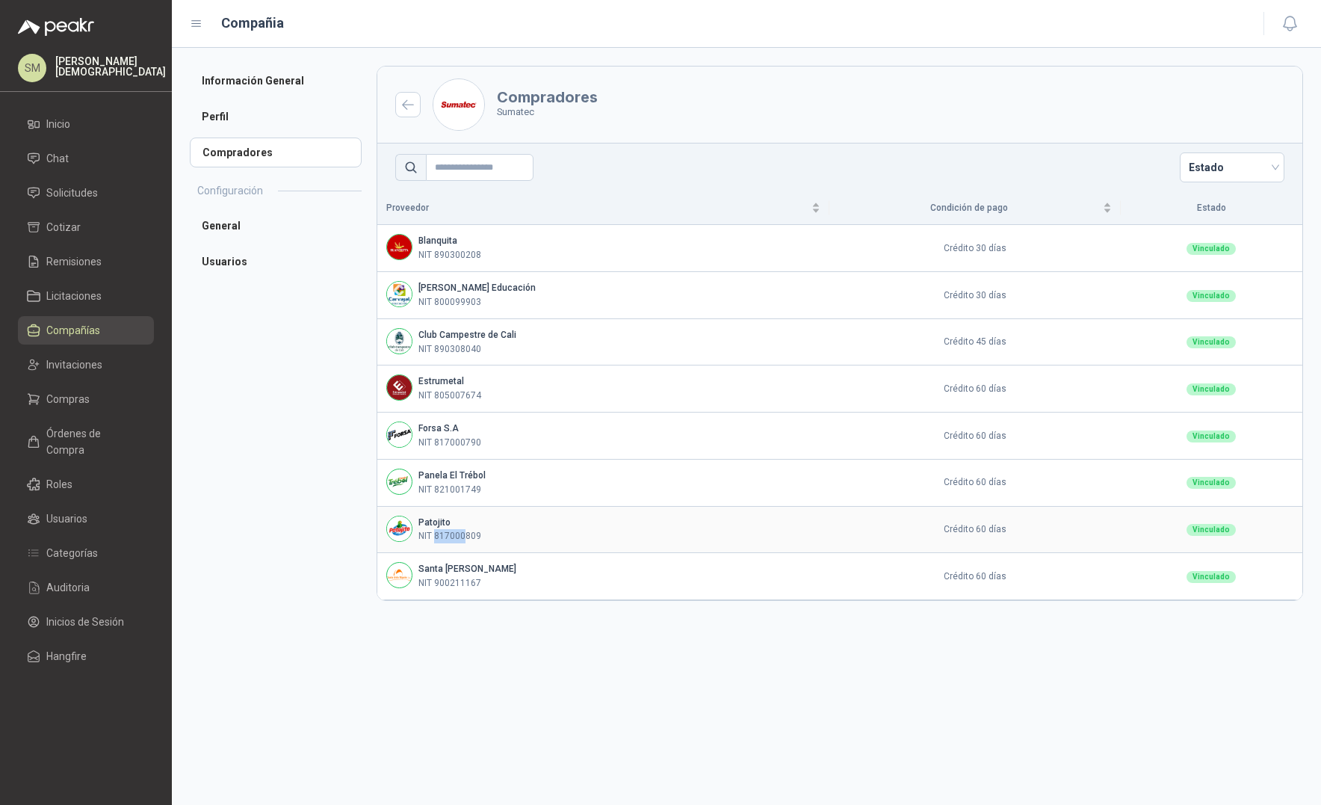
drag, startPoint x: 435, startPoint y: 532, endPoint x: 466, endPoint y: 533, distance: 30.7
click at [466, 533] on p "NIT 817000809" at bounding box center [449, 536] width 63 height 14
drag, startPoint x: 436, startPoint y: 481, endPoint x: 465, endPoint y: 483, distance: 28.5
click at [465, 485] on div "Panela El Trébol NIT 821001749" at bounding box center [451, 482] width 67 height 28
drag, startPoint x: 439, startPoint y: 432, endPoint x: 474, endPoint y: 436, distance: 35.4
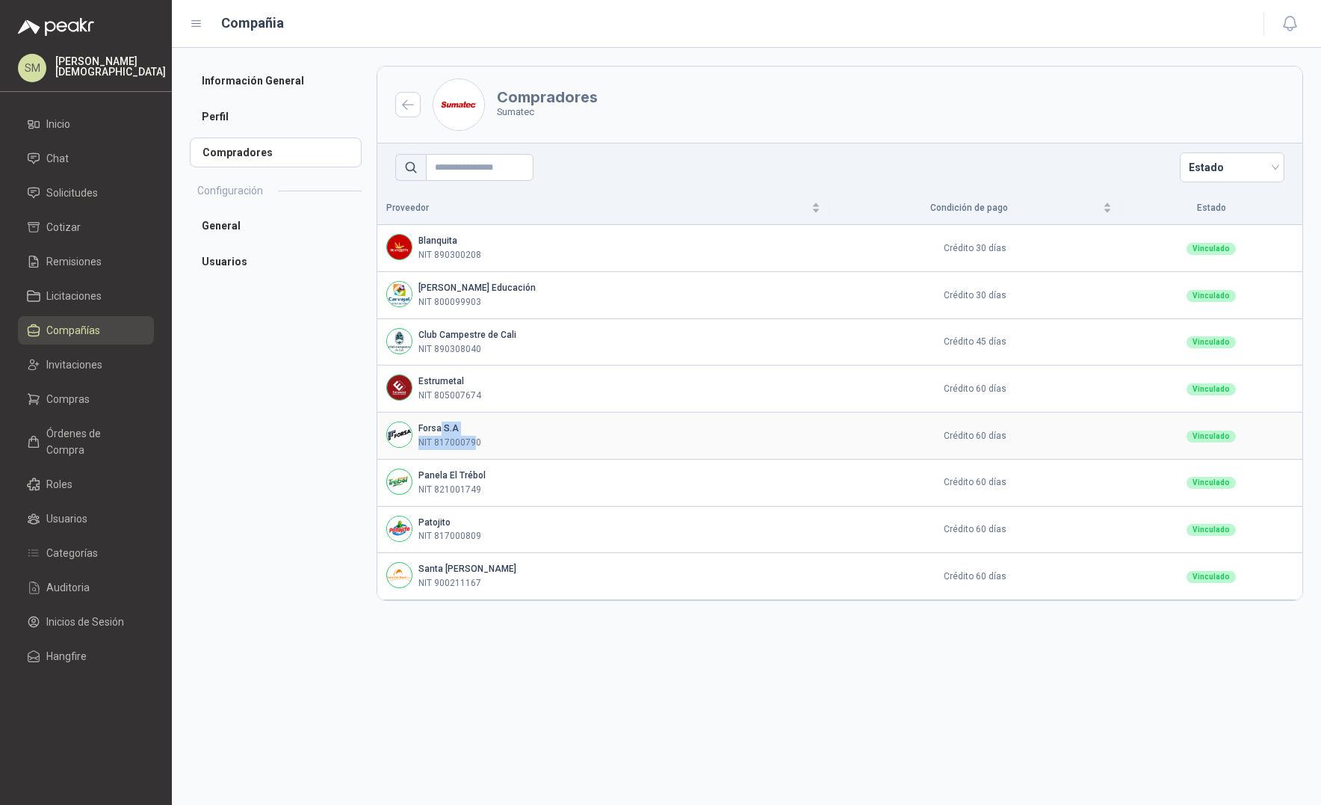
click at [474, 436] on div "Forsa S.A NIT 817000790" at bounding box center [449, 435] width 63 height 28
drag, startPoint x: 451, startPoint y: 391, endPoint x: 475, endPoint y: 400, distance: 26.5
click at [475, 400] on div "Estrumetal NIT 805007674" at bounding box center [449, 388] width 63 height 28
drag, startPoint x: 443, startPoint y: 298, endPoint x: 472, endPoint y: 304, distance: 29.7
click at [472, 304] on p "NIT 800099903" at bounding box center [449, 302] width 63 height 14
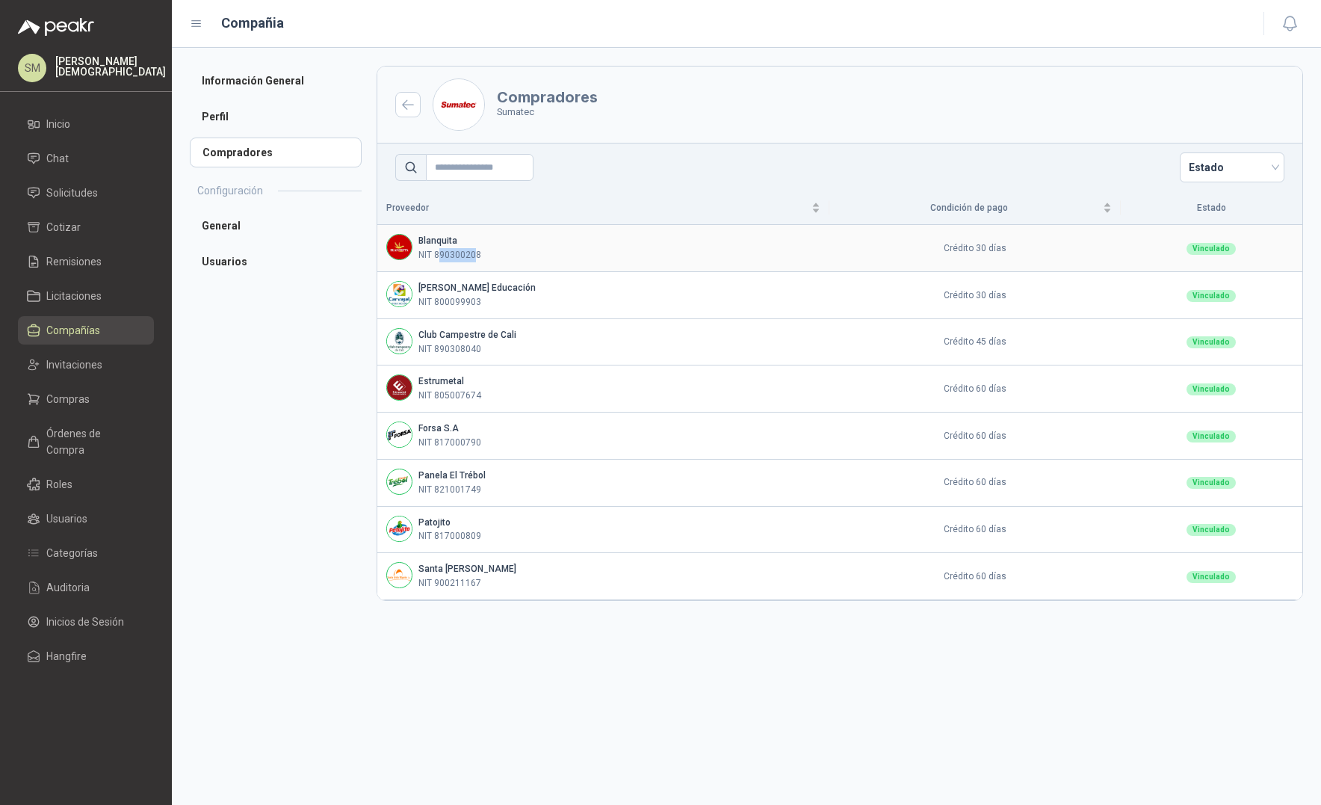
drag, startPoint x: 439, startPoint y: 250, endPoint x: 477, endPoint y: 252, distance: 37.4
click at [477, 252] on p "NIT 890300208" at bounding box center [449, 255] width 63 height 14
click at [479, 250] on p "NIT 890300208" at bounding box center [449, 255] width 63 height 14
drag, startPoint x: 510, startPoint y: 111, endPoint x: 531, endPoint y: 110, distance: 21.7
click at [531, 110] on p "Sumatec" at bounding box center [547, 112] width 101 height 15
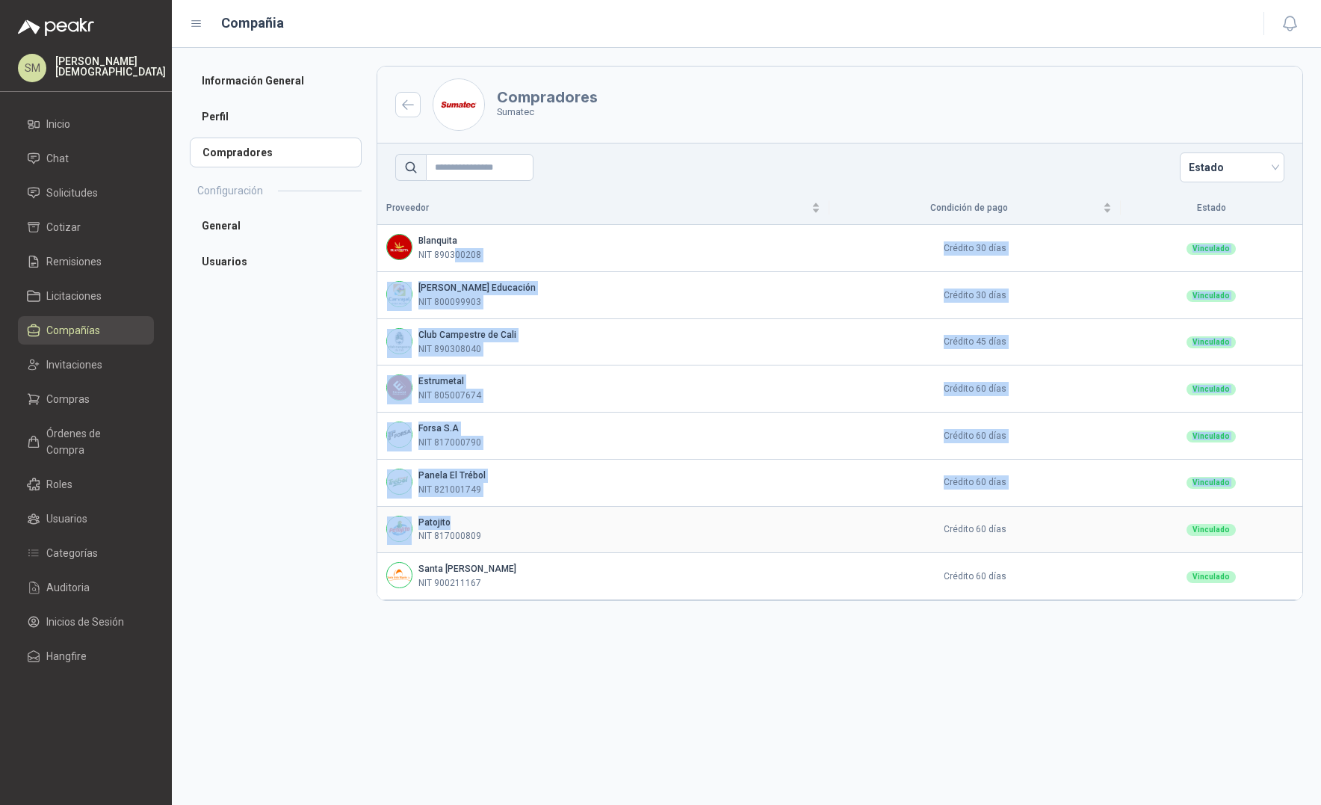
drag, startPoint x: 466, startPoint y: 318, endPoint x: 525, endPoint y: 529, distance: 219.5
click at [525, 529] on tbody "Blanquita NIT 890300208 Crédito 30 días Vinculado Carvajal Educación NIT 800099…" at bounding box center [839, 412] width 925 height 375
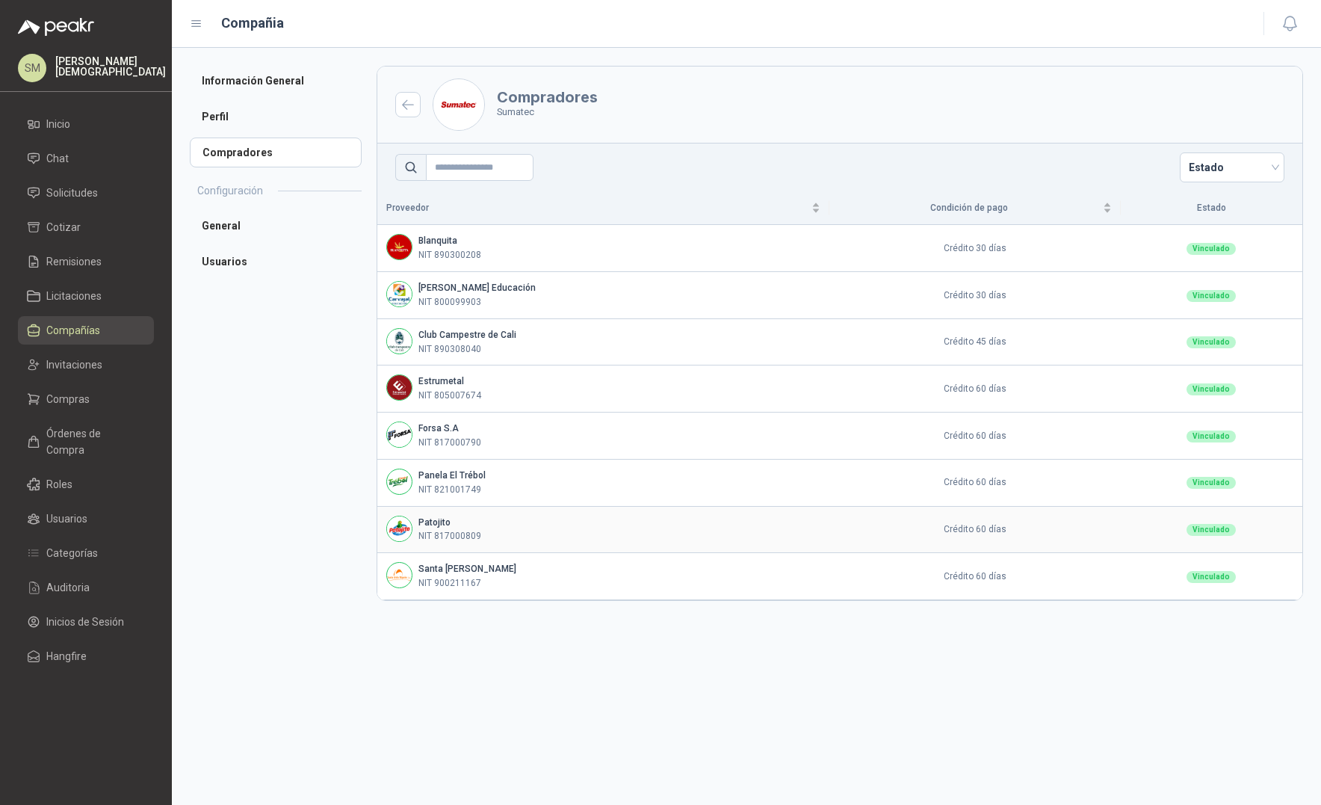
click at [894, 551] on td "Crédito 60 días" at bounding box center [974, 530] width 291 height 47
drag, startPoint x: 947, startPoint y: 392, endPoint x: 1006, endPoint y: 392, distance: 59.8
click at [1006, 392] on td "Crédito 60 días" at bounding box center [974, 388] width 291 height 47
drag, startPoint x: 951, startPoint y: 293, endPoint x: 1007, endPoint y: 298, distance: 56.3
click at [1007, 298] on td "Crédito 30 días" at bounding box center [974, 295] width 291 height 47
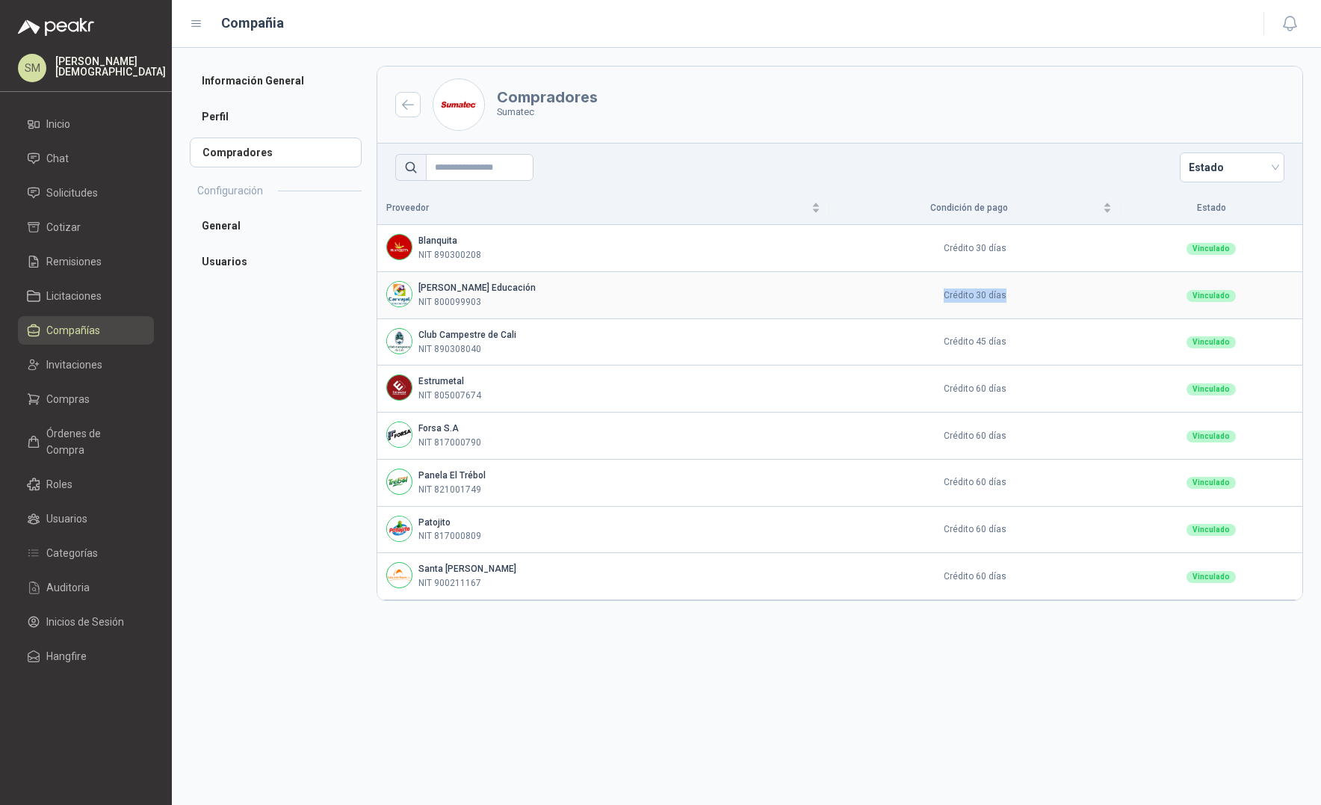
drag, startPoint x: 944, startPoint y: 300, endPoint x: 897, endPoint y: 297, distance: 47.2
click at [897, 297] on td "Crédito 30 días" at bounding box center [974, 295] width 291 height 47
click at [945, 297] on td "Crédito 30 días" at bounding box center [974, 295] width 291 height 47
drag, startPoint x: 421, startPoint y: 235, endPoint x: 462, endPoint y: 228, distance: 41.0
click at [454, 246] on b "Blanquita" at bounding box center [437, 240] width 39 height 10
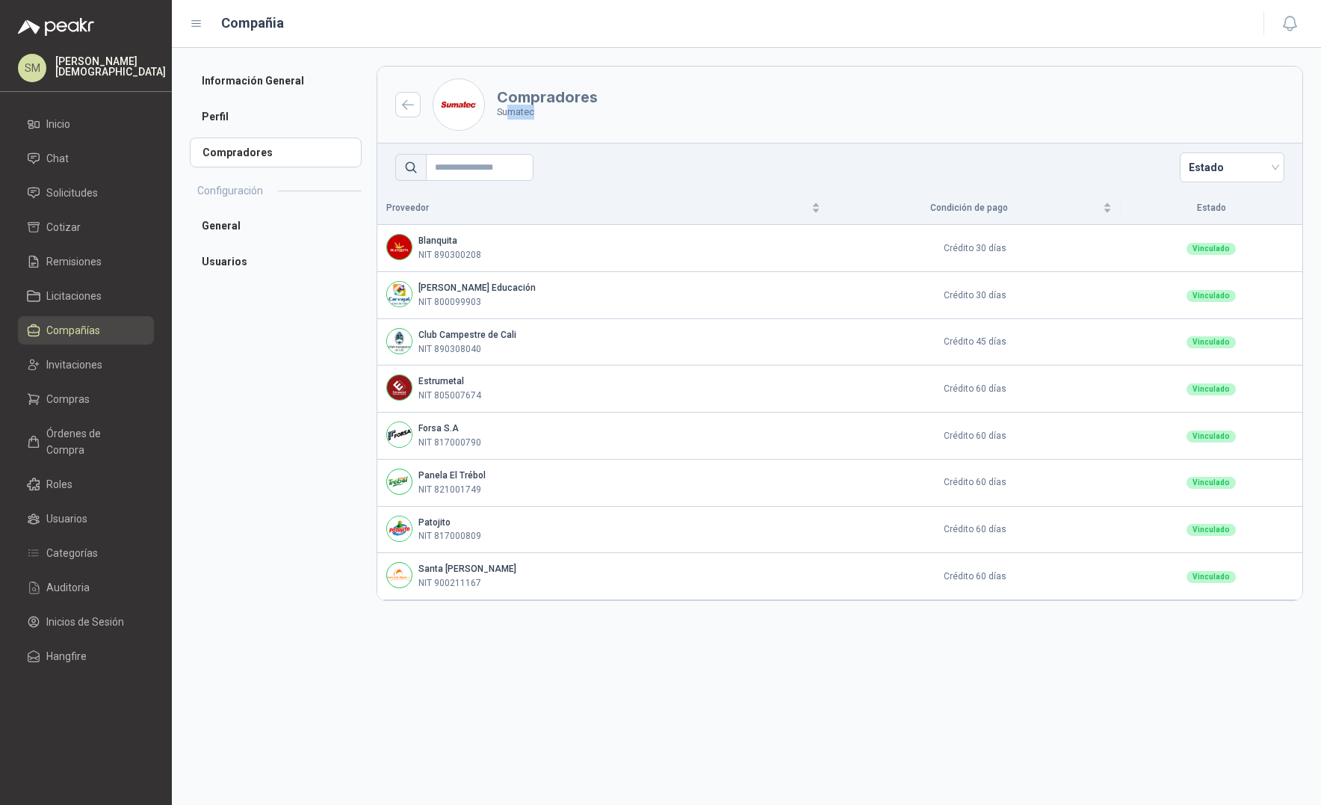
drag, startPoint x: 510, startPoint y: 108, endPoint x: 535, endPoint y: 111, distance: 25.6
click at [535, 111] on p "Sumatec" at bounding box center [547, 112] width 101 height 15
drag, startPoint x: 422, startPoint y: 241, endPoint x: 467, endPoint y: 252, distance: 46.2
click at [467, 252] on div "Blanquita NIT 890300208" at bounding box center [449, 248] width 63 height 28
drag, startPoint x: 506, startPoint y: 108, endPoint x: 537, endPoint y: 109, distance: 31.4
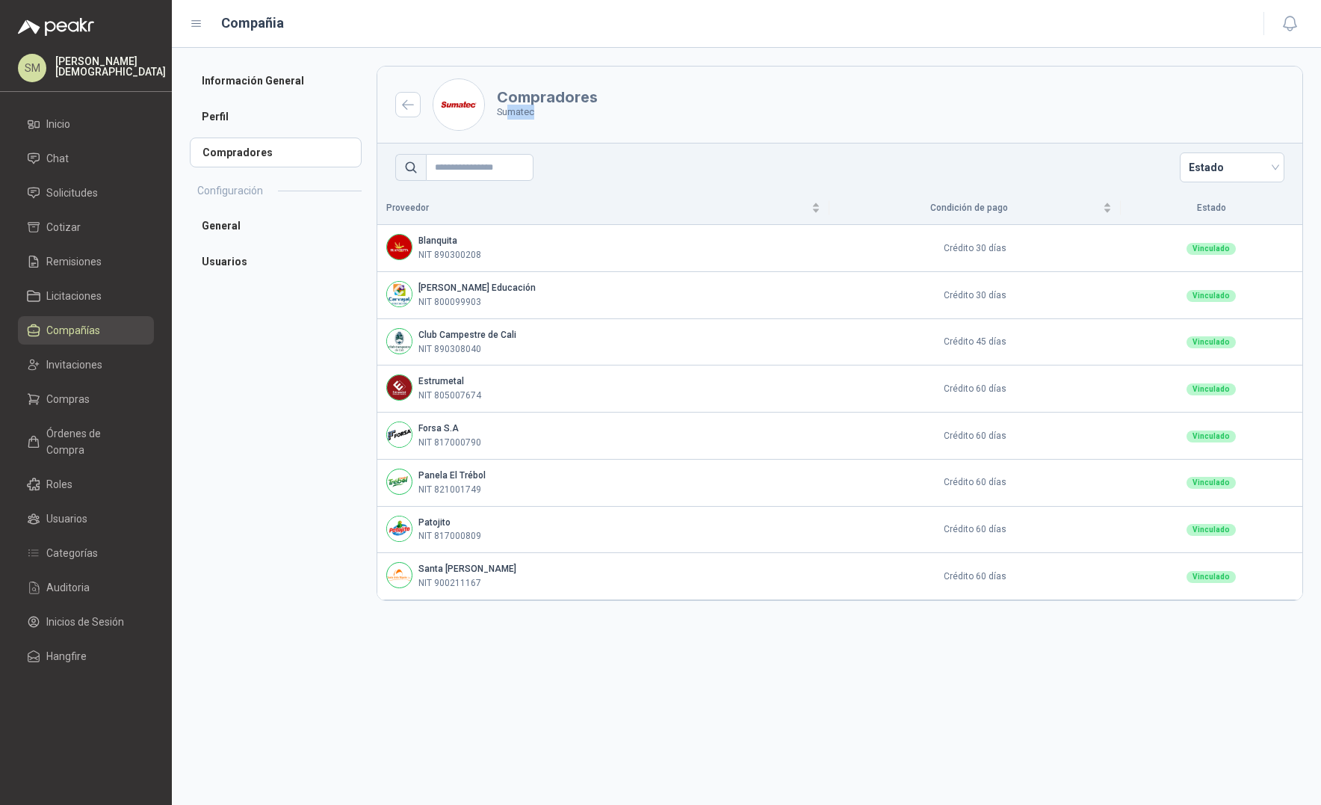
click at [537, 109] on p "Sumatec" at bounding box center [547, 112] width 101 height 15
click at [503, 111] on p "Sumatec" at bounding box center [547, 112] width 101 height 15
drag, startPoint x: 497, startPoint y: 110, endPoint x: 539, endPoint y: 111, distance: 41.9
click at [539, 111] on p "Sumatec" at bounding box center [547, 112] width 101 height 15
drag, startPoint x: 423, startPoint y: 238, endPoint x: 471, endPoint y: 253, distance: 50.8
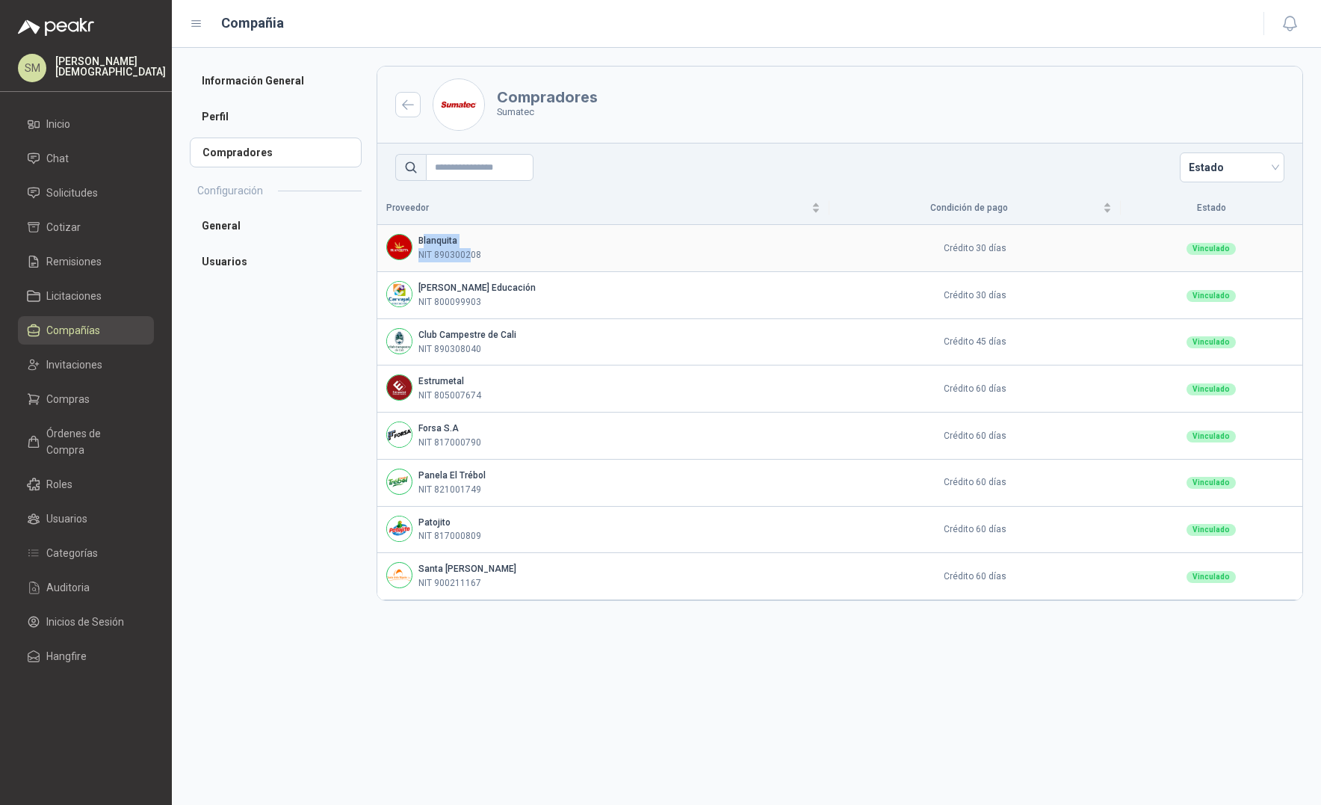
click at [471, 253] on div "Blanquita NIT 890300208" at bounding box center [449, 248] width 63 height 28
drag, startPoint x: 504, startPoint y: 111, endPoint x: 531, endPoint y: 115, distance: 28.0
click at [531, 115] on p "Sumatec" at bounding box center [547, 112] width 101 height 15
click at [58, 65] on p "Simón Mosquera" at bounding box center [110, 66] width 111 height 21
